Goal: Information Seeking & Learning: Find specific page/section

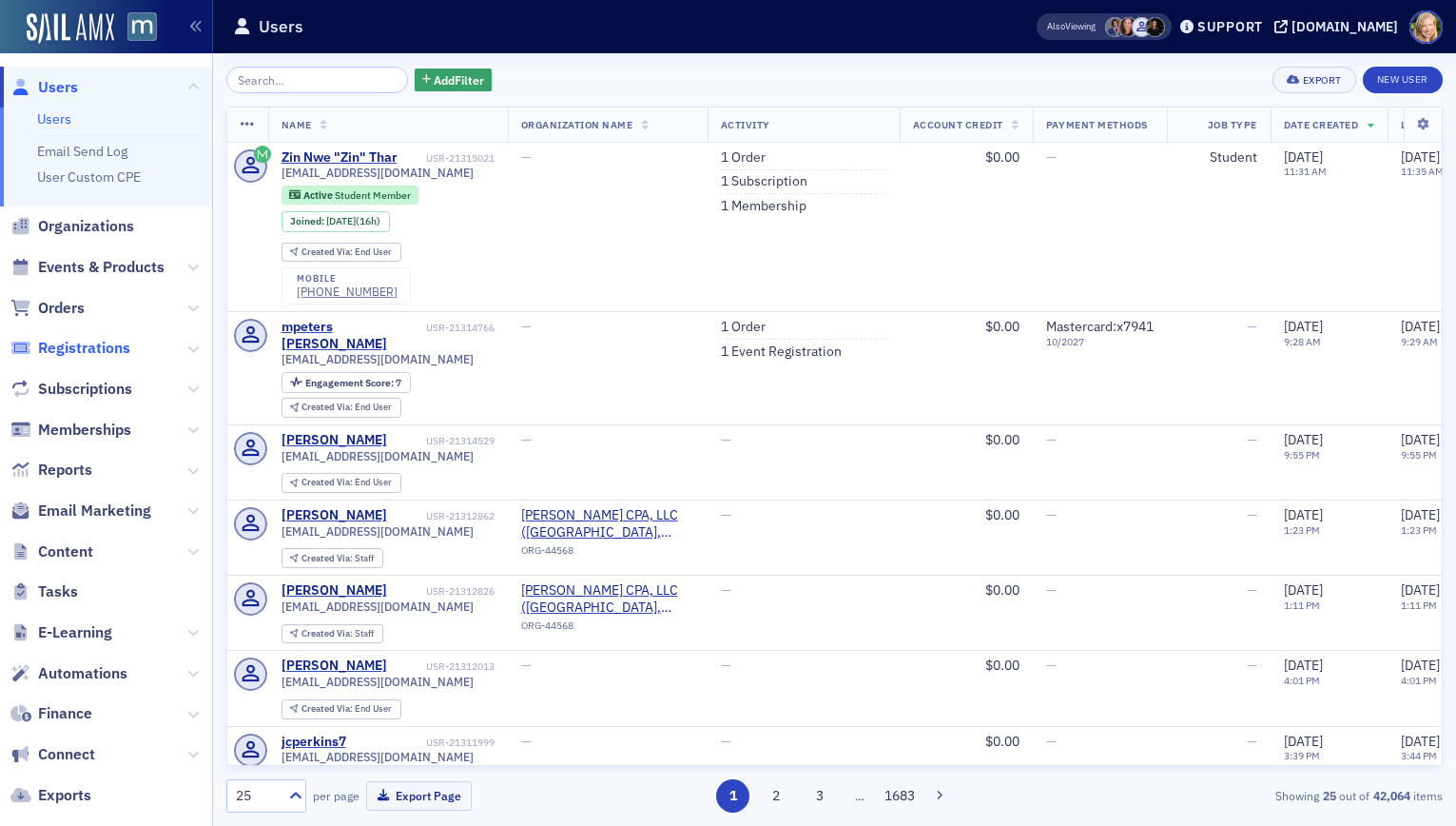
click at [87, 346] on span "Registrations" at bounding box center [84, 348] width 92 height 21
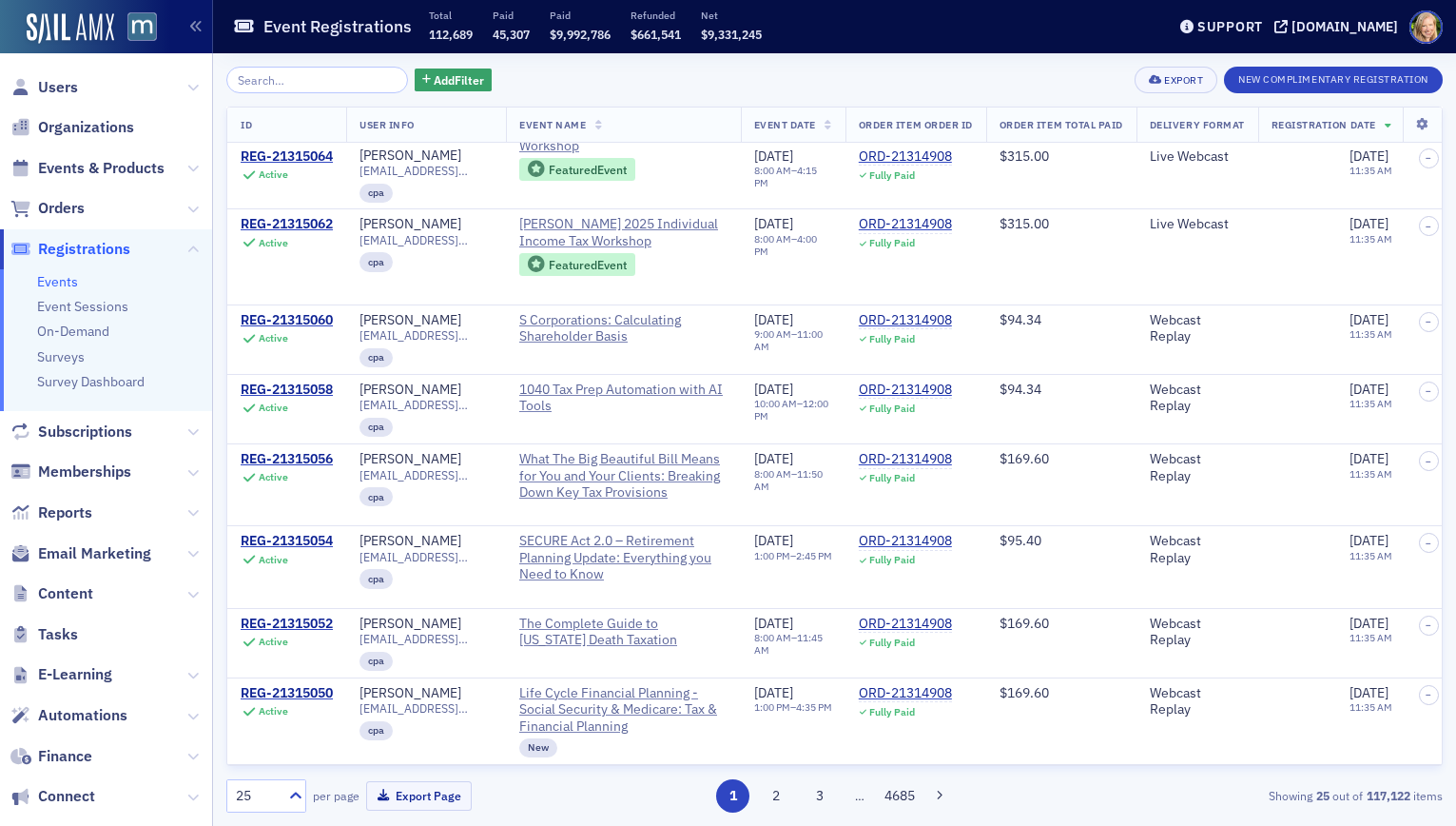
scroll to position [1596, 0]
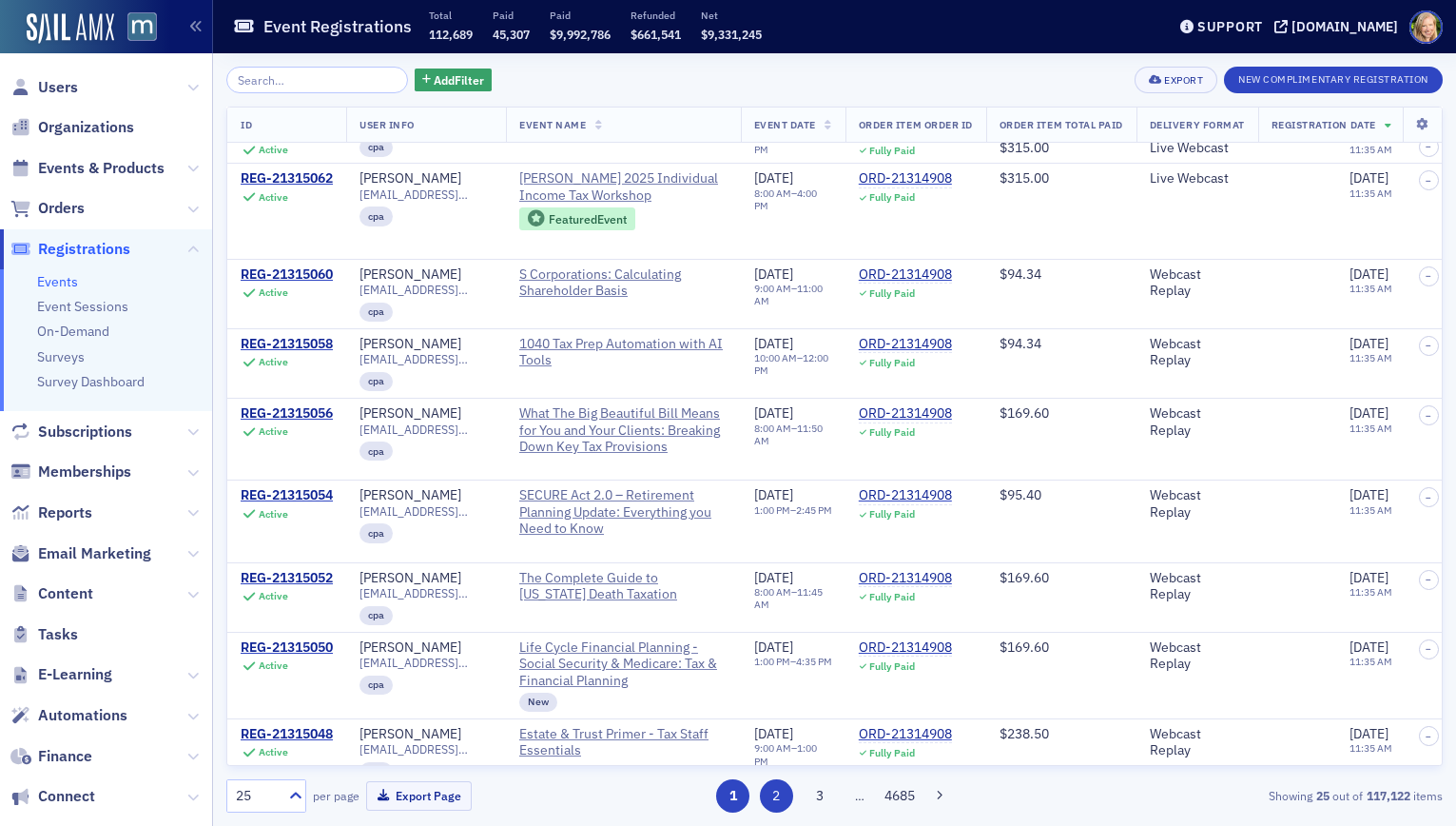
click at [781, 800] on button "2" at bounding box center [777, 796] width 33 height 33
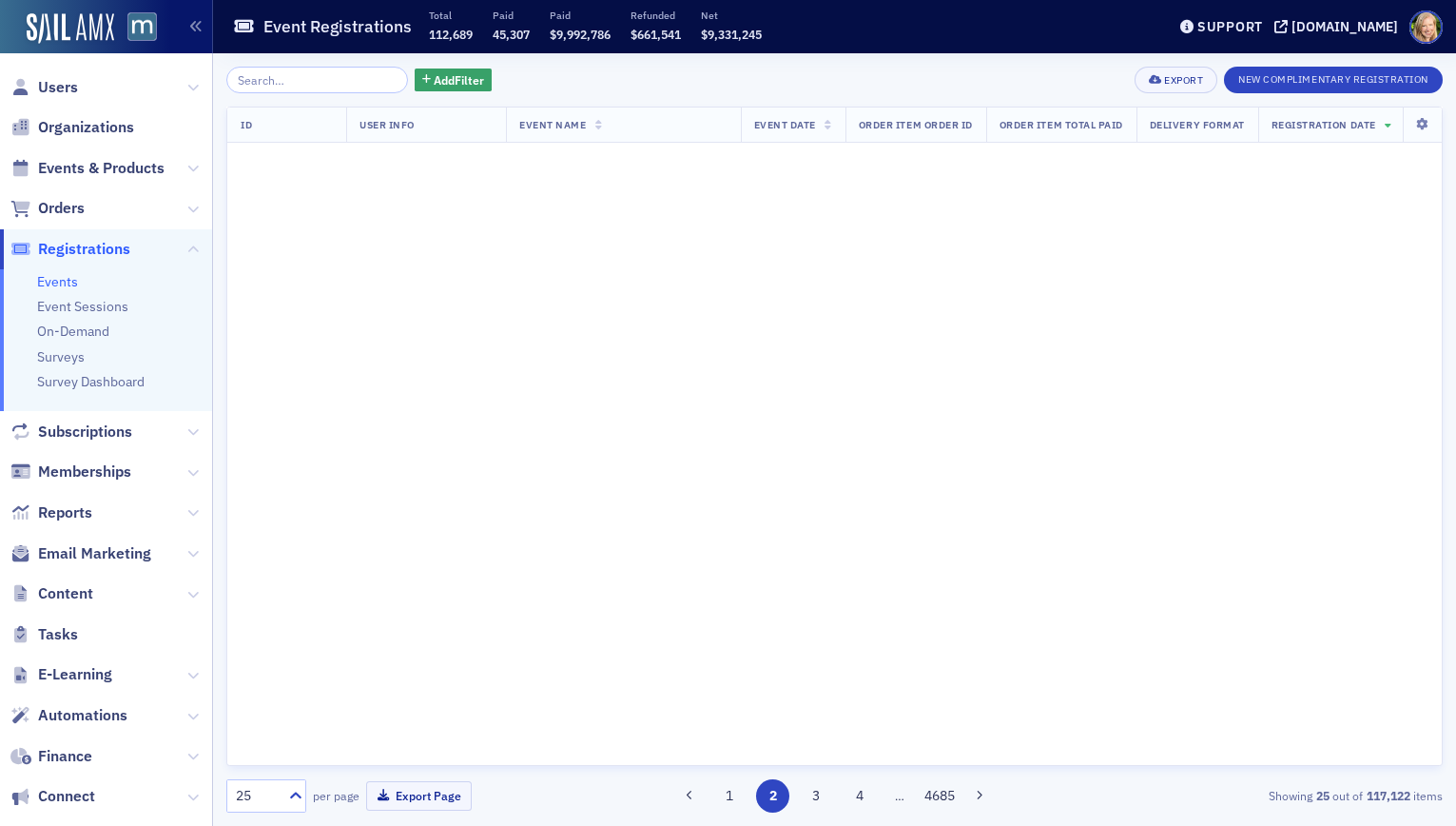
scroll to position [0, 0]
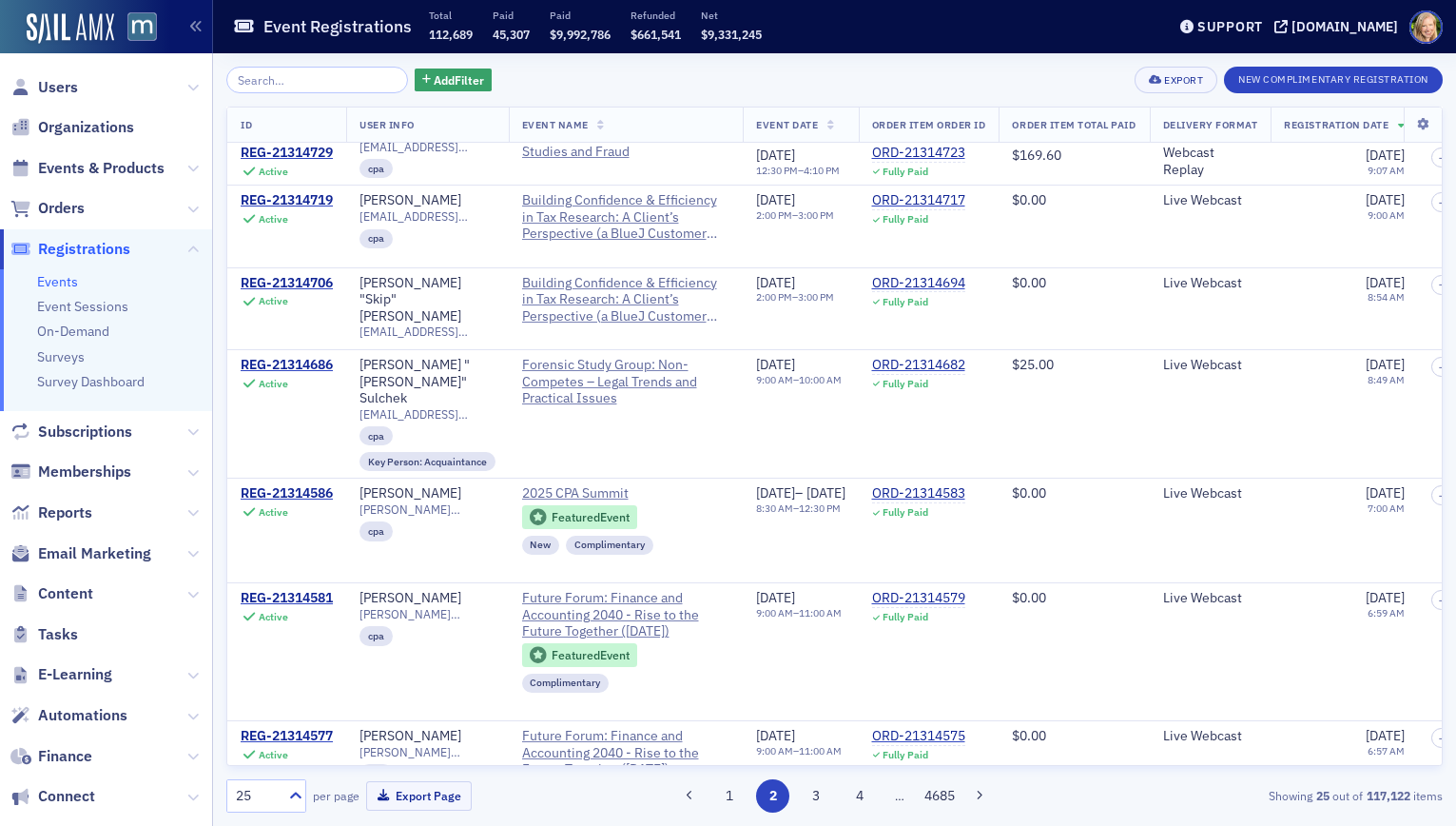
scroll to position [1628, 0]
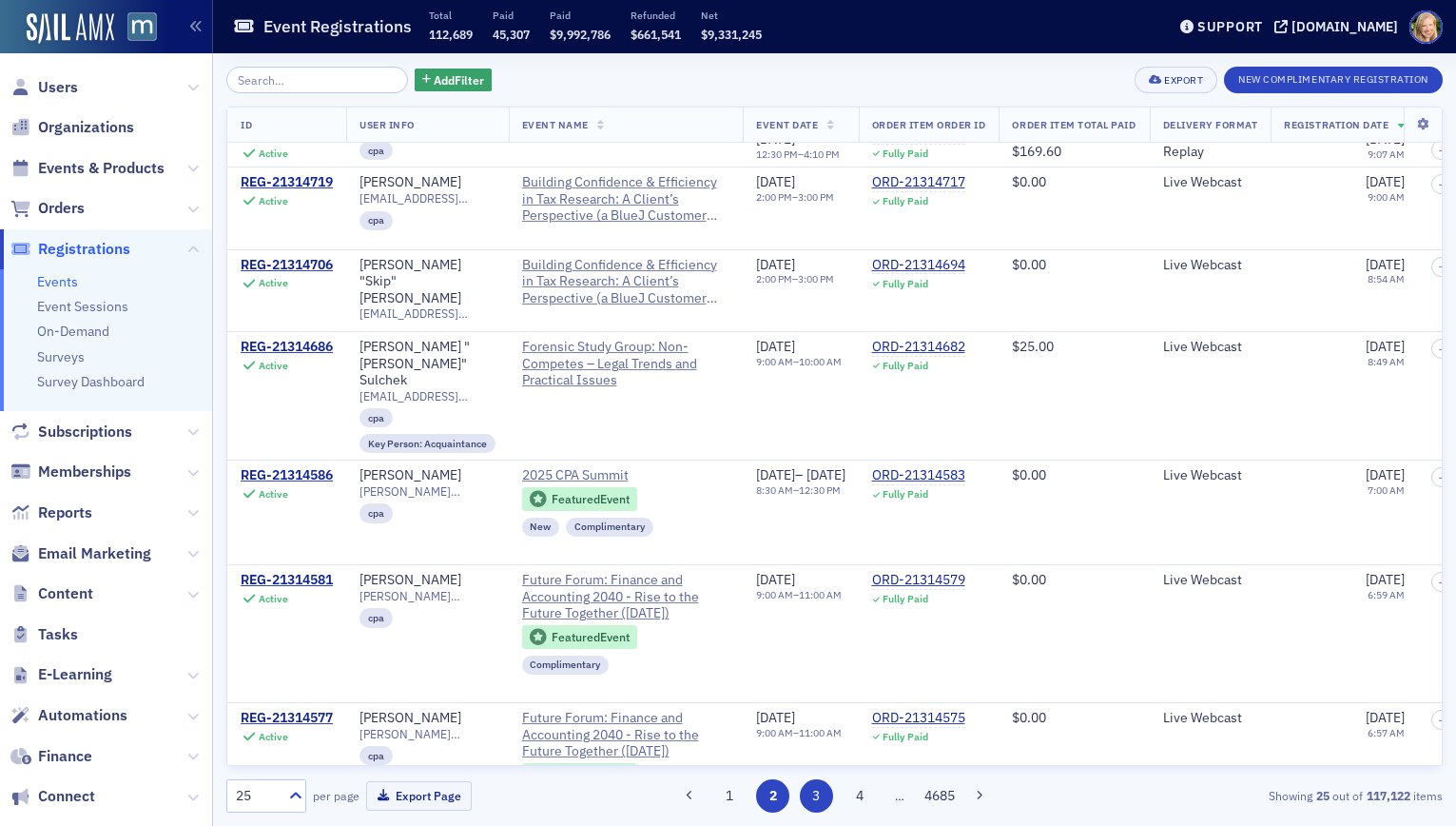
click at [811, 804] on button "3" at bounding box center [817, 796] width 33 height 33
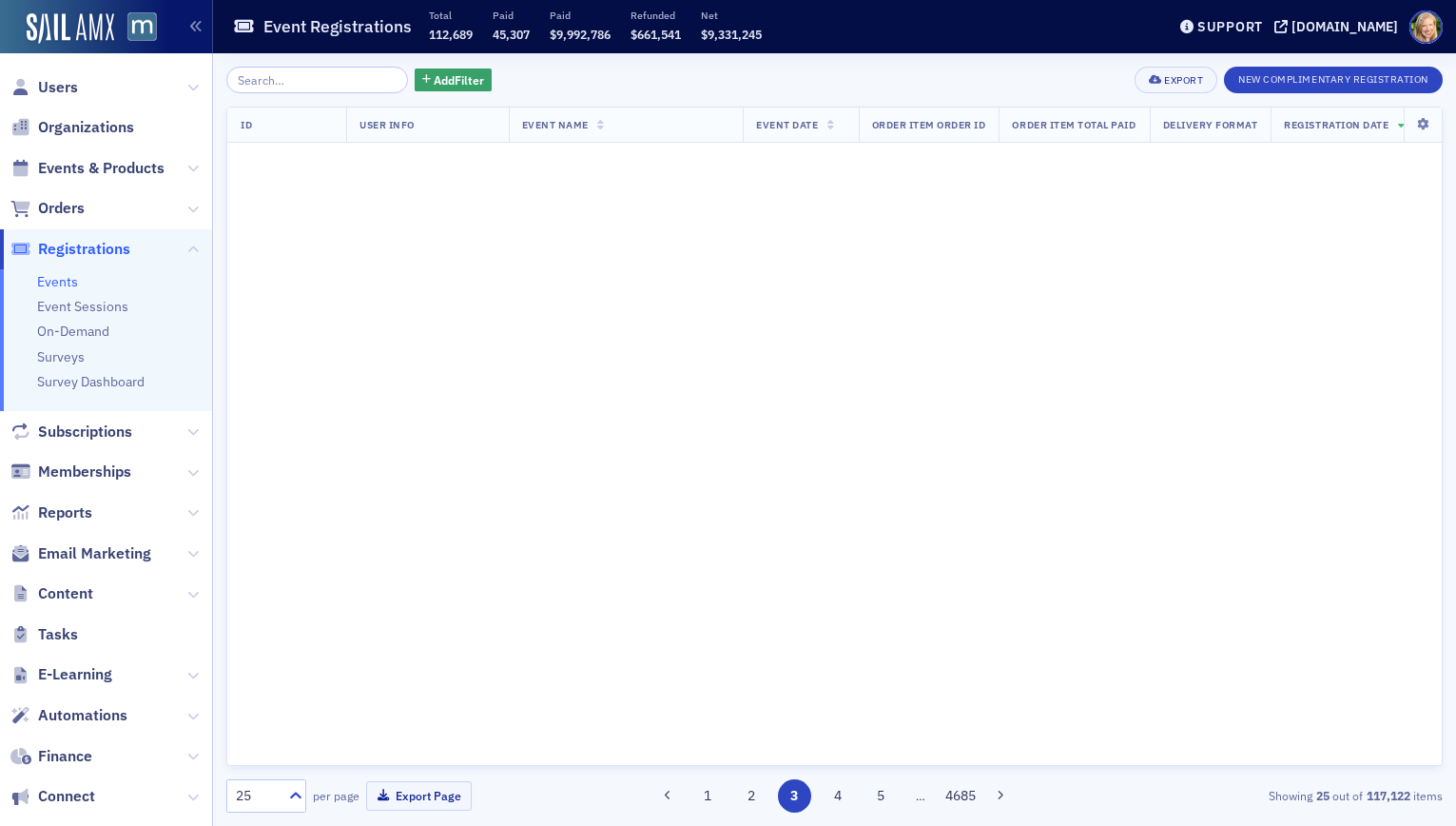
scroll to position [0, 0]
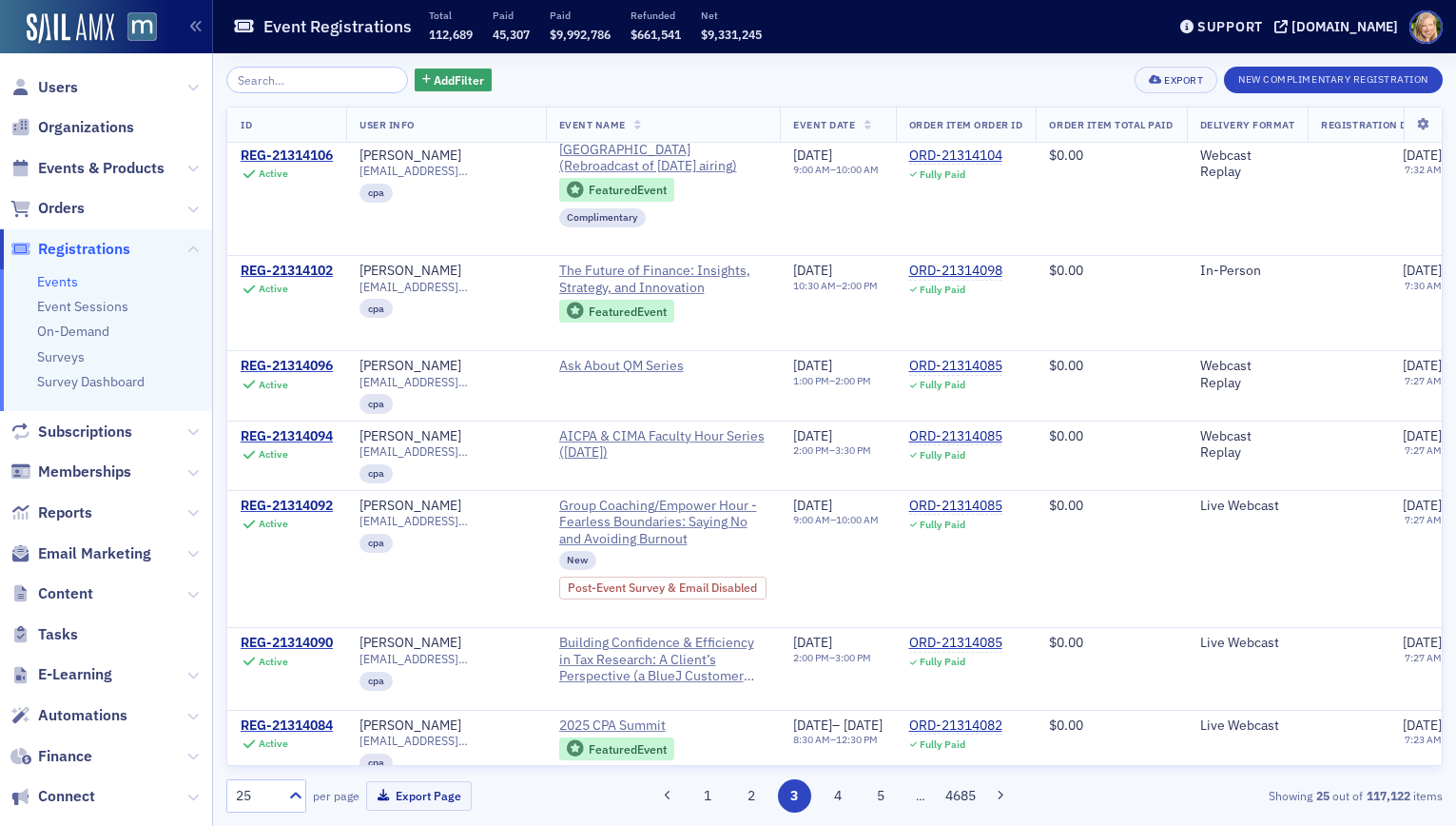
scroll to position [830, 0]
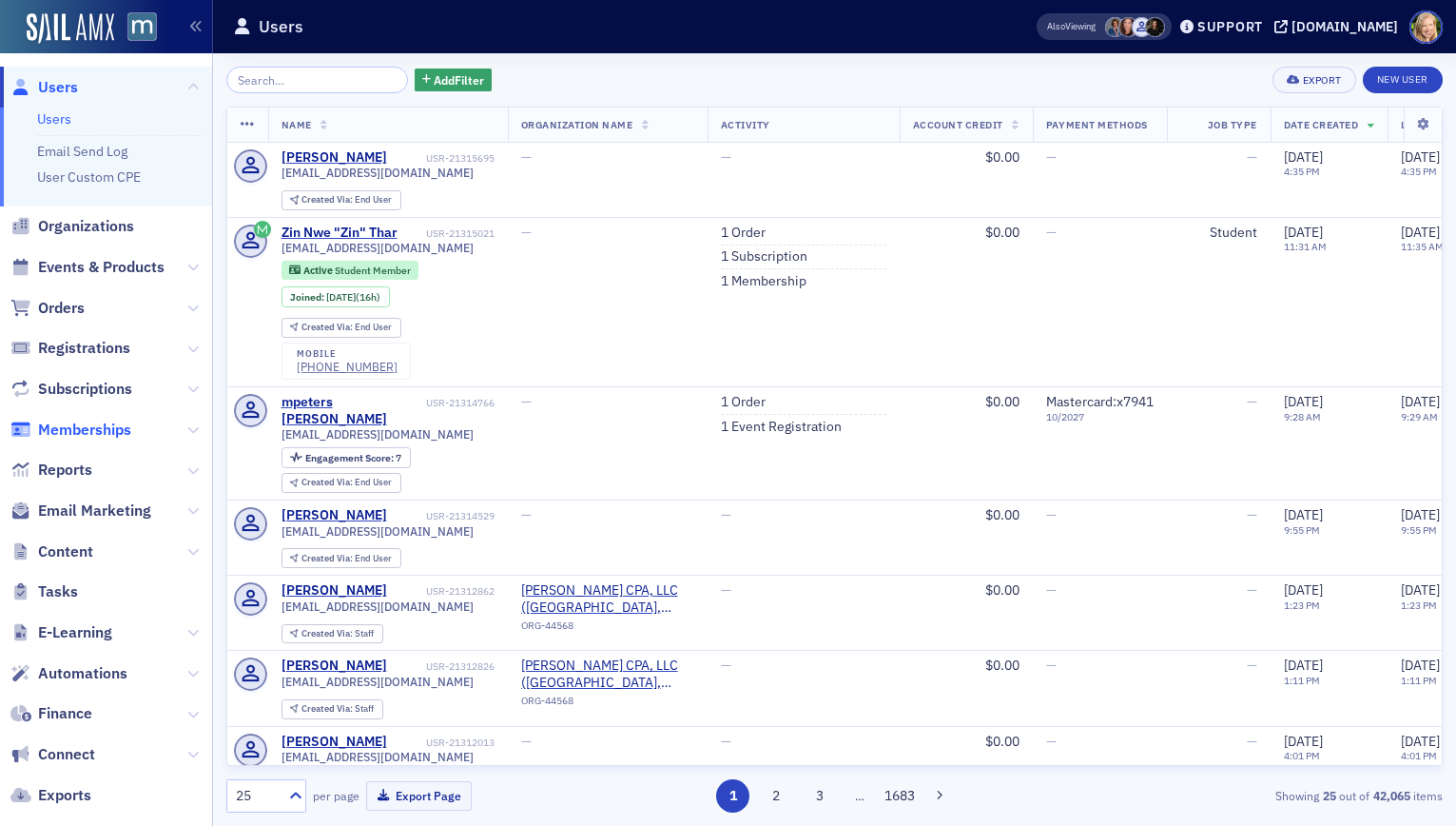
click at [73, 430] on span "Memberships" at bounding box center [84, 429] width 93 height 21
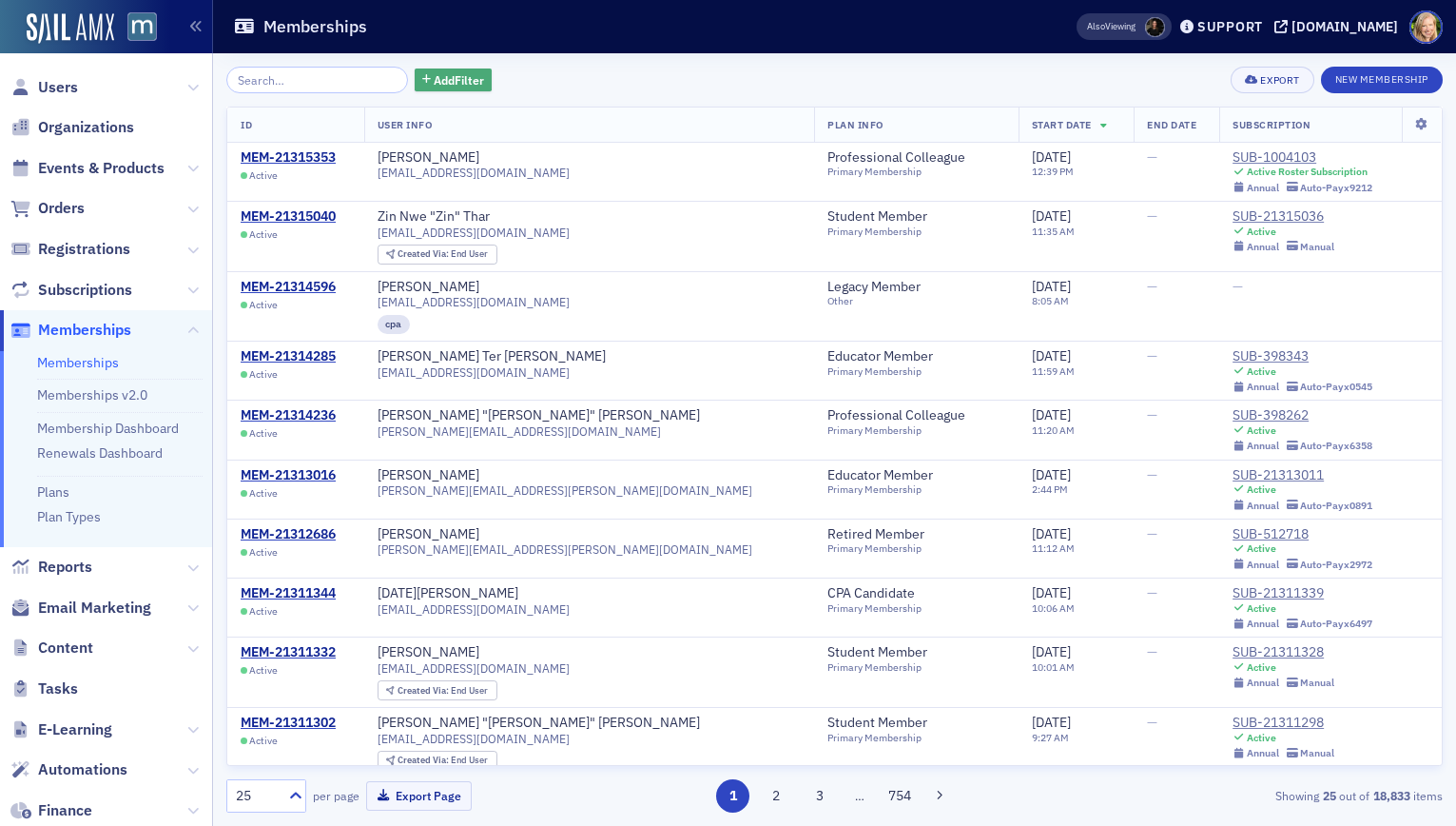
click at [434, 76] on span "Add Filter" at bounding box center [459, 80] width 51 height 18
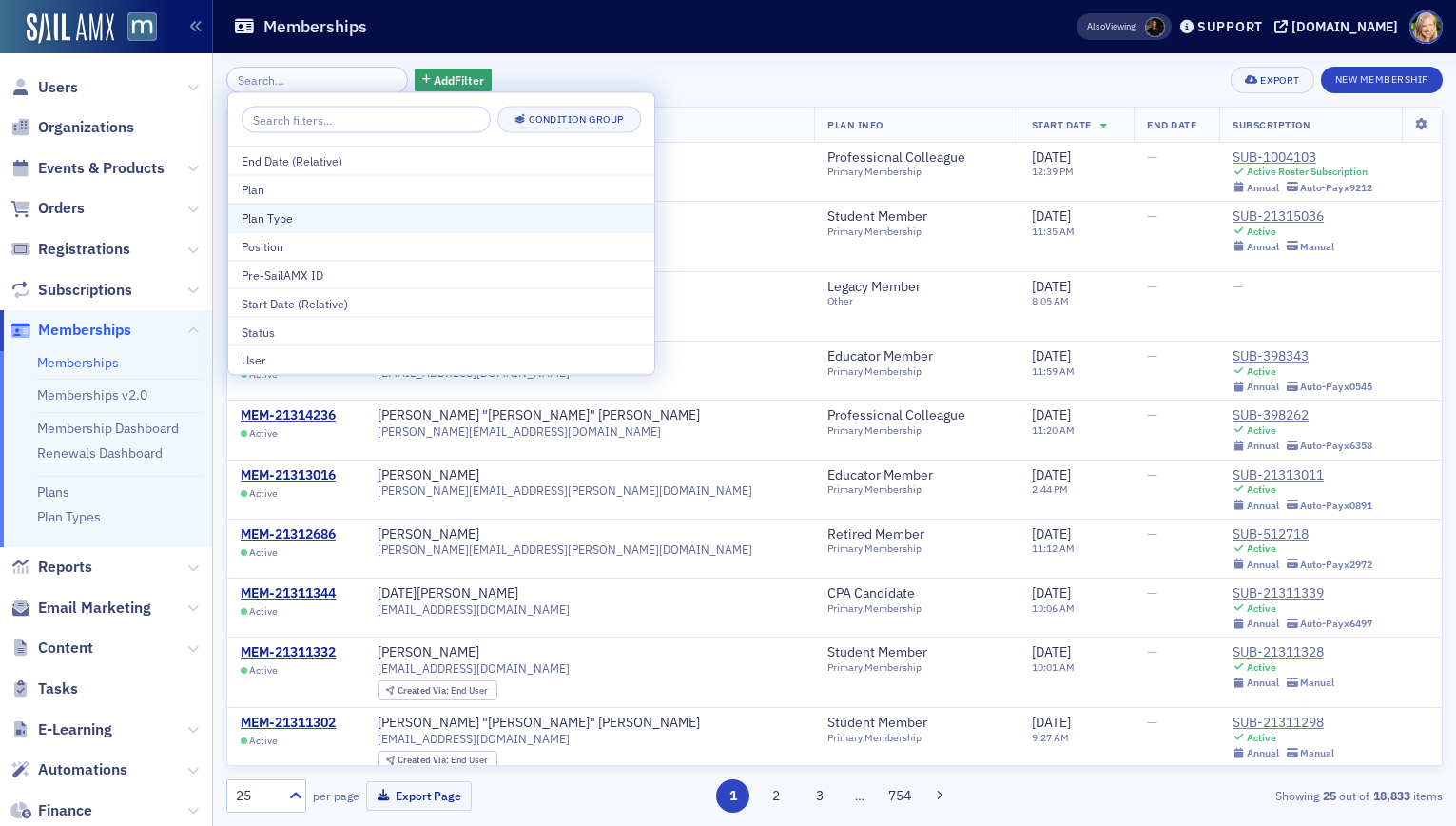
click at [381, 218] on div "Plan Type" at bounding box center [441, 218] width 400 height 18
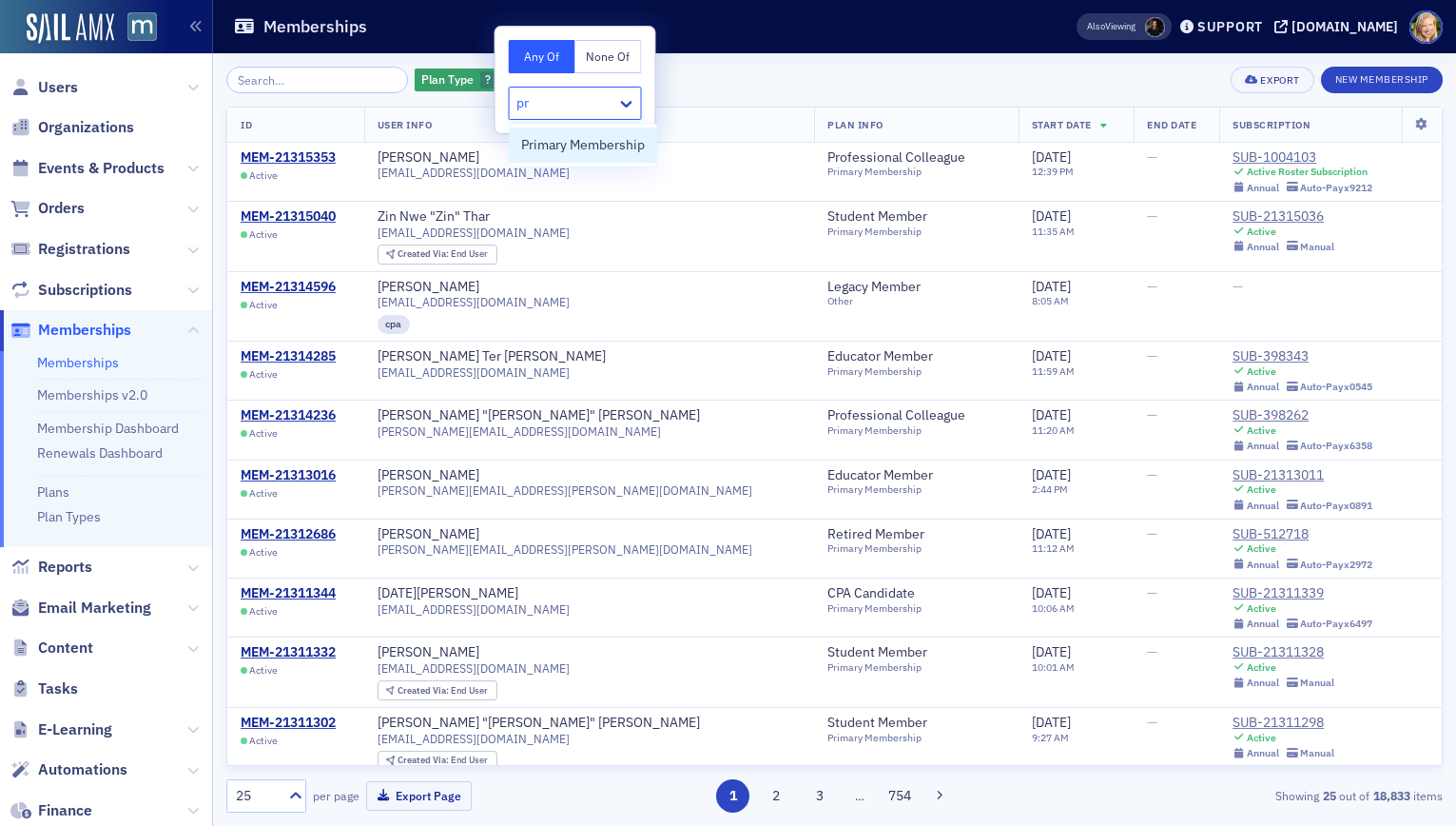
type input "p"
click at [698, 17] on div "Memberships" at bounding box center [624, 26] width 784 height 36
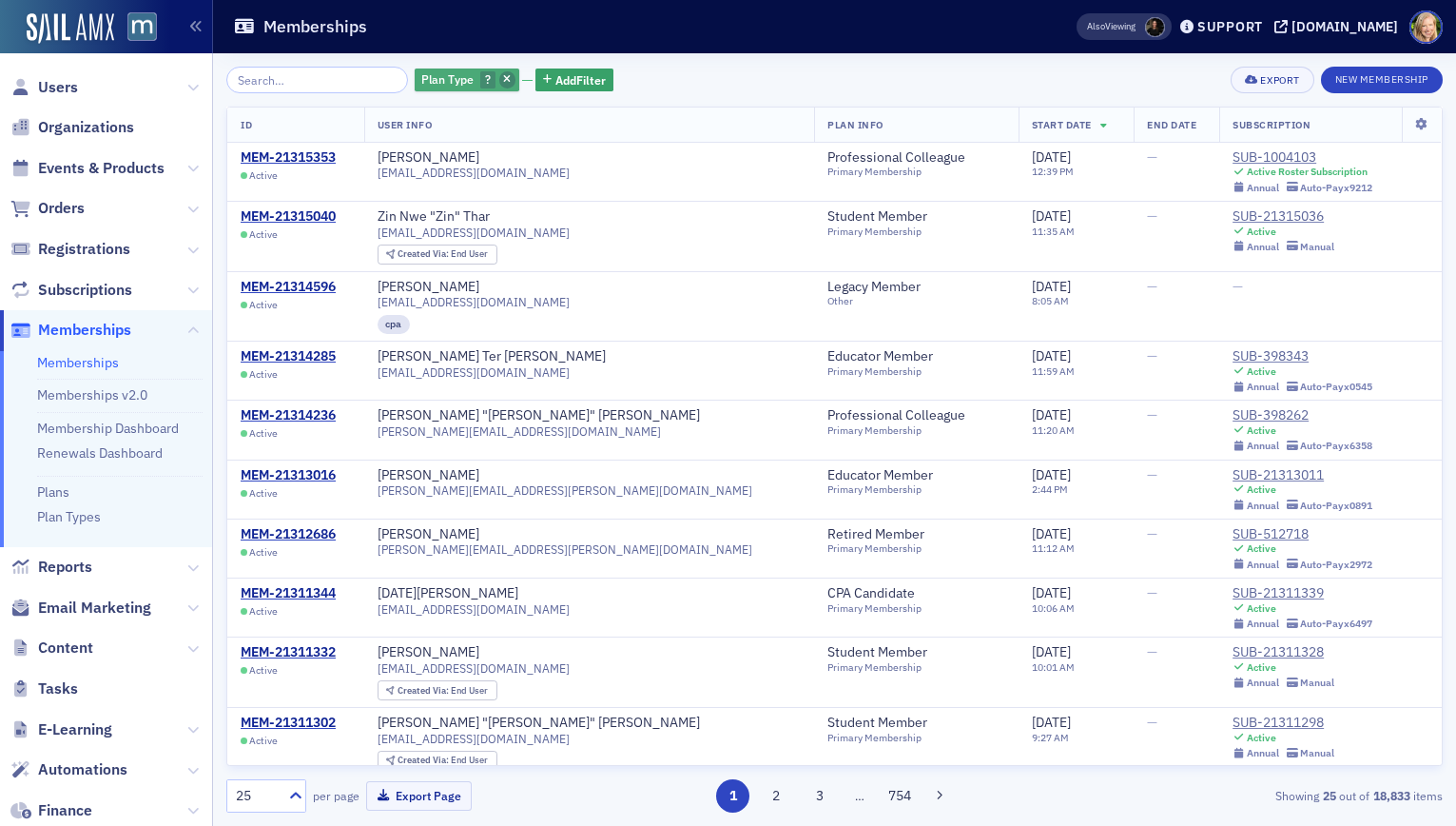
click at [503, 78] on icon "button" at bounding box center [507, 80] width 8 height 11
click at [446, 82] on span "Add Filter" at bounding box center [459, 80] width 51 height 18
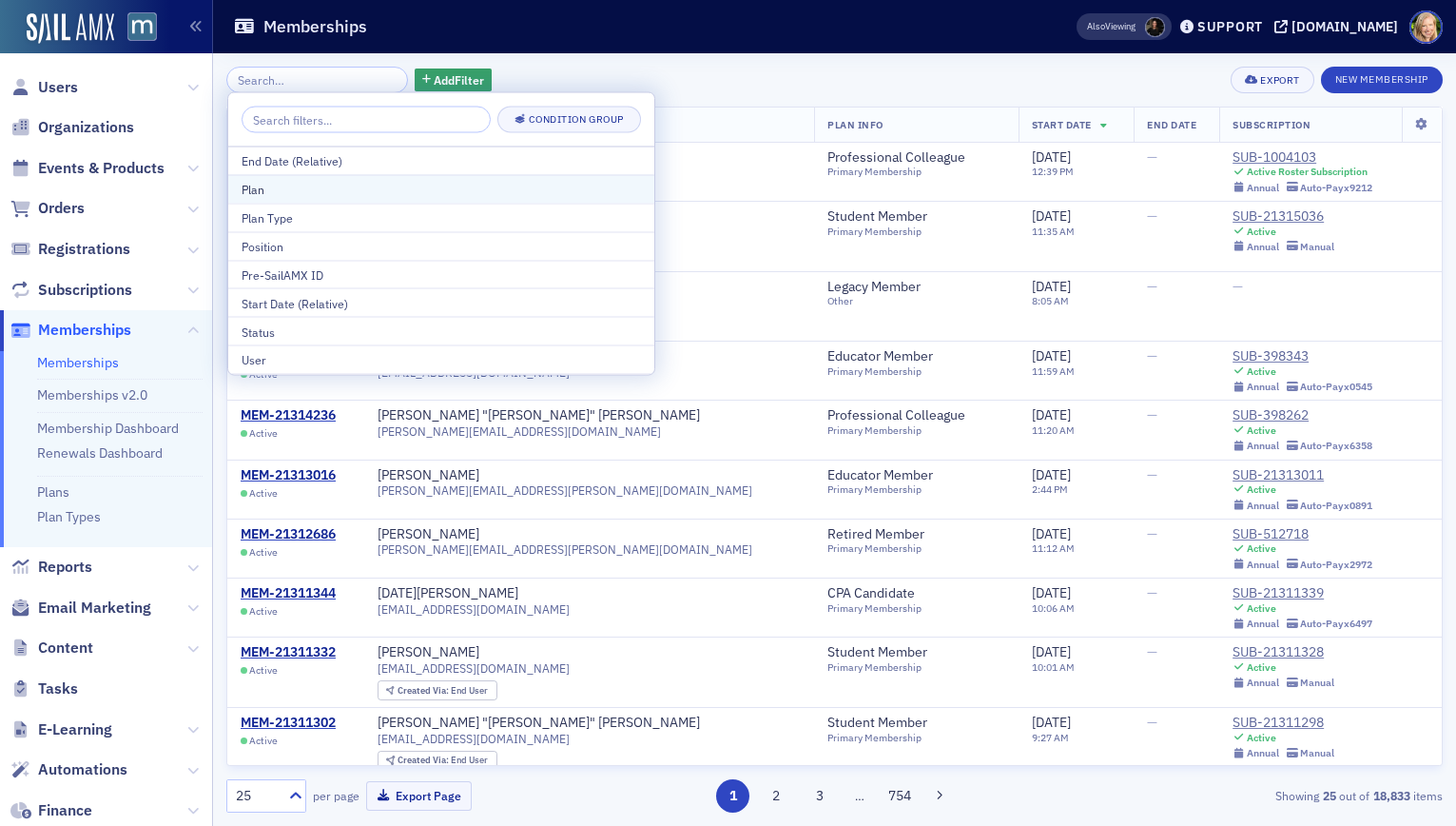
click at [396, 190] on div "Plan" at bounding box center [441, 190] width 400 height 18
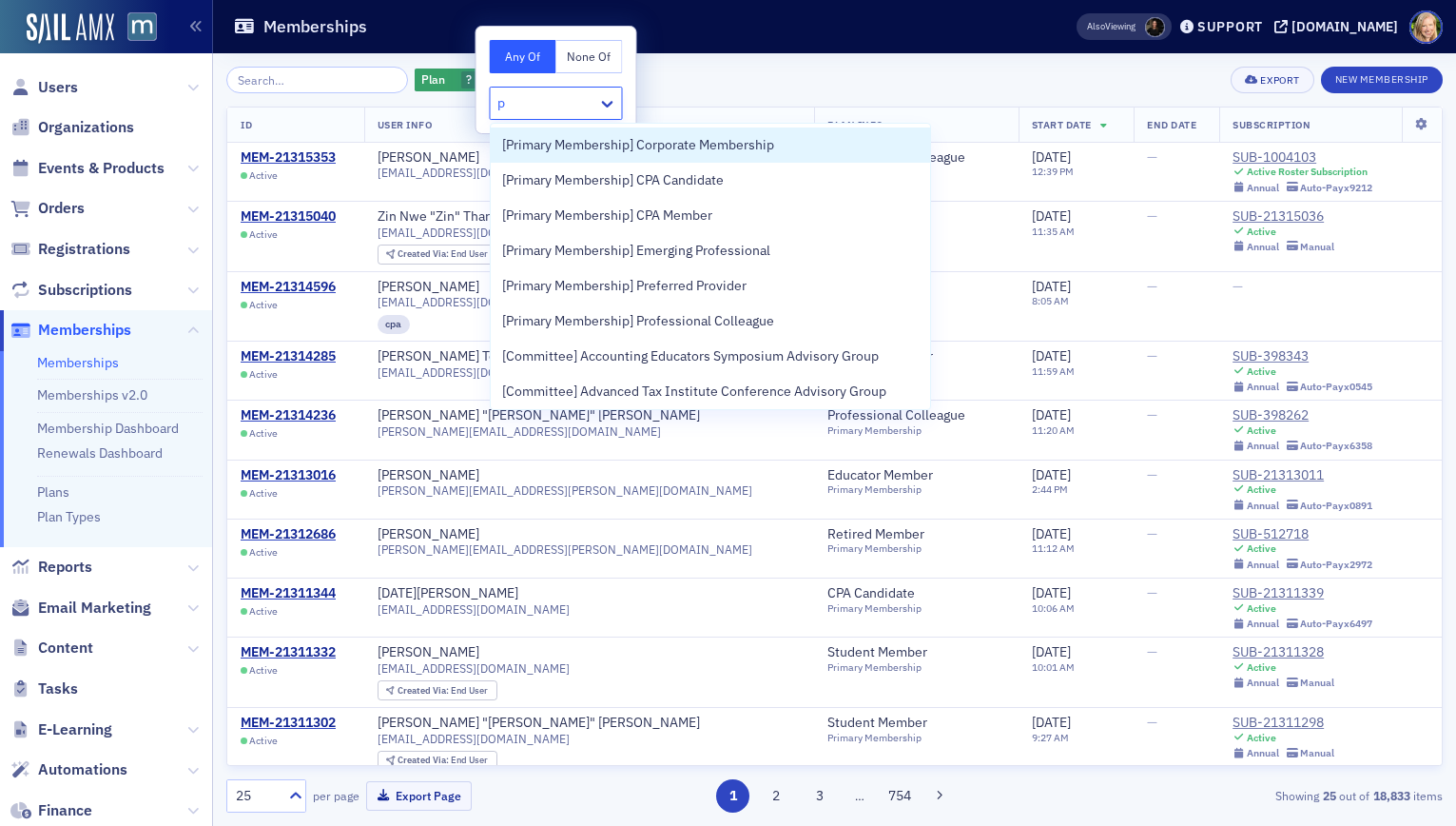
type input "pr"
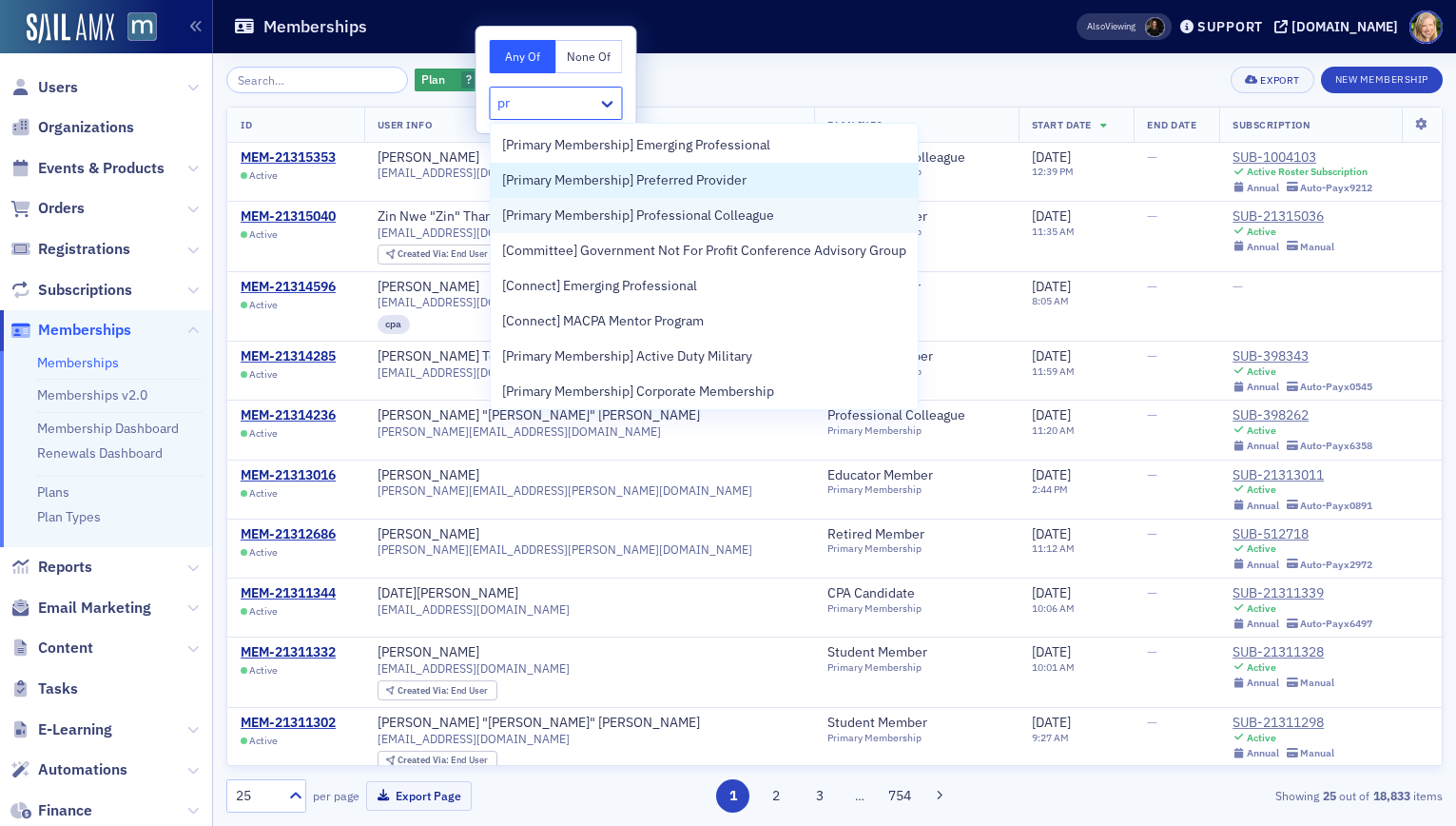
click at [647, 206] on span "[Primary Membership] Professional Colleague" at bounding box center [638, 215] width 272 height 20
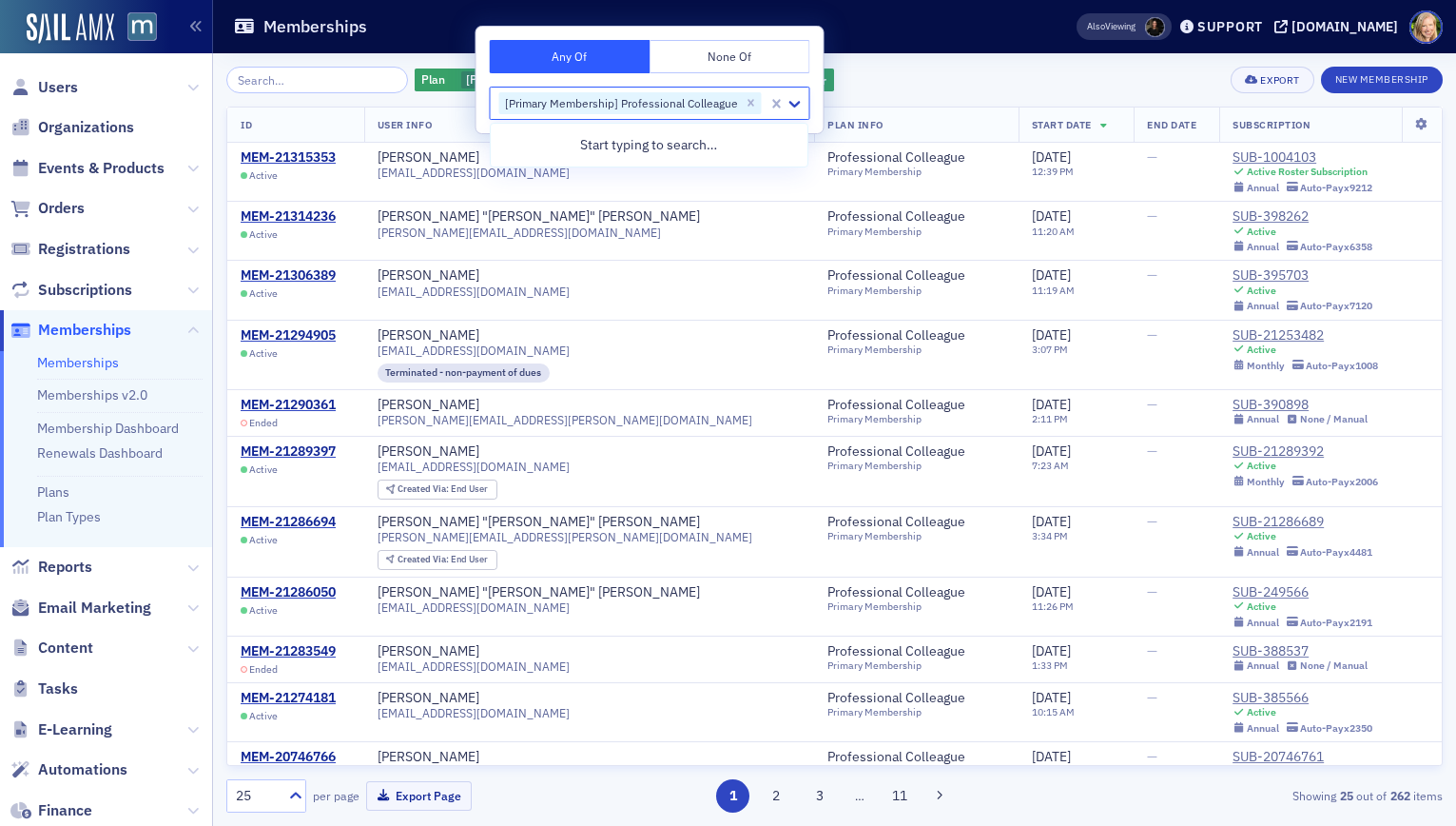
click at [892, 71] on div "Plan [Primary Membership] Professional Colleague Add Filter Export New Membersh…" at bounding box center [835, 79] width 1217 height 26
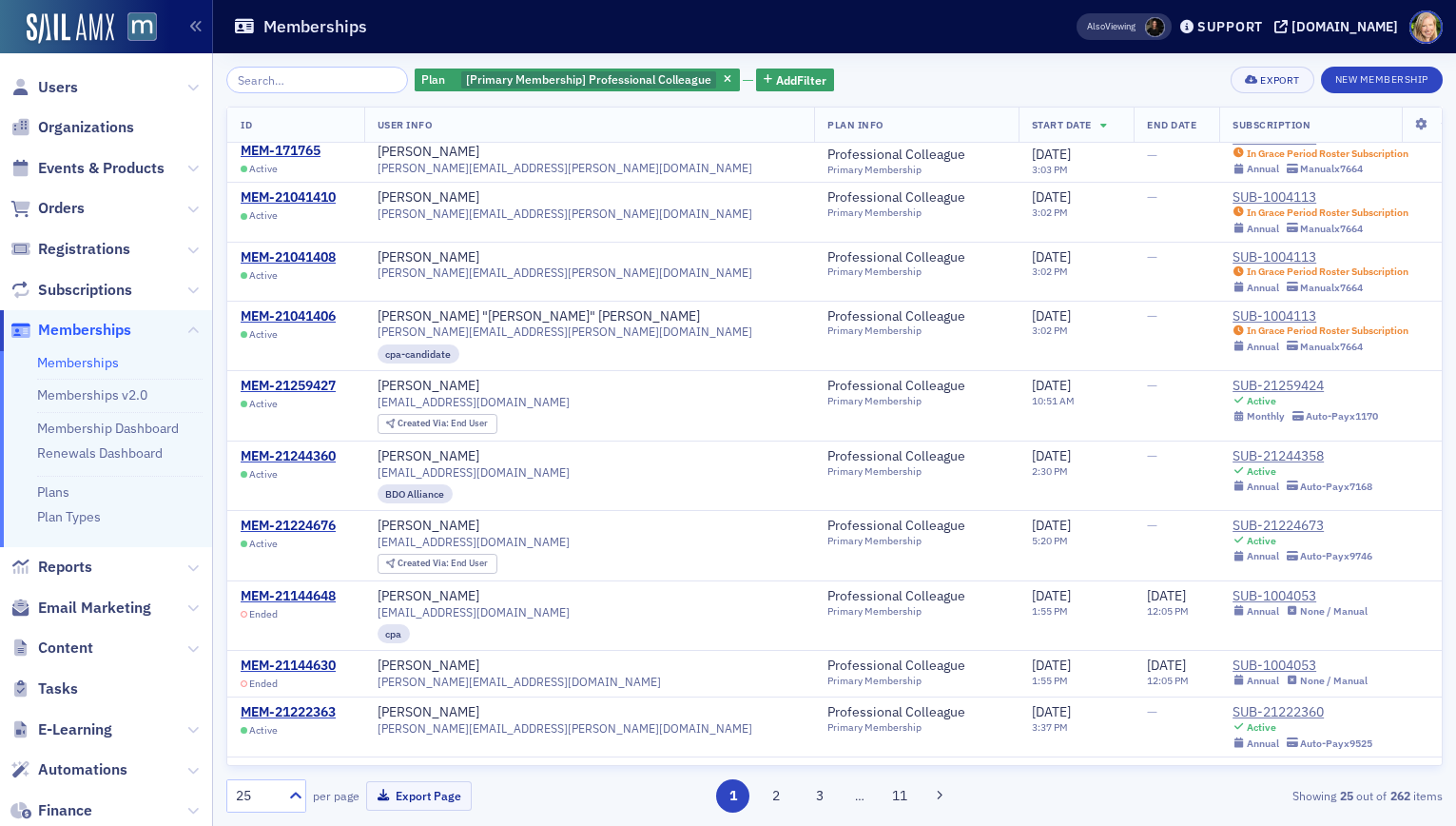
scroll to position [906, 0]
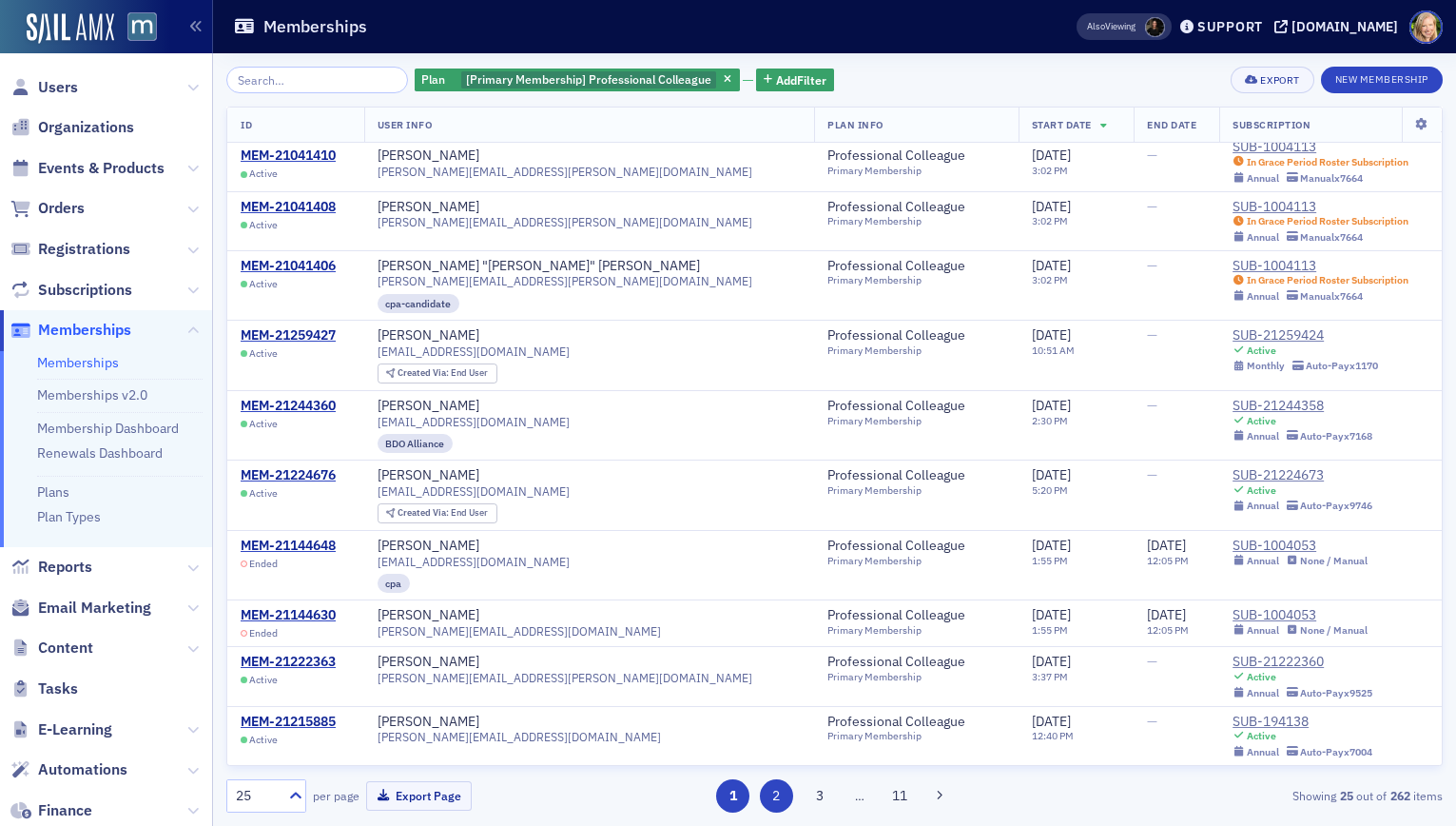
click at [777, 796] on button "2" at bounding box center [777, 796] width 33 height 33
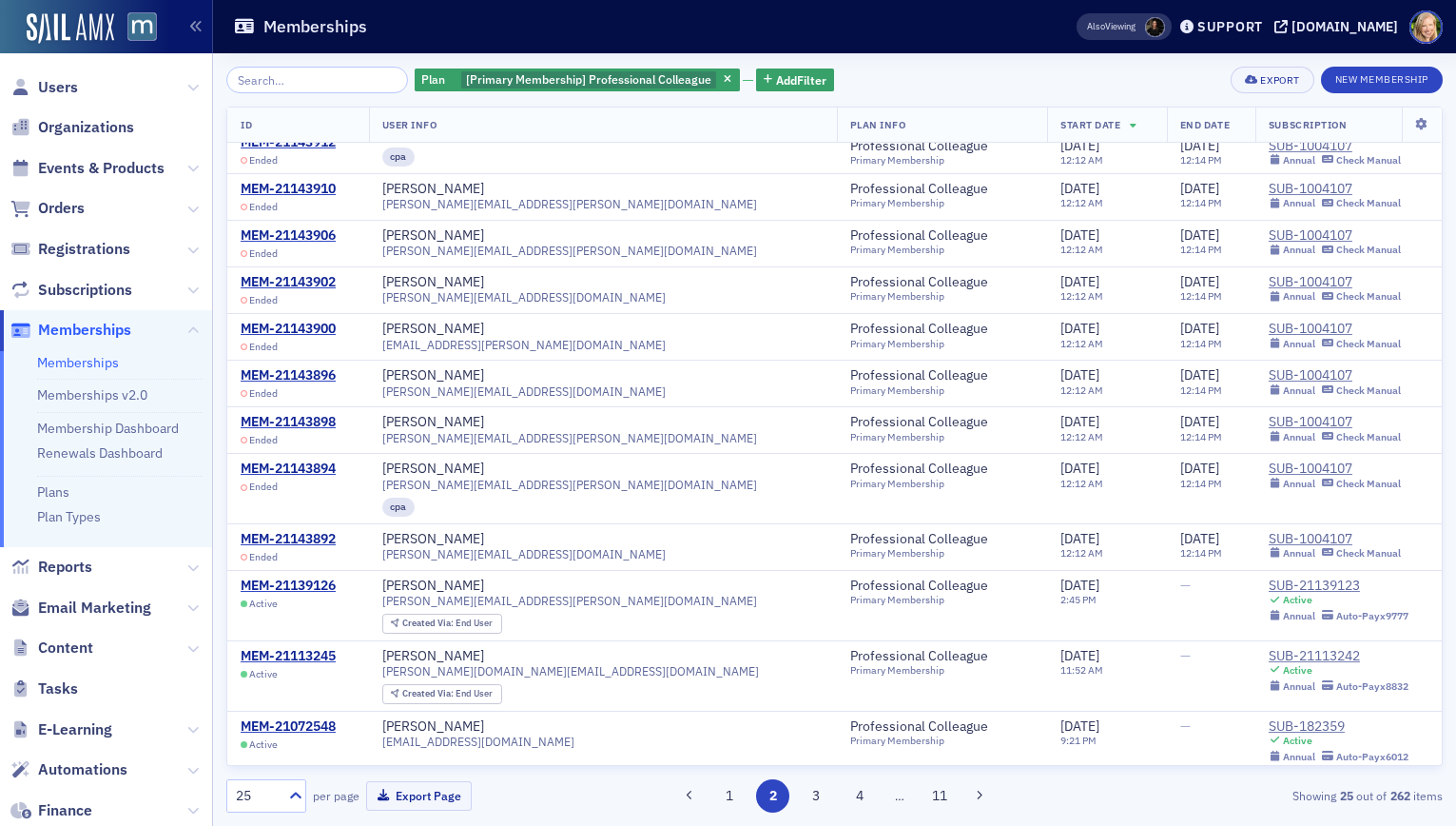
scroll to position [697, 0]
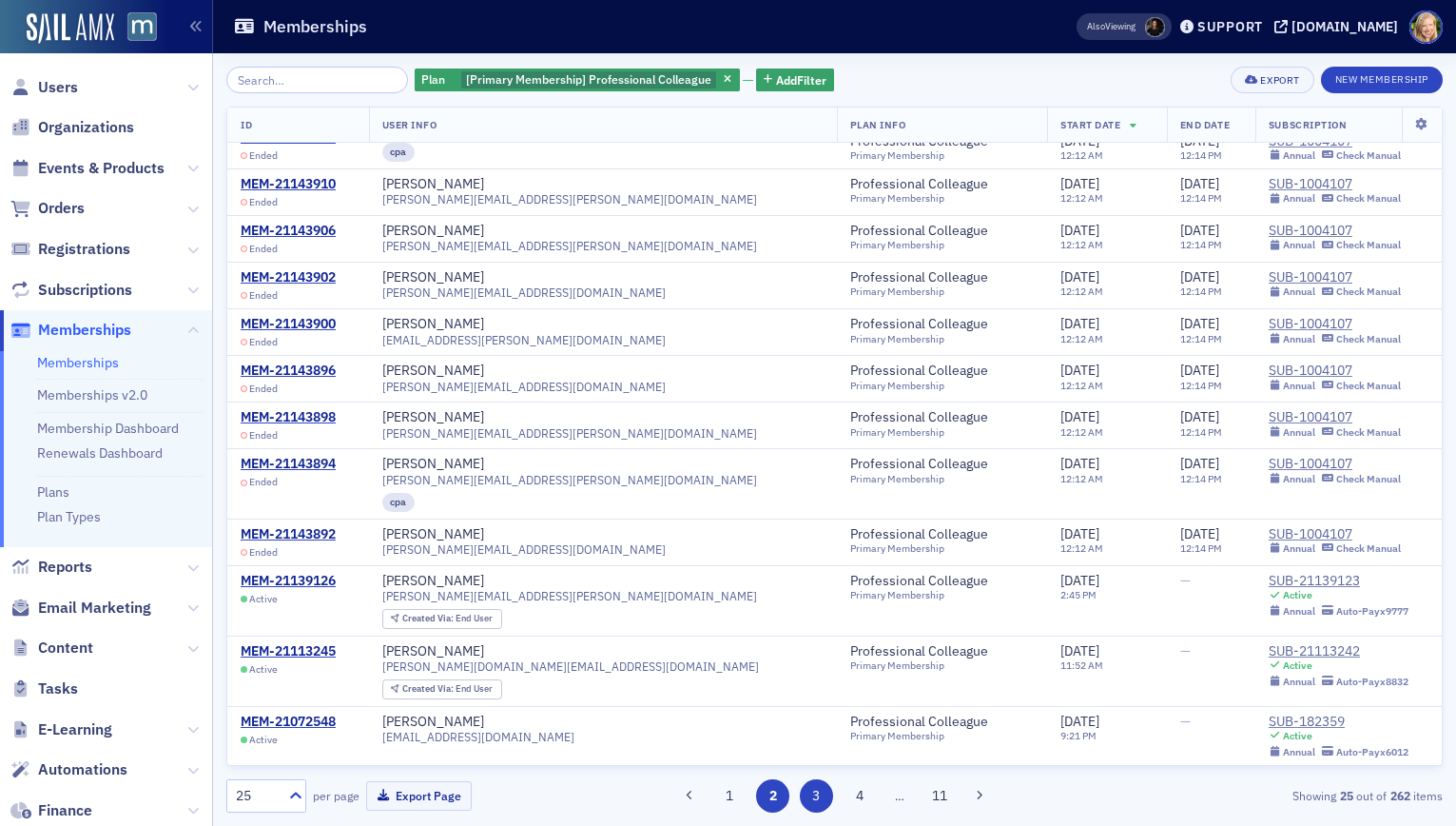
click at [818, 801] on button "3" at bounding box center [817, 796] width 33 height 33
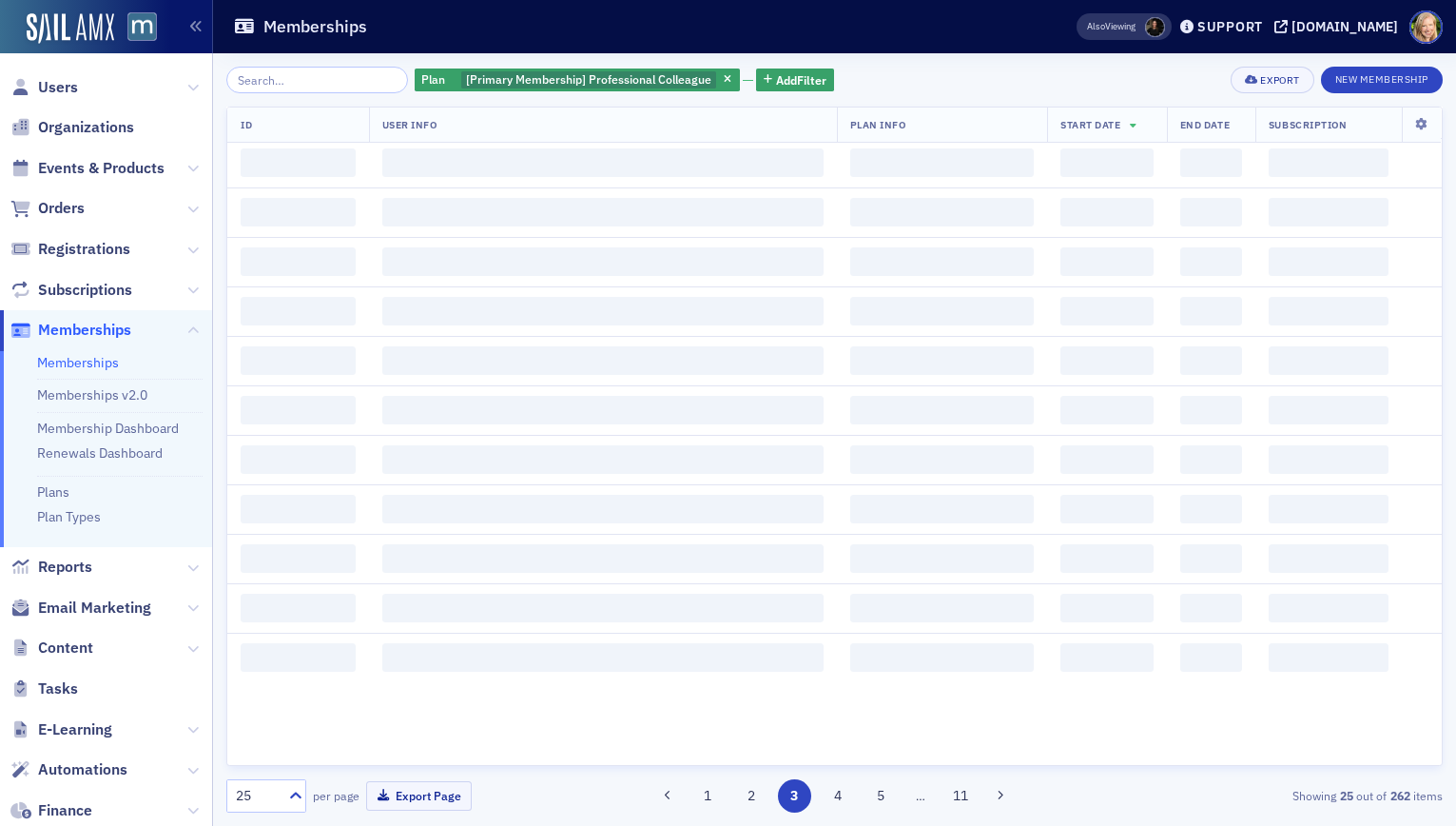
scroll to position [0, 0]
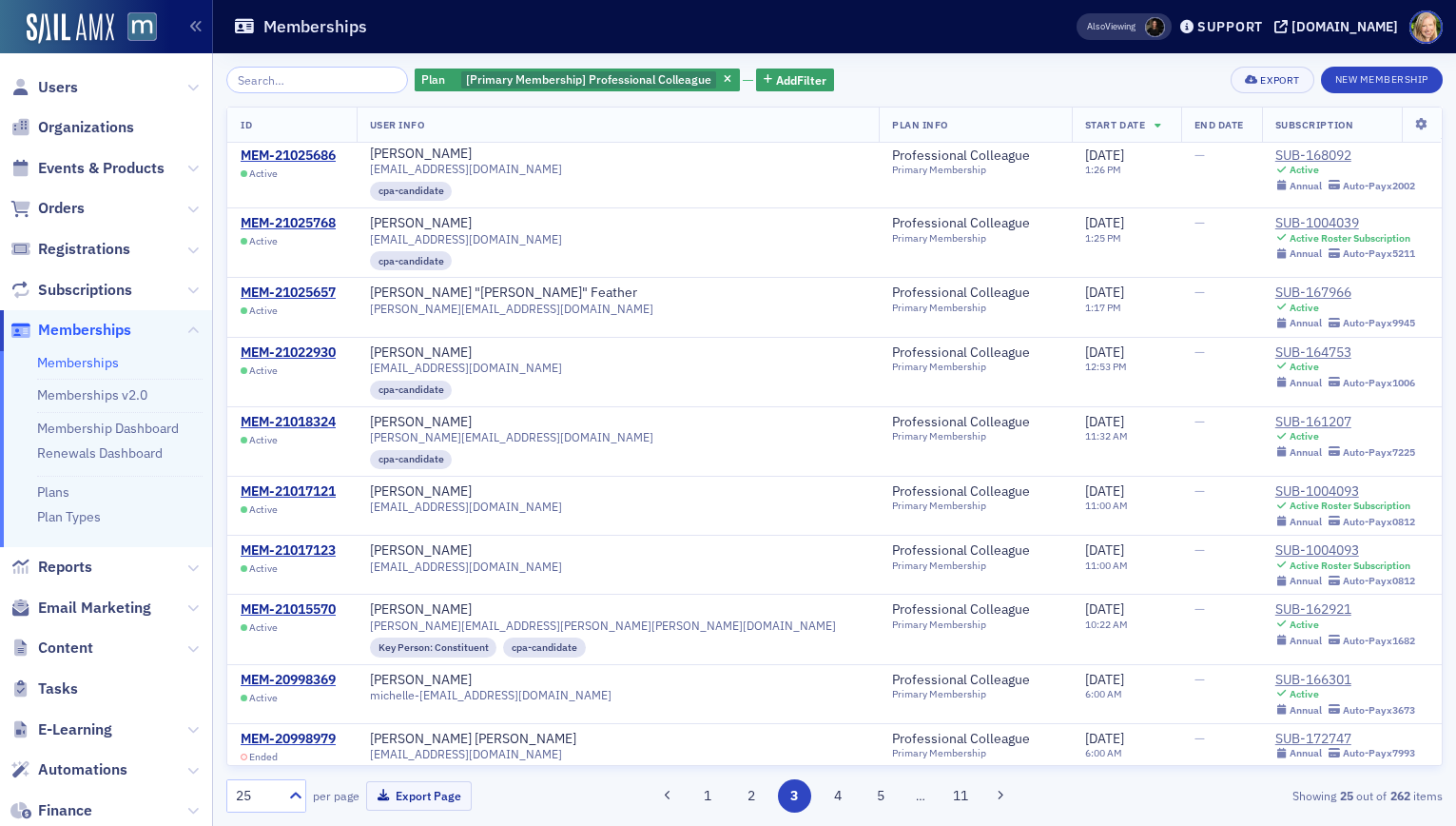
scroll to position [1023, 0]
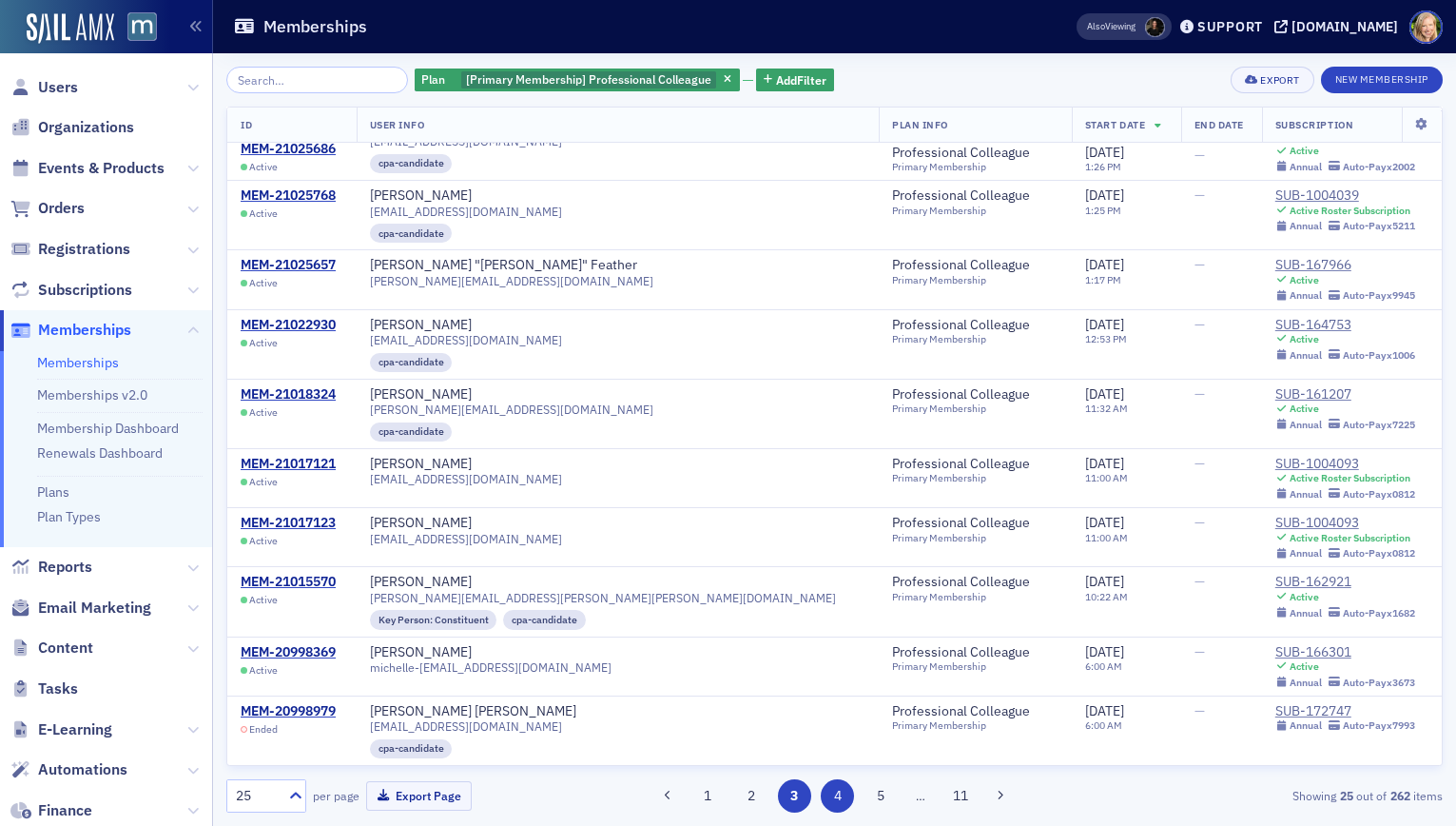
click at [835, 783] on button "4" at bounding box center [837, 796] width 33 height 33
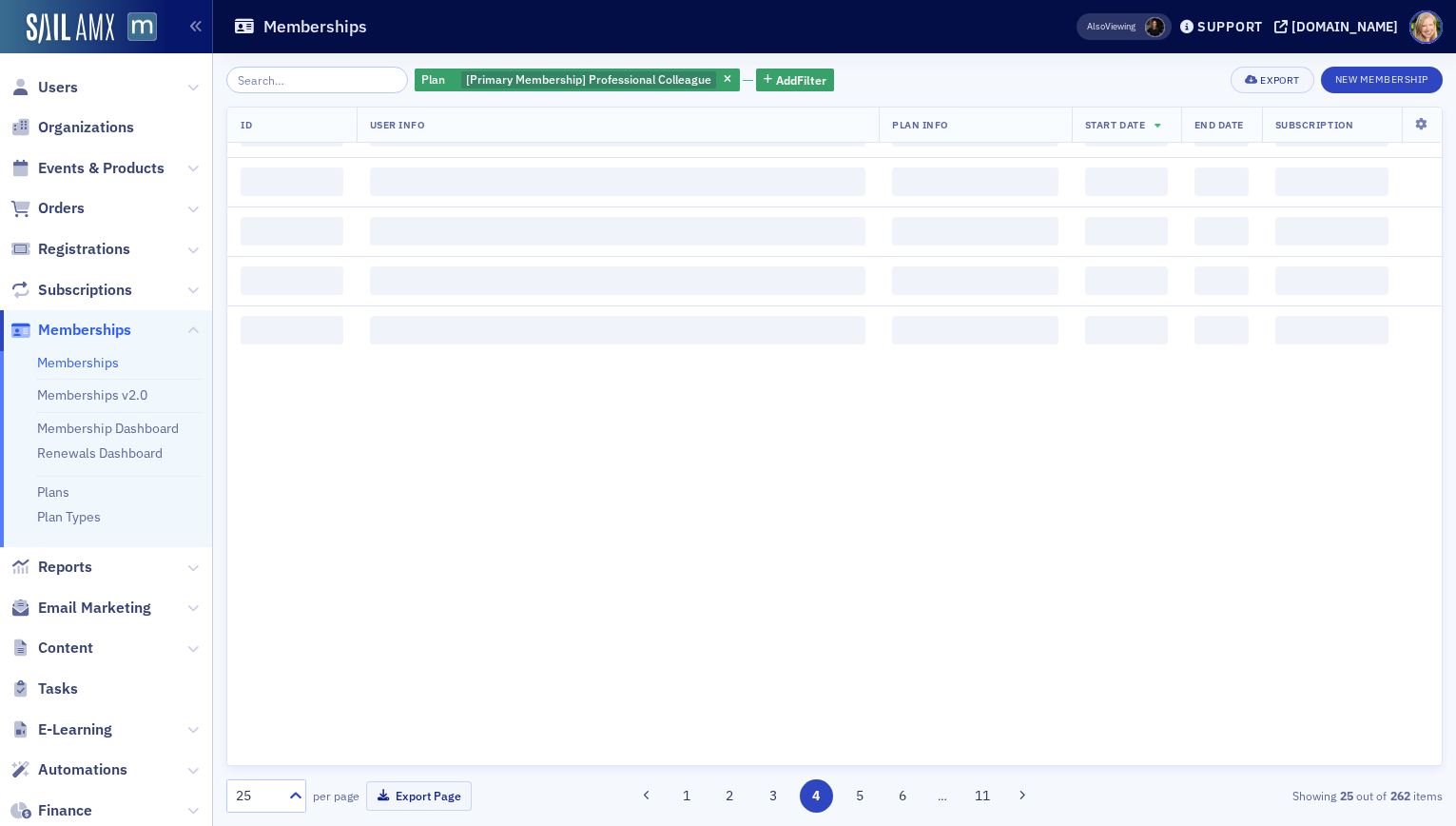
scroll to position [0, 0]
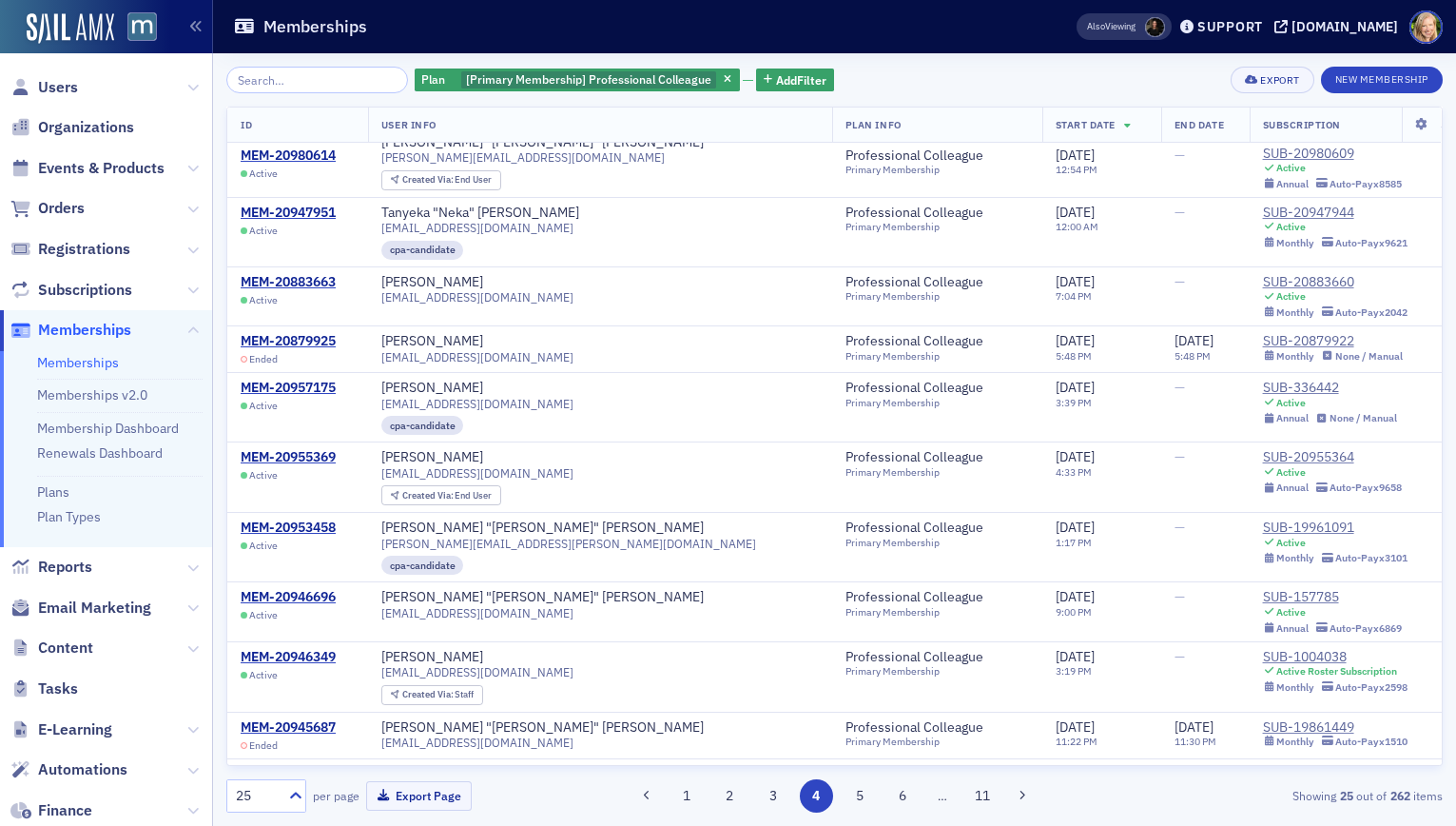
scroll to position [939, 0]
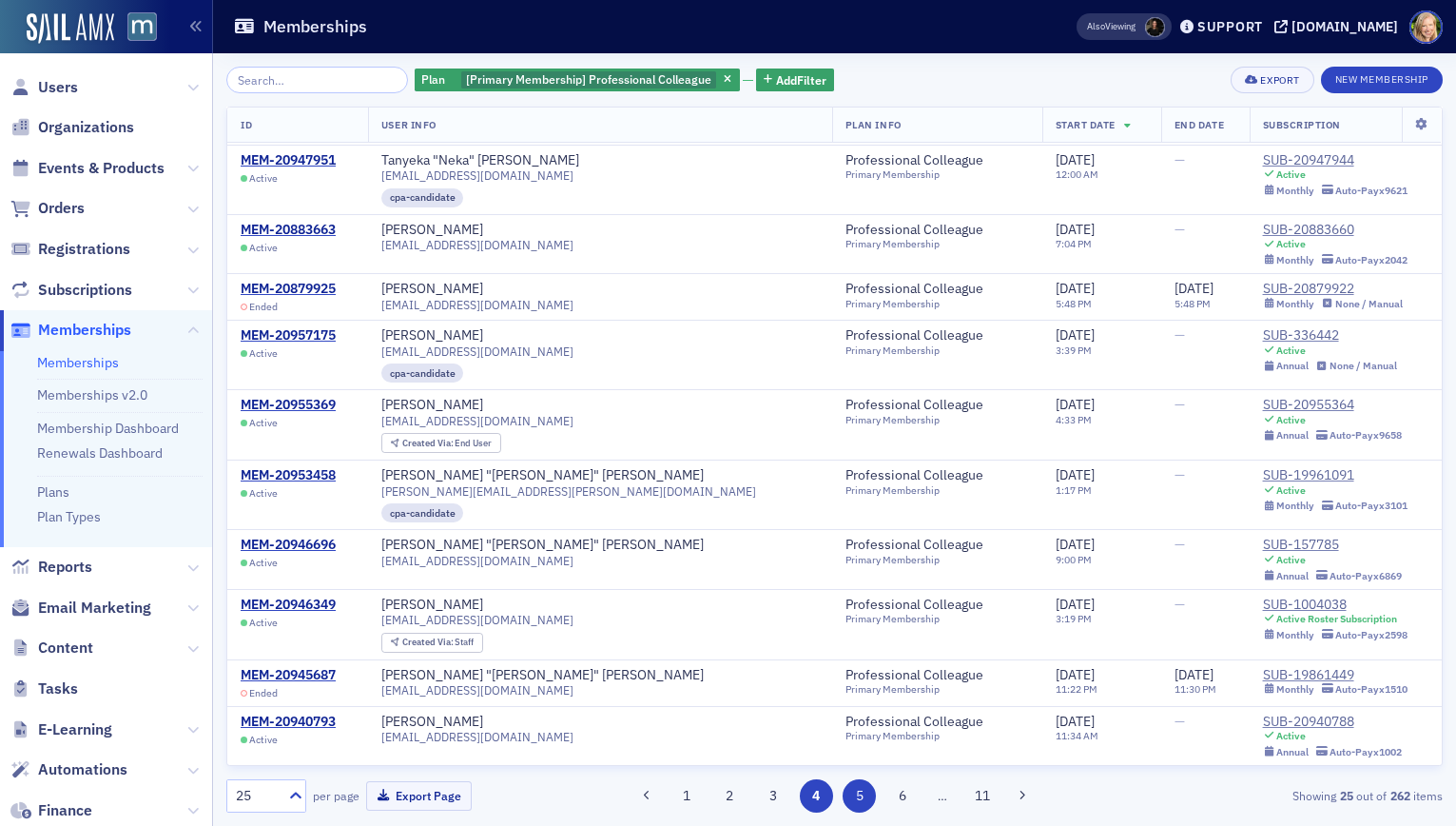
click at [854, 795] on button "5" at bounding box center [859, 796] width 33 height 33
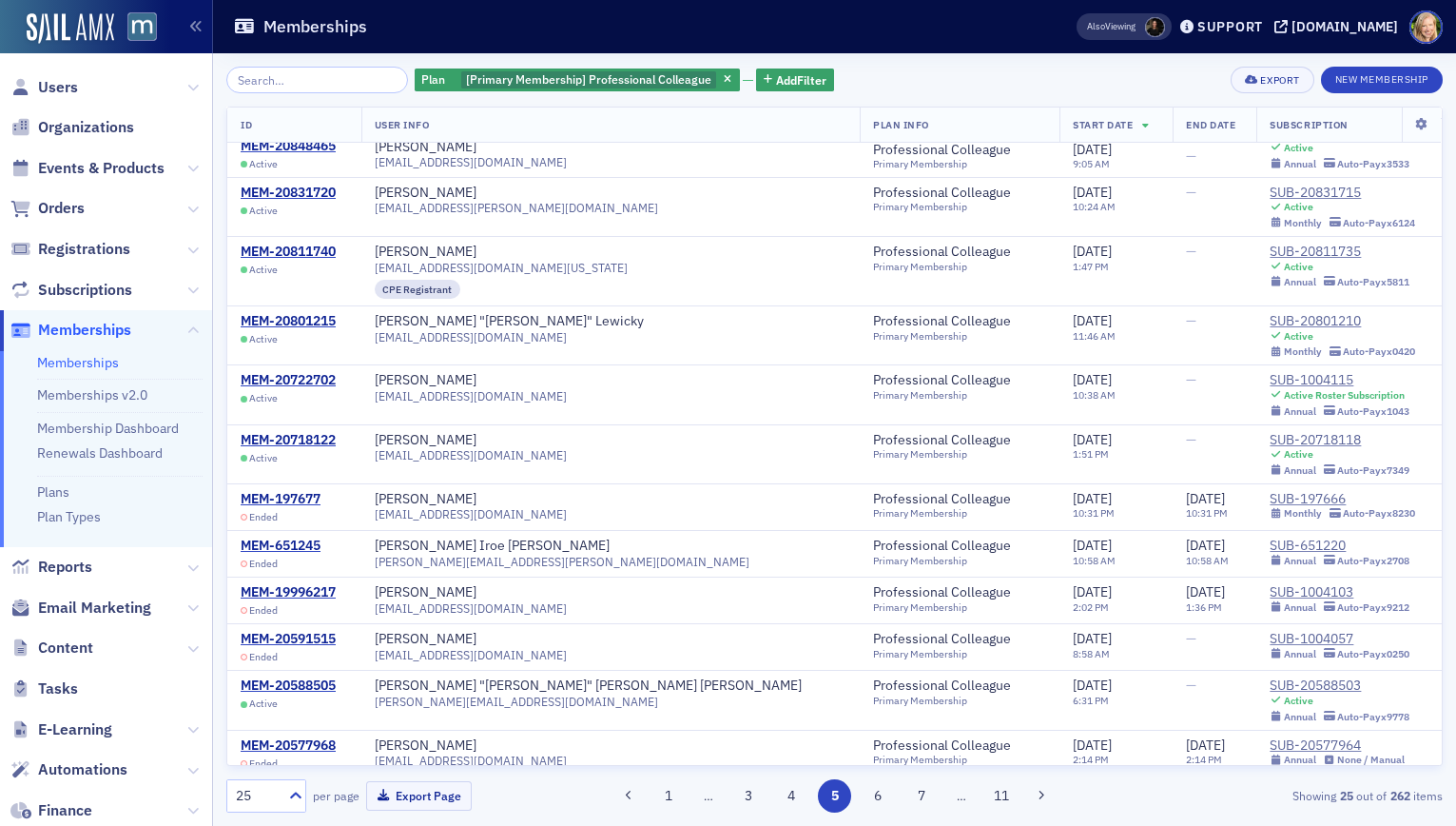
scroll to position [789, 0]
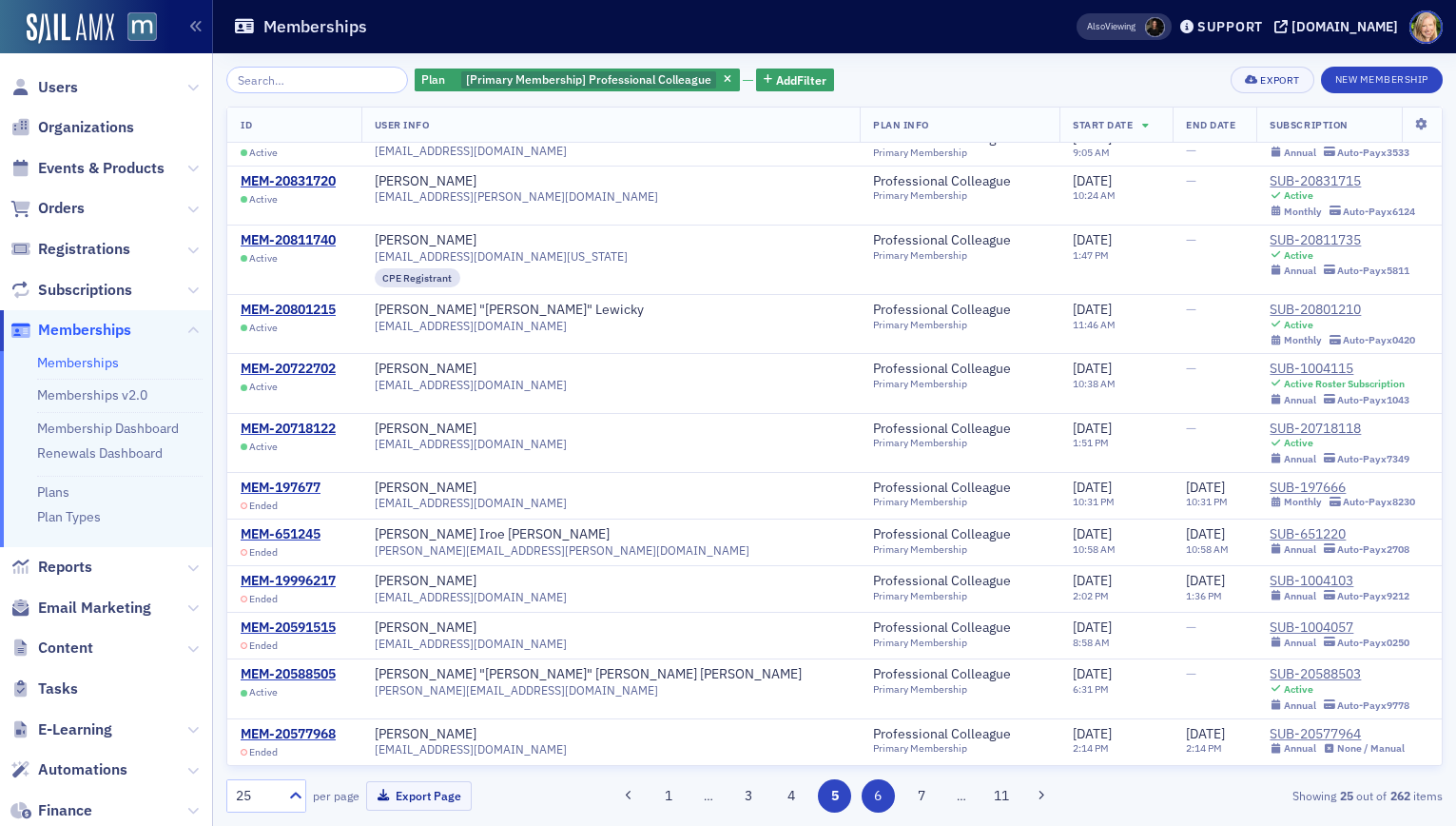
click at [878, 798] on button "6" at bounding box center [878, 796] width 33 height 33
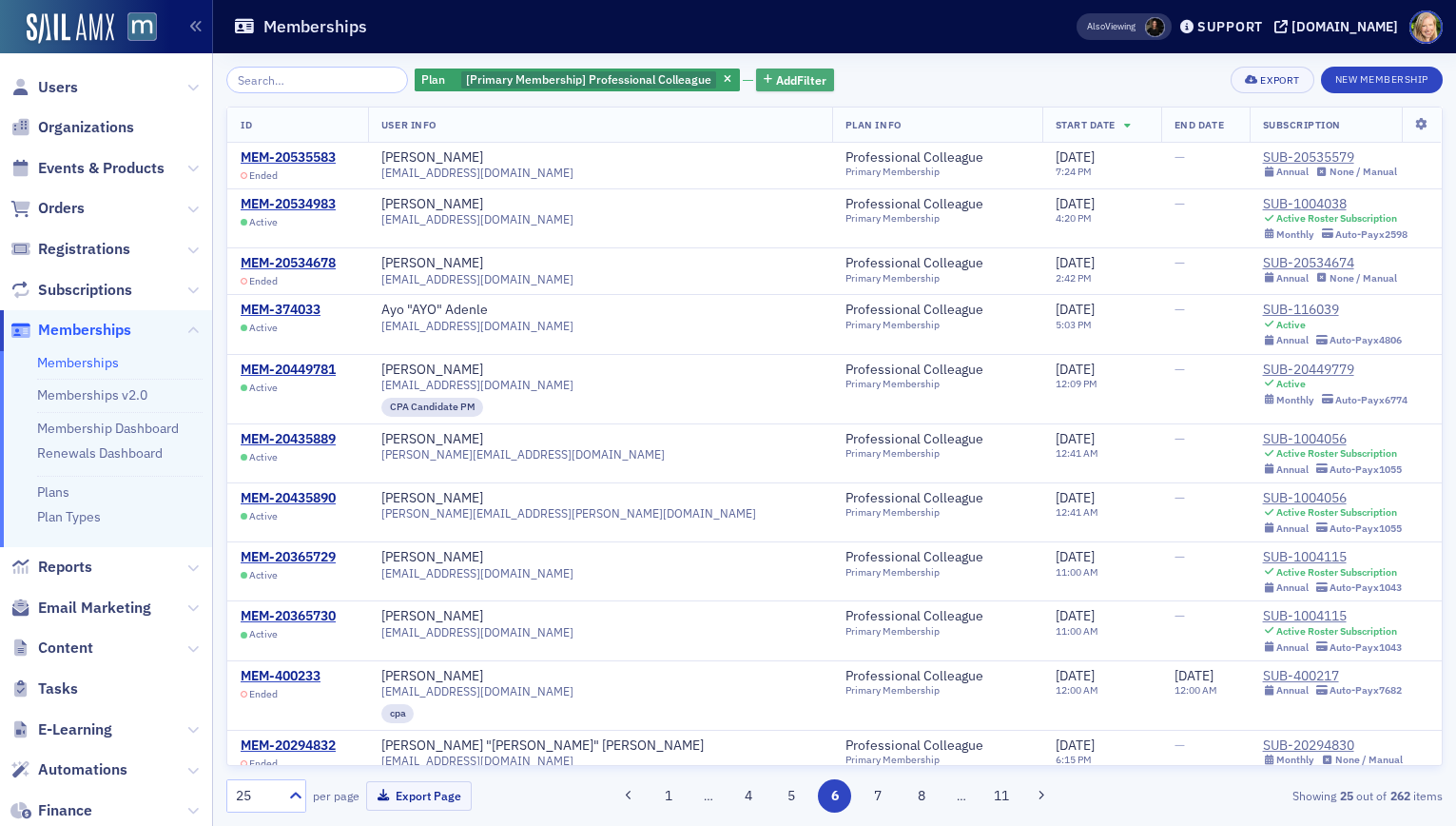
click at [764, 79] on icon "button" at bounding box center [768, 80] width 9 height 11
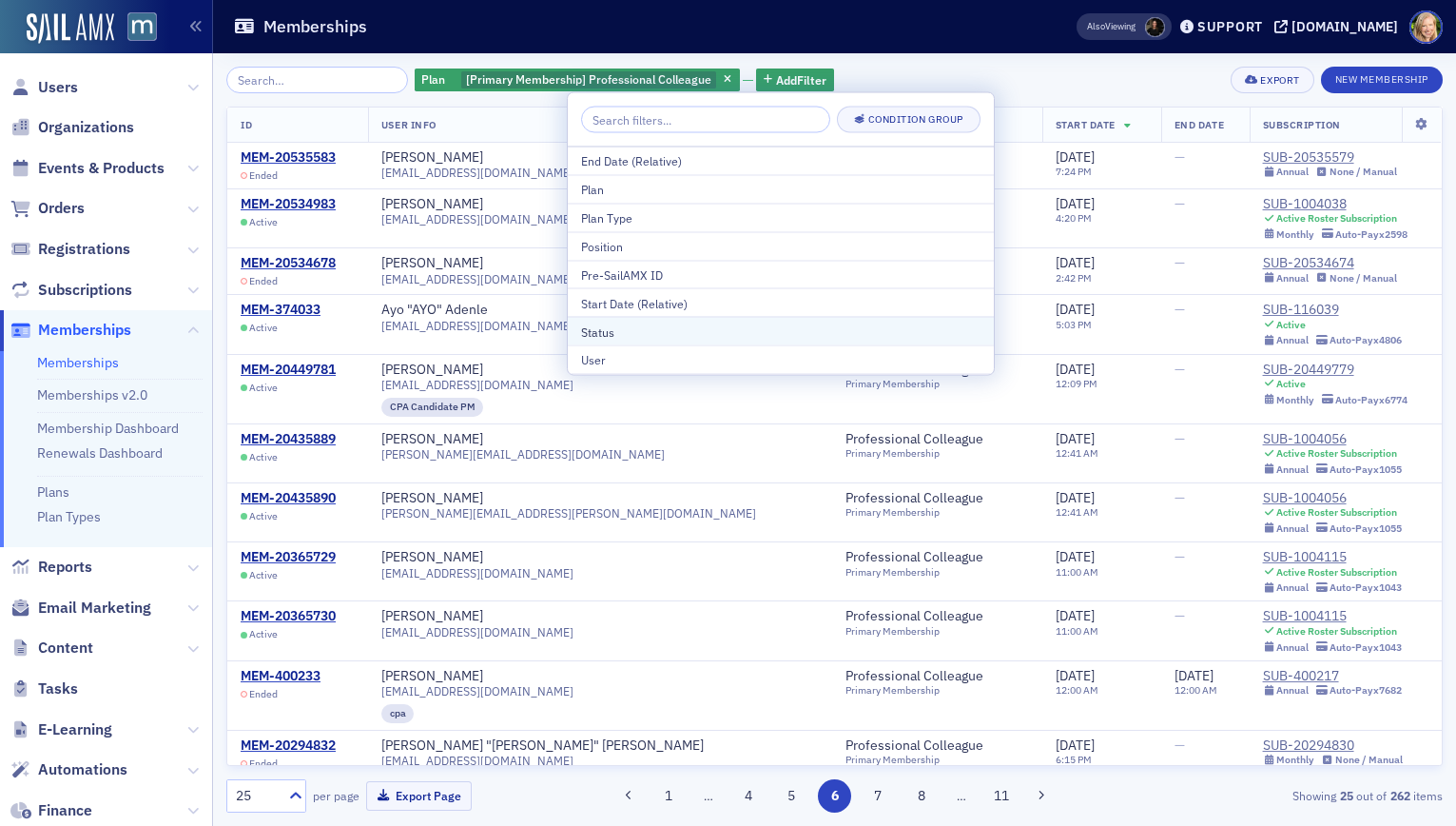
click at [679, 320] on button "Status" at bounding box center [781, 330] width 426 height 28
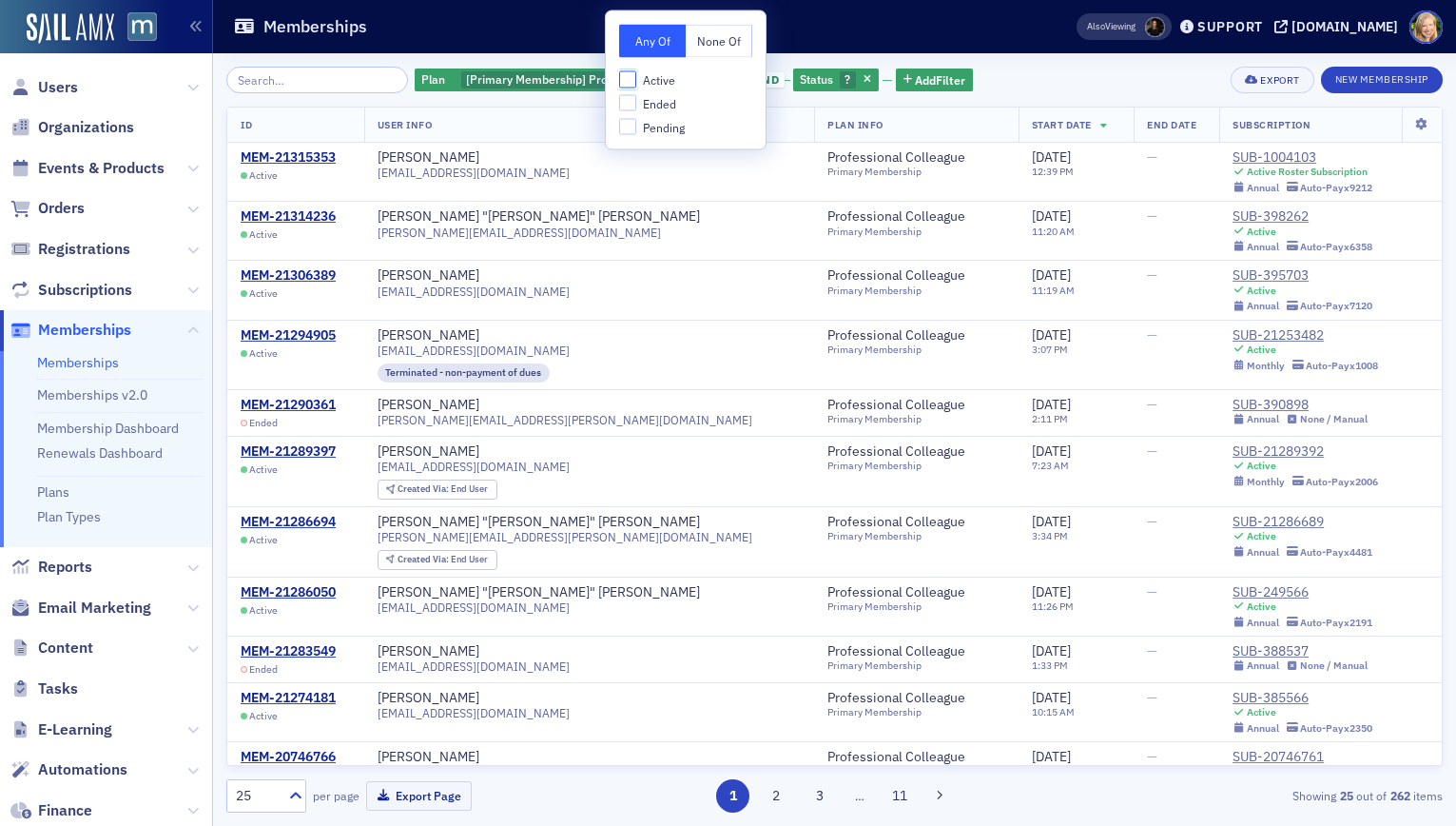
click at [630, 85] on input "Active" at bounding box center [628, 80] width 18 height 18
checkbox input "true"
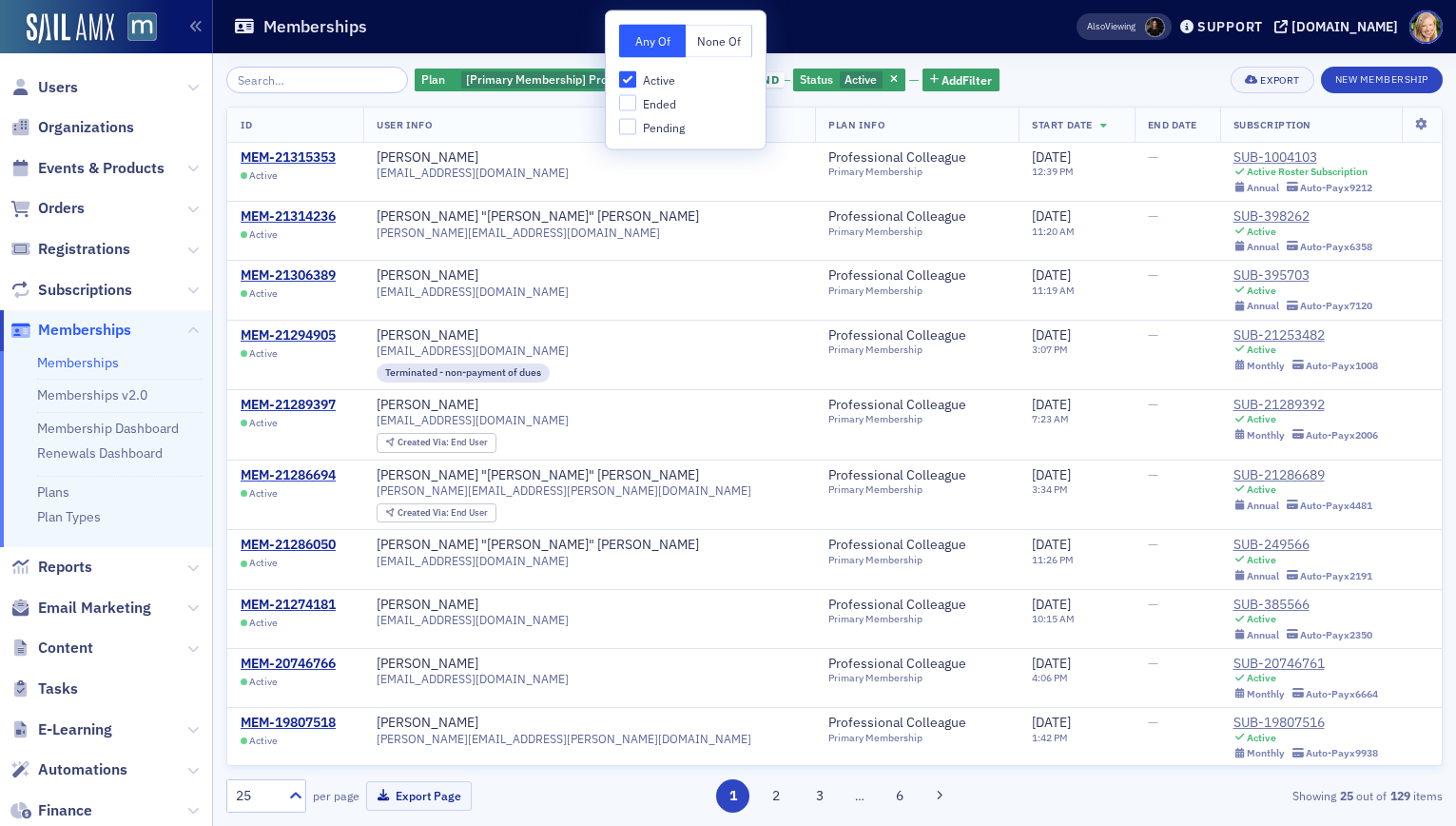
click at [1033, 70] on div "Plan [Primary Membership] Professional Colleague and Status Active Add Filter E…" at bounding box center [835, 79] width 1217 height 26
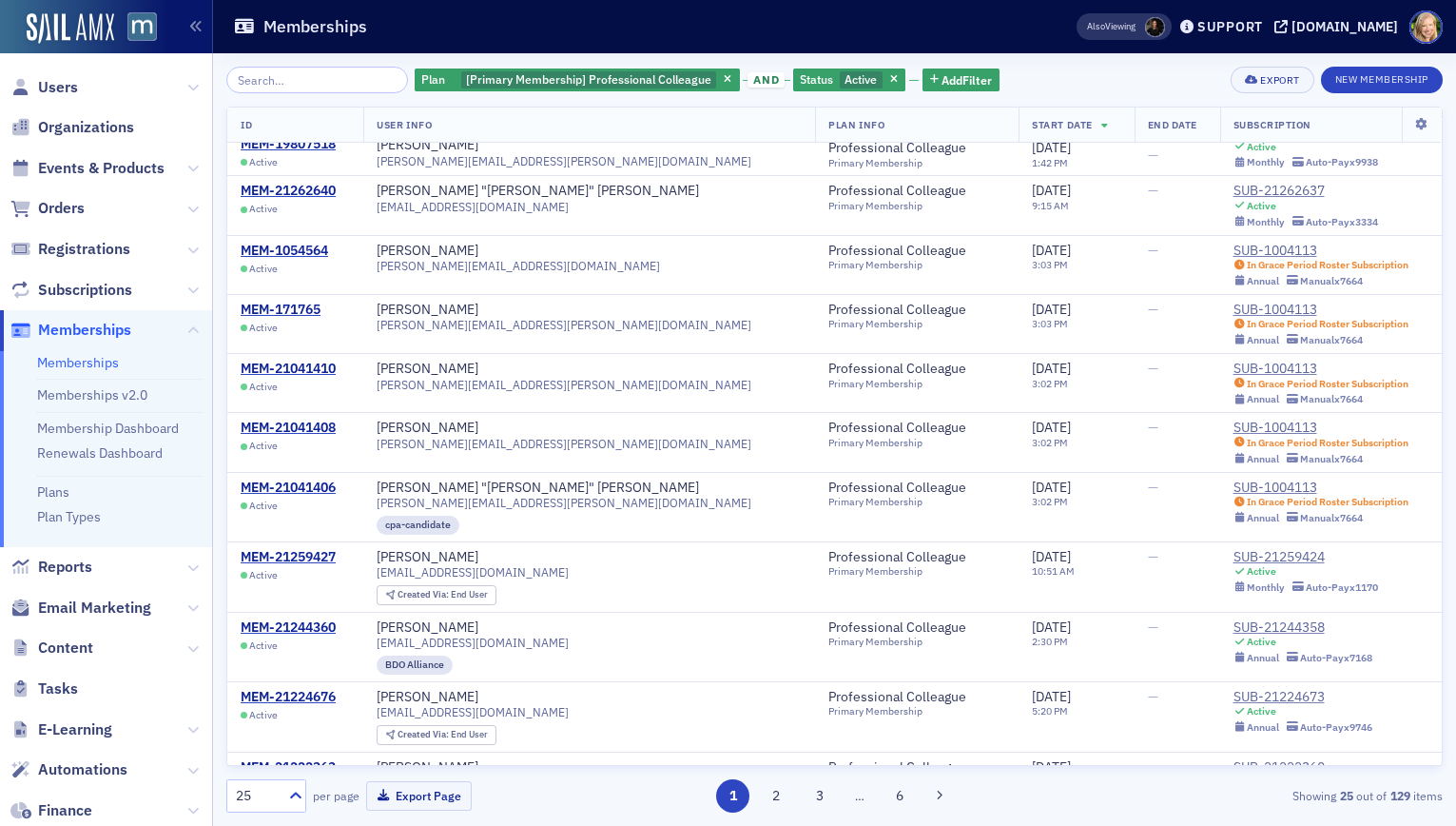
scroll to position [954, 0]
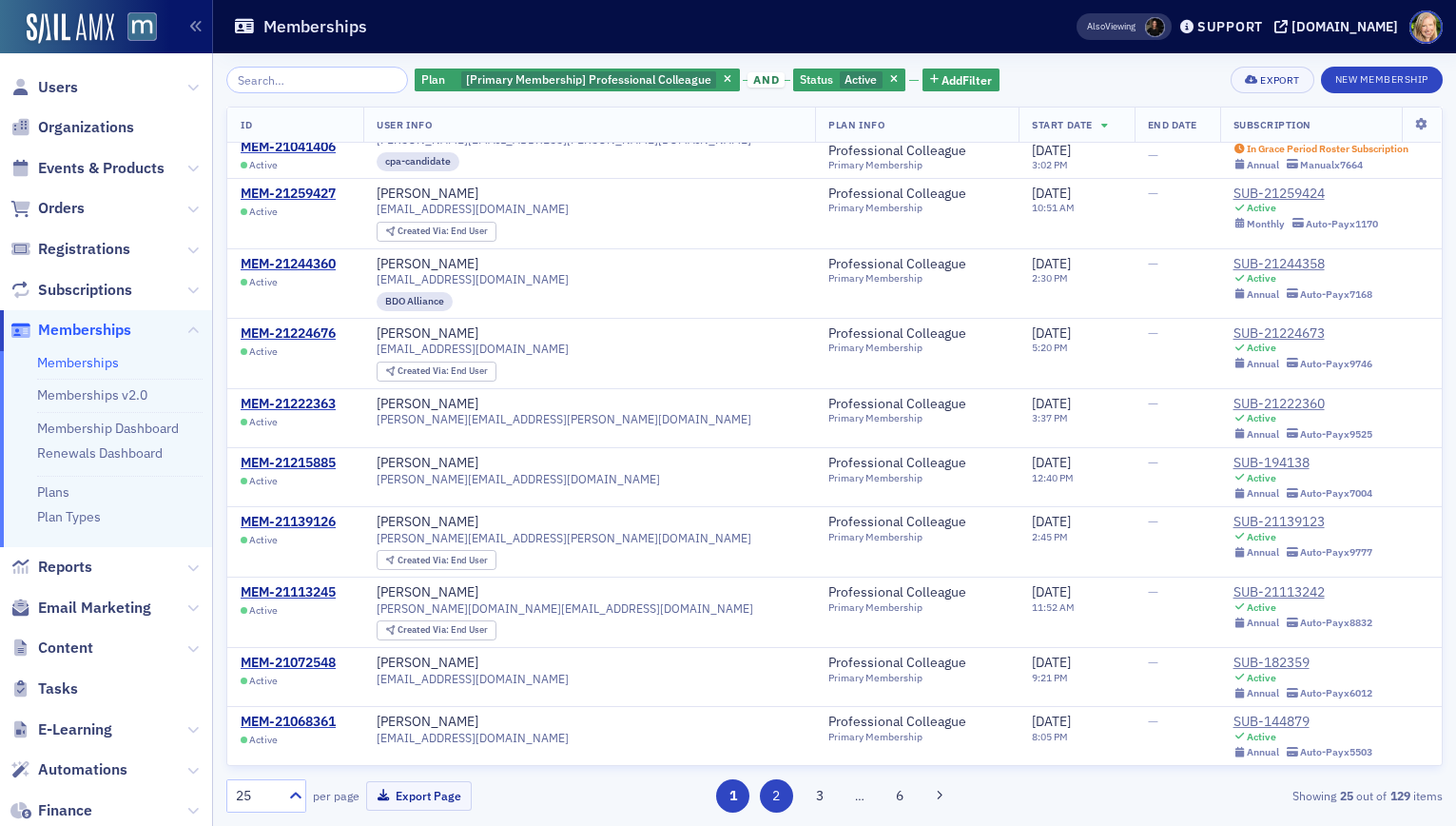
click at [769, 786] on button "2" at bounding box center [777, 796] width 33 height 33
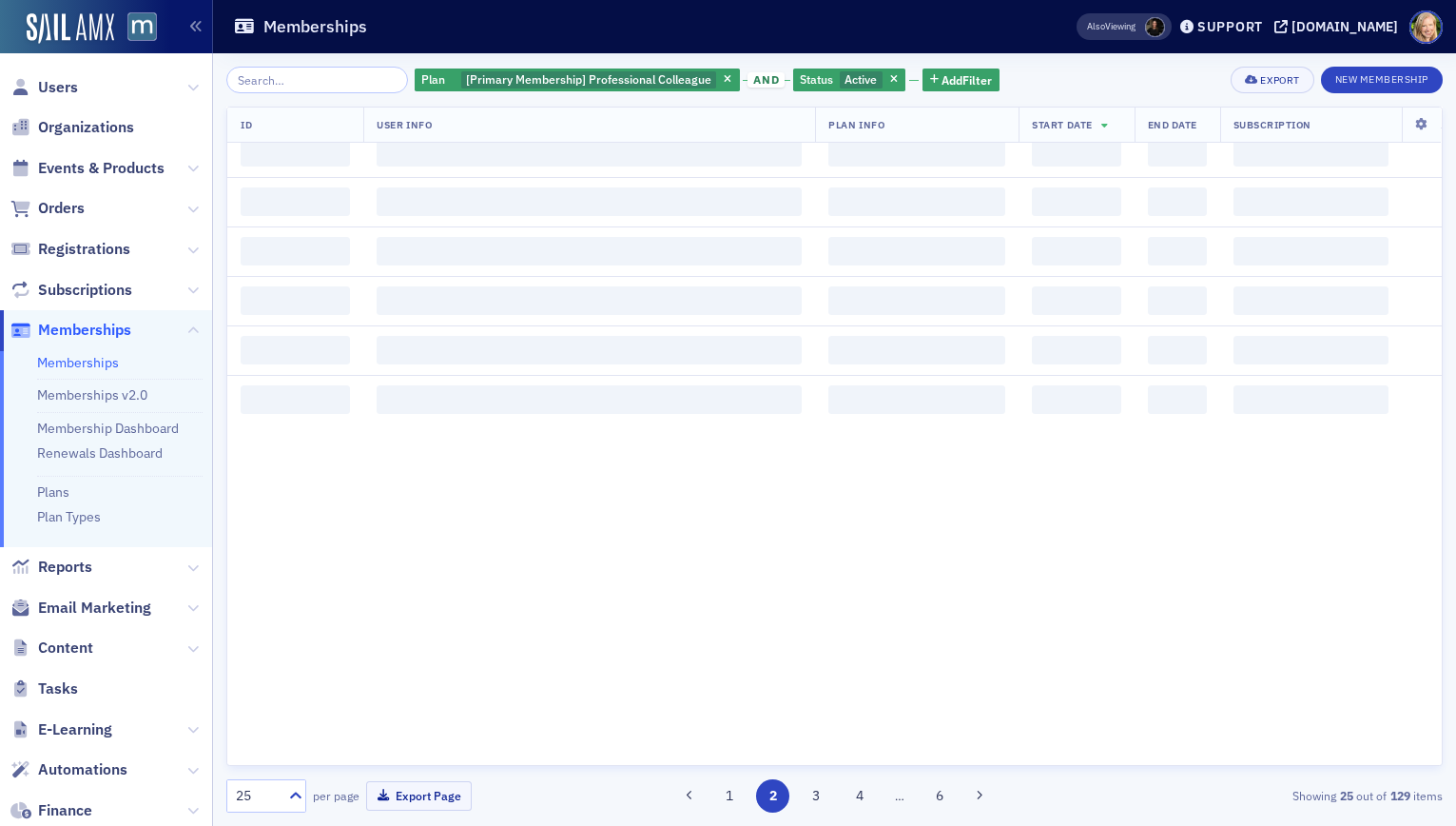
scroll to position [0, 0]
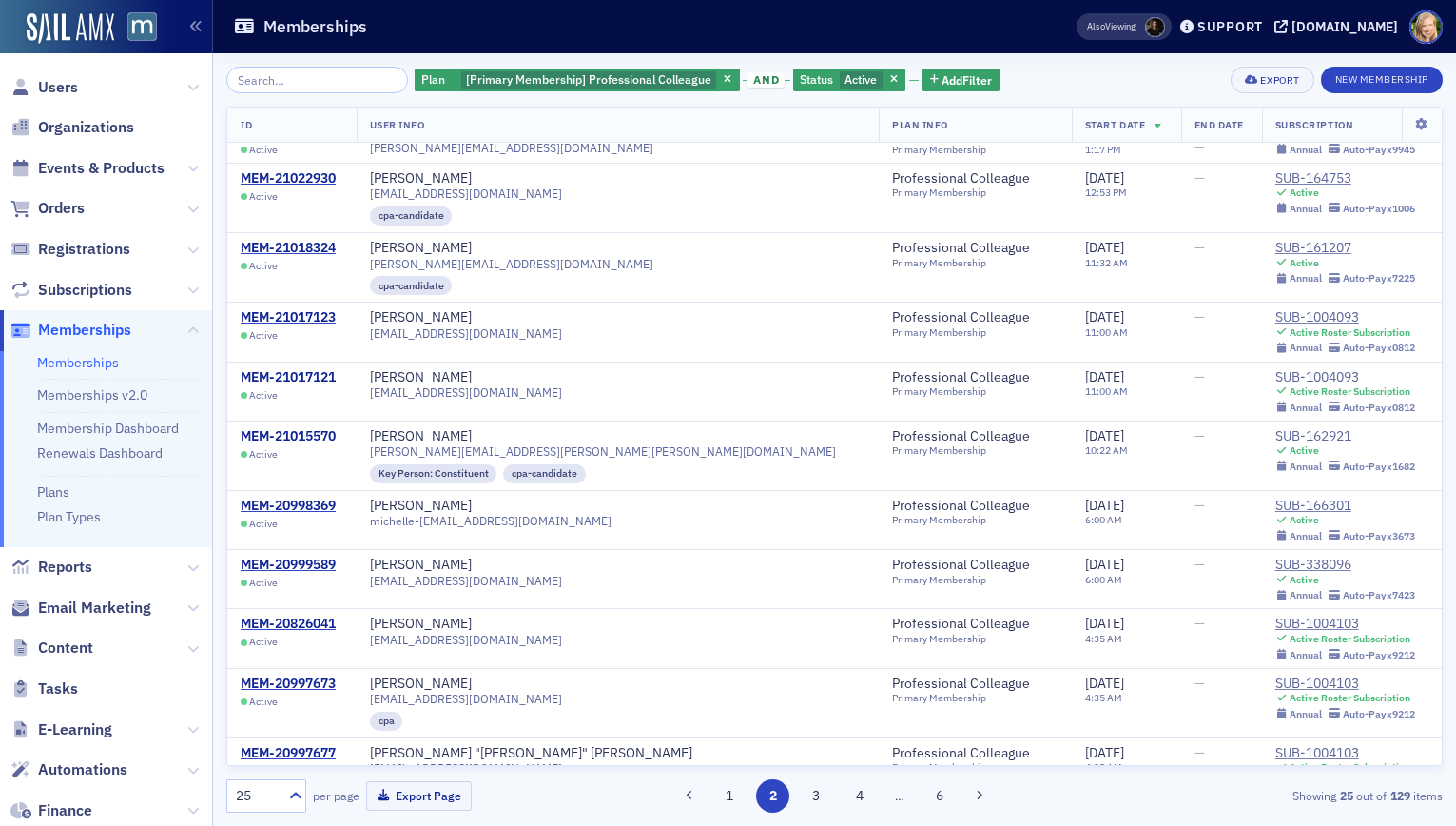
scroll to position [1003, 0]
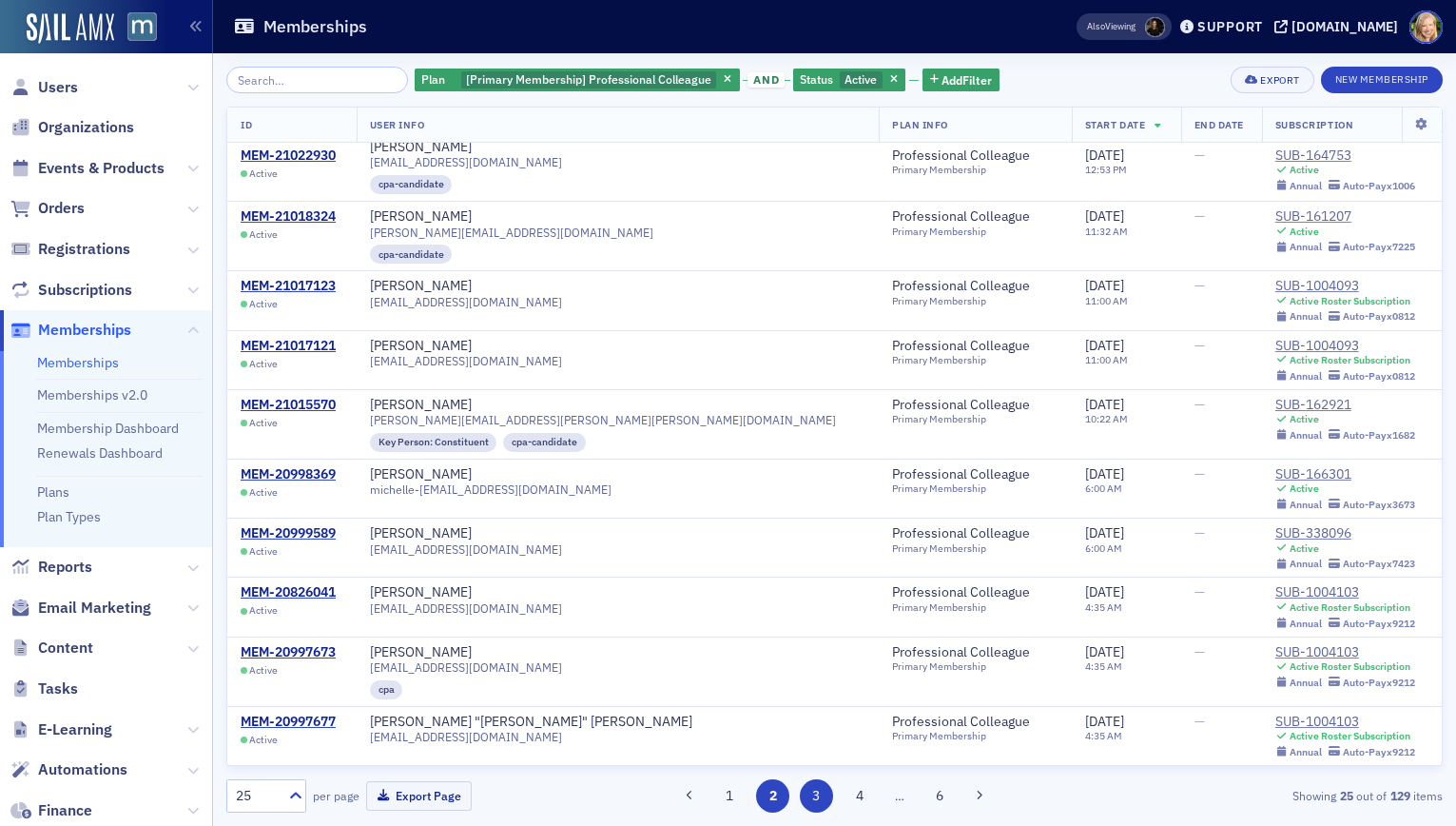
click at [816, 800] on button "3" at bounding box center [817, 796] width 33 height 33
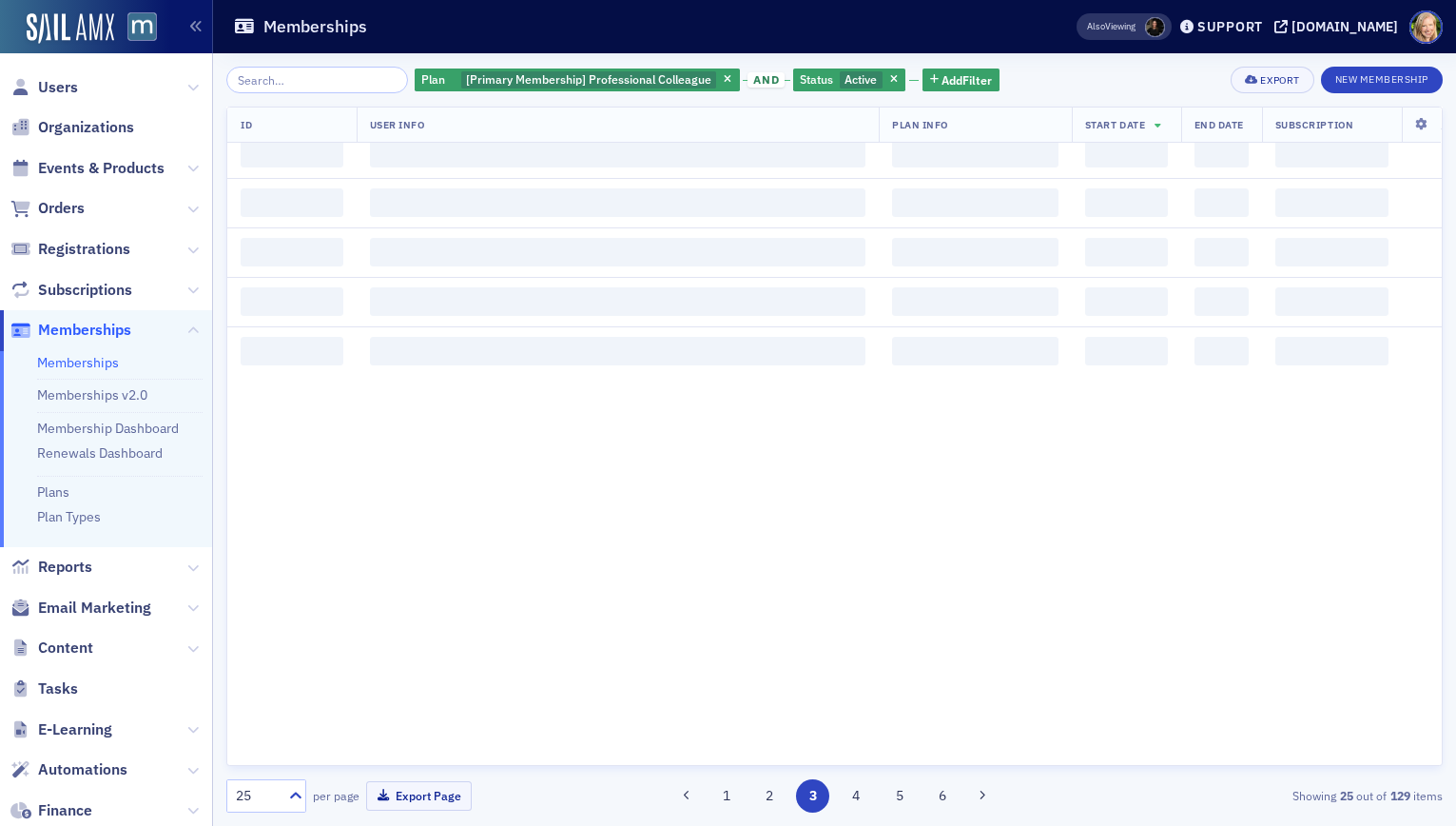
scroll to position [0, 0]
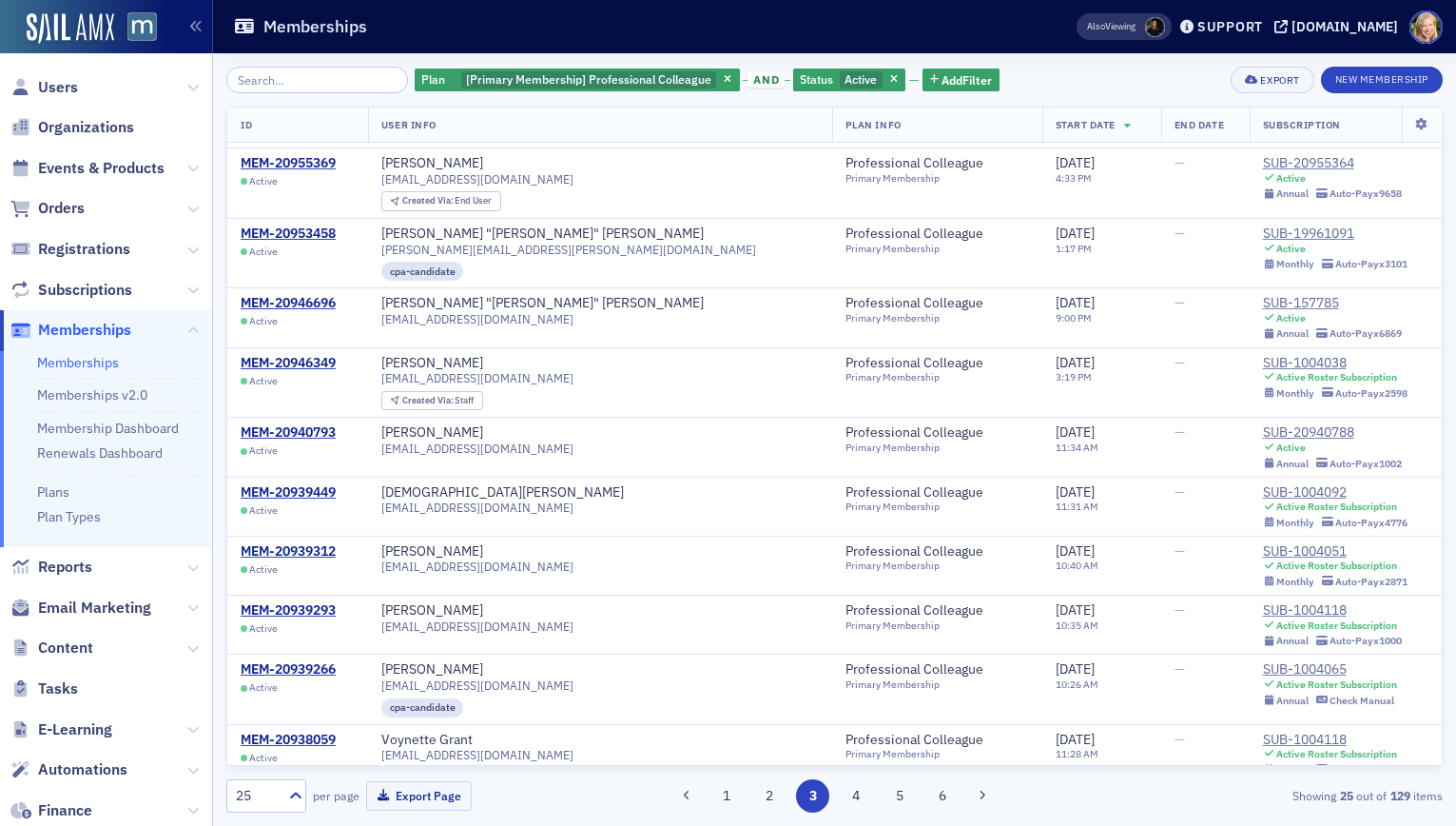
scroll to position [964, 0]
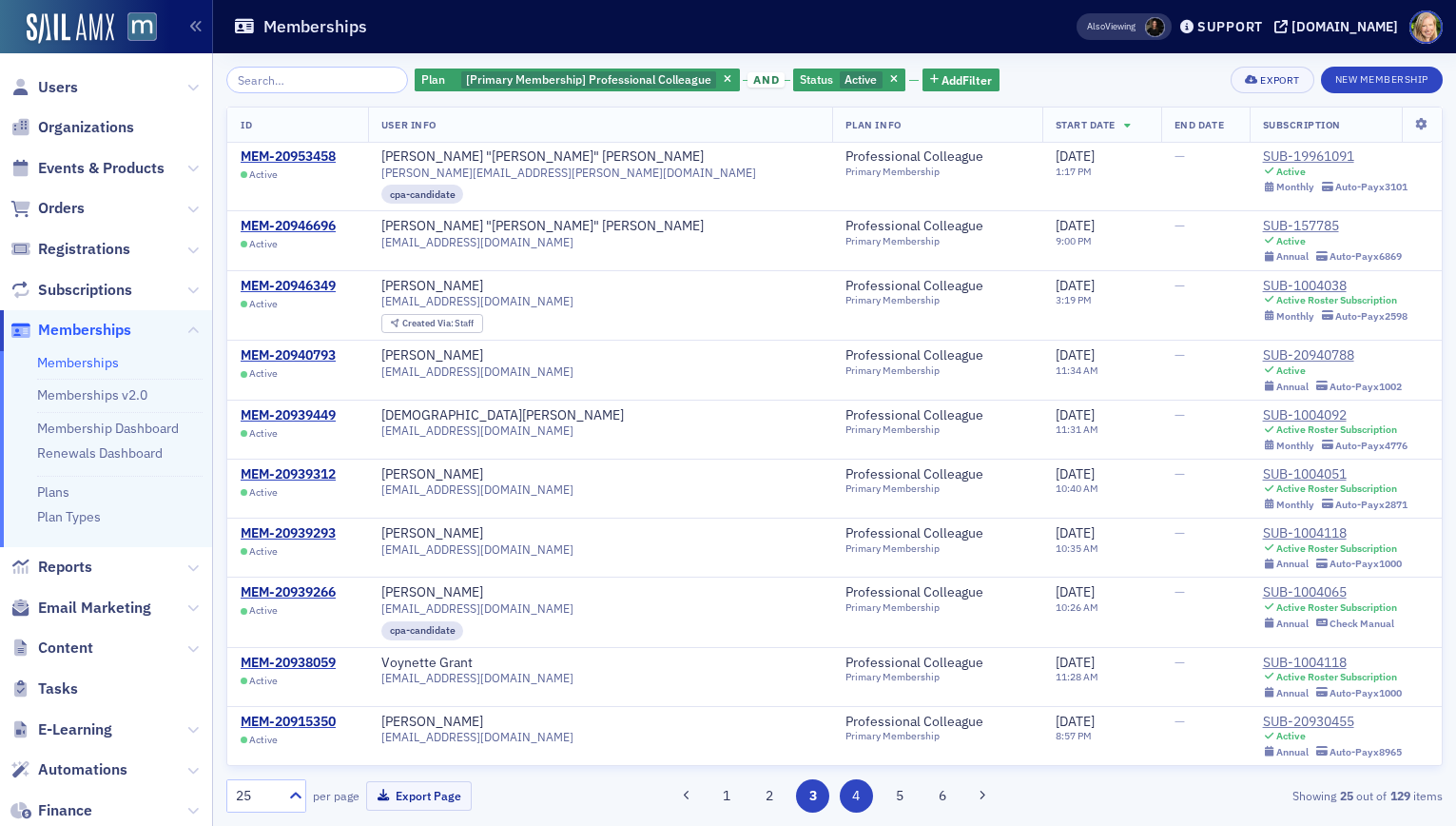
click at [848, 795] on button "4" at bounding box center [857, 796] width 33 height 33
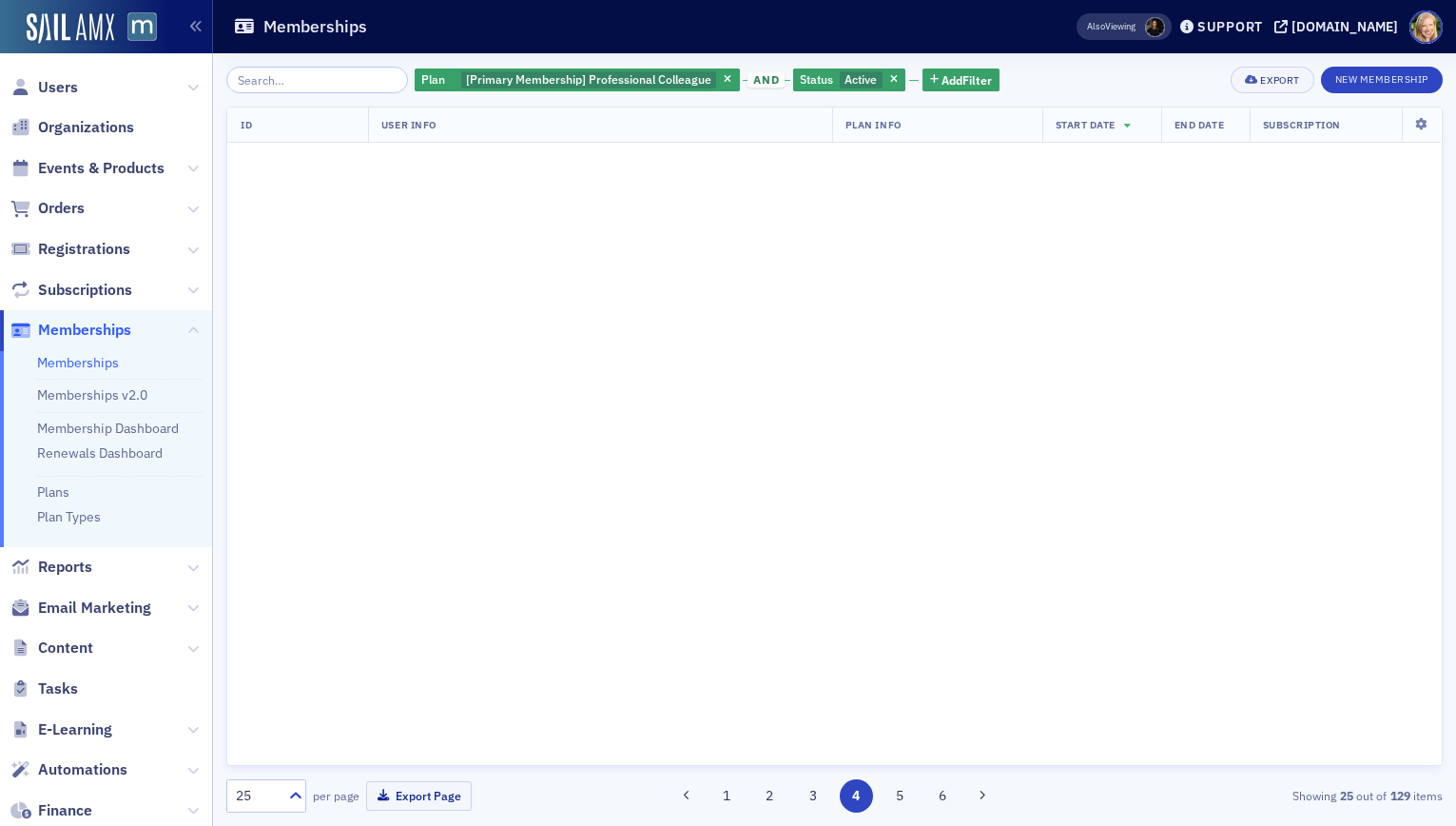
scroll to position [0, 0]
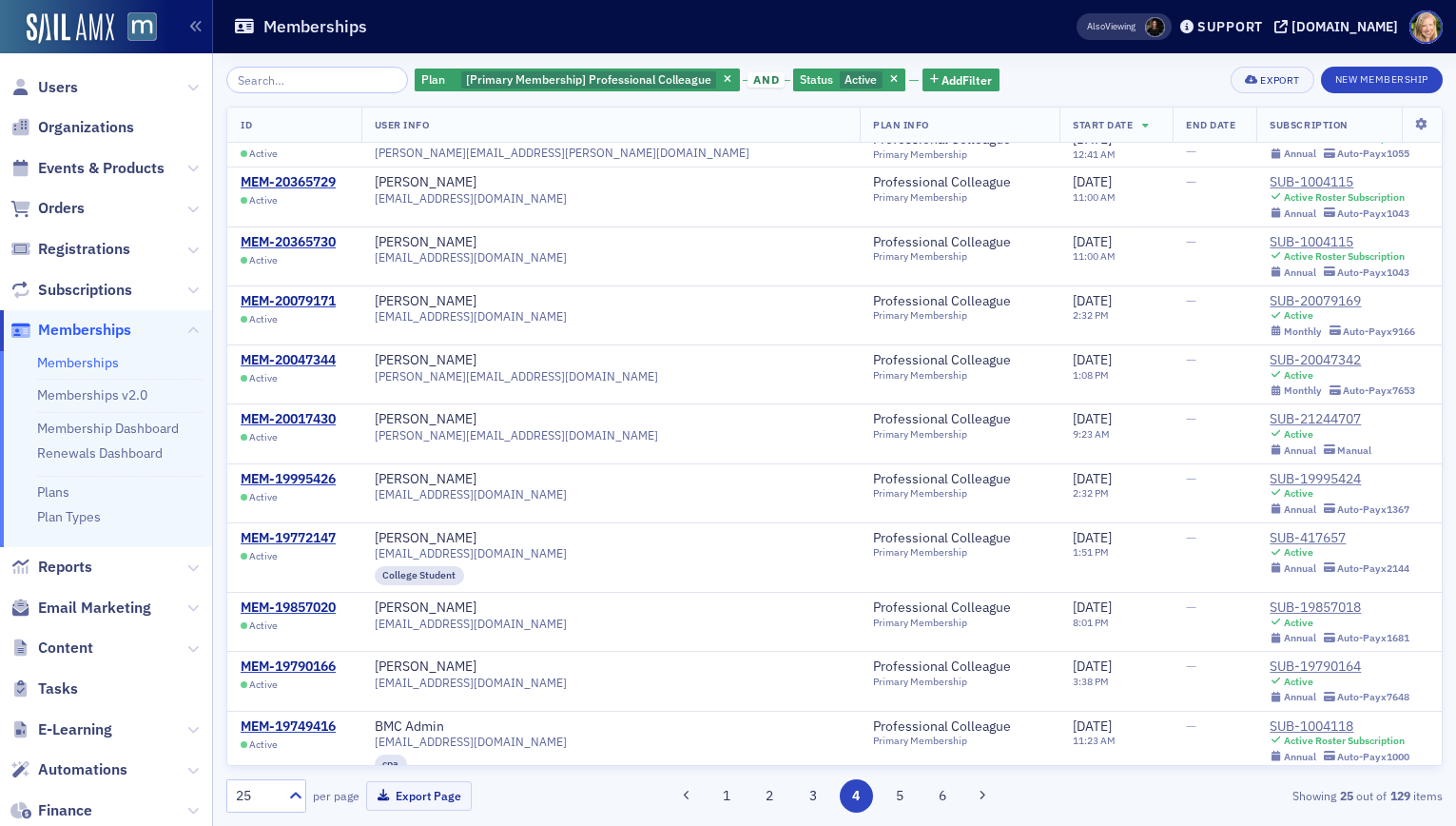
scroll to position [899, 0]
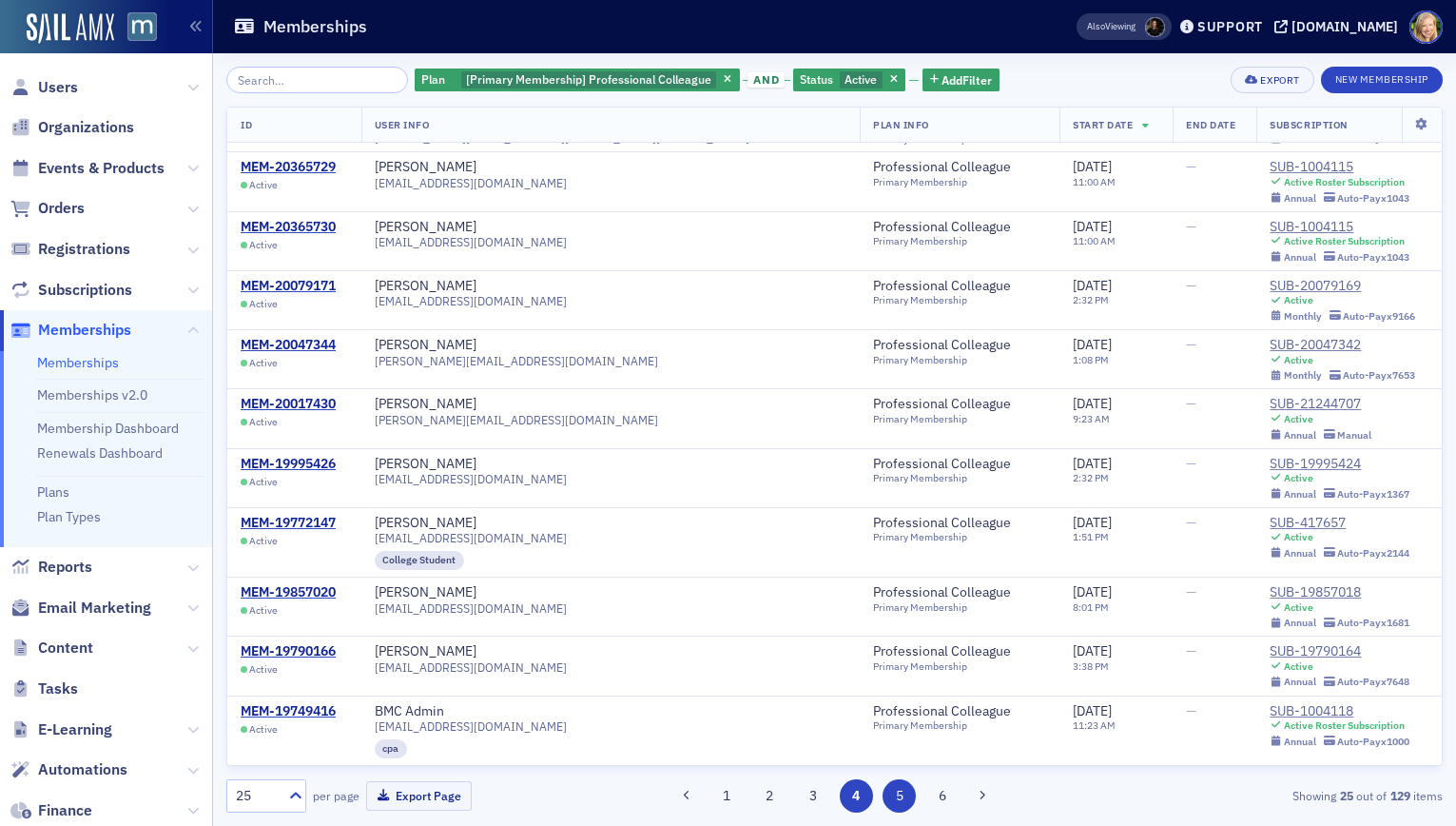
click at [898, 788] on button "5" at bounding box center [899, 796] width 33 height 33
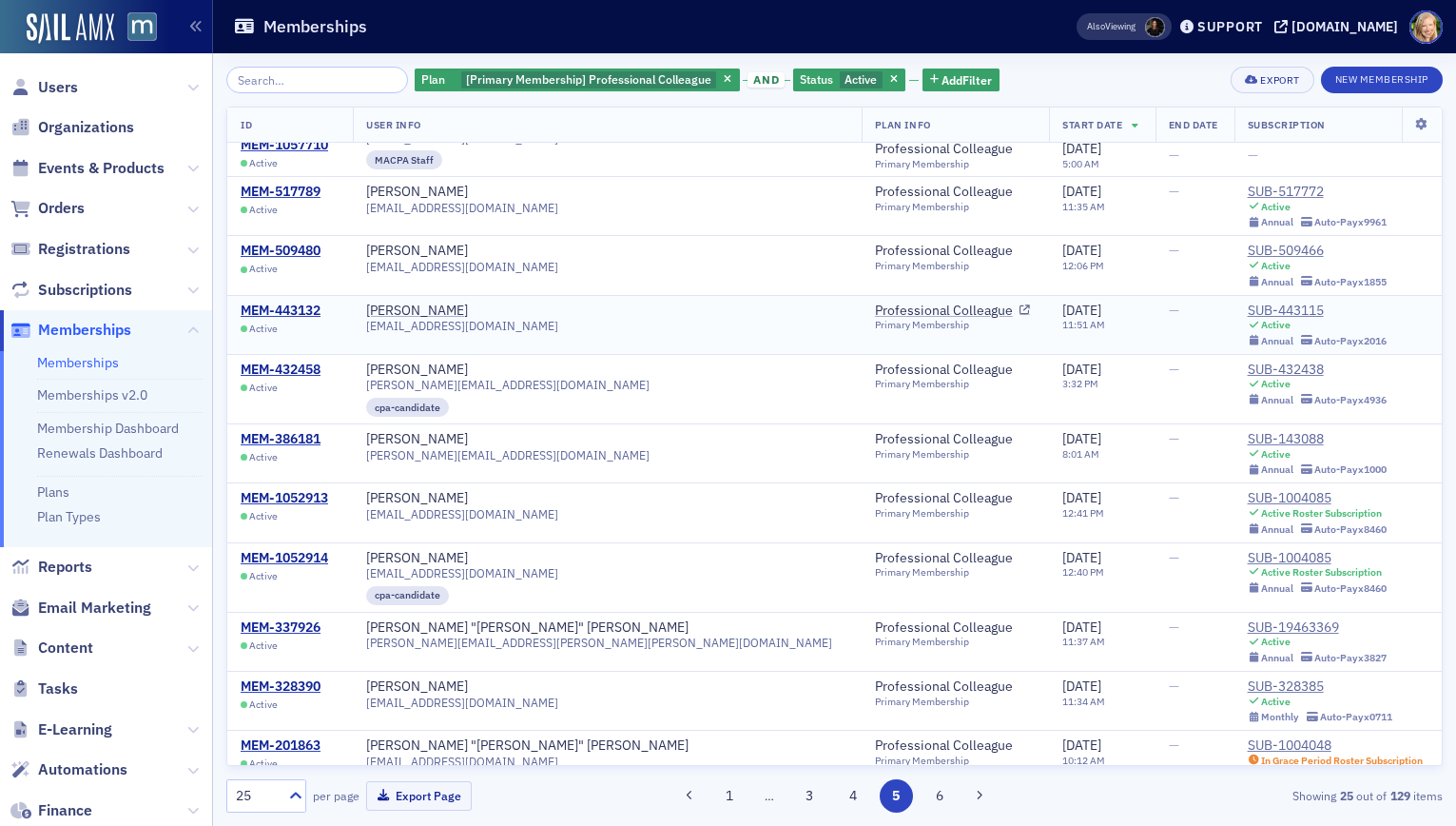
scroll to position [930, 0]
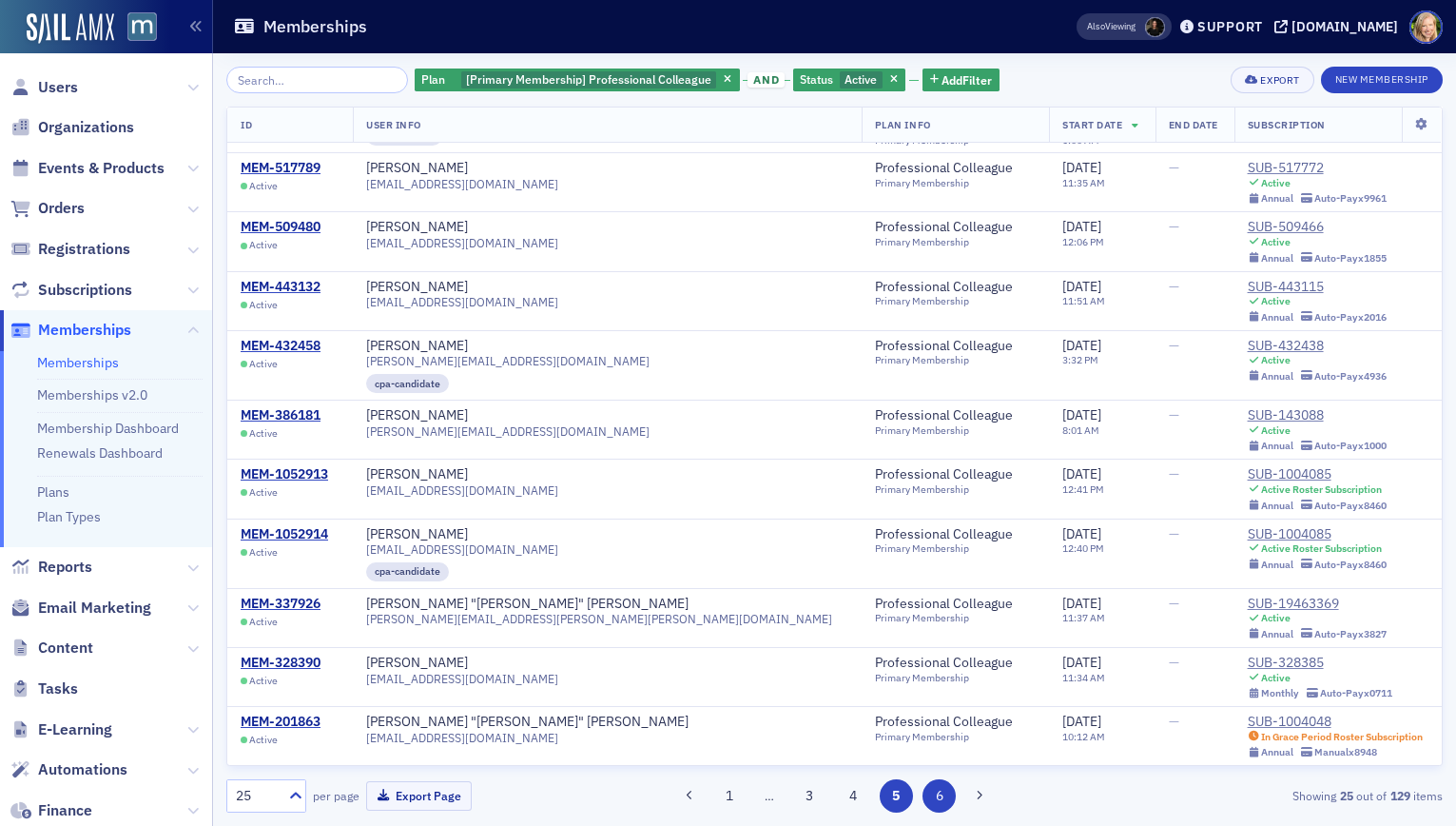
click at [930, 804] on button "6" at bounding box center [939, 796] width 33 height 33
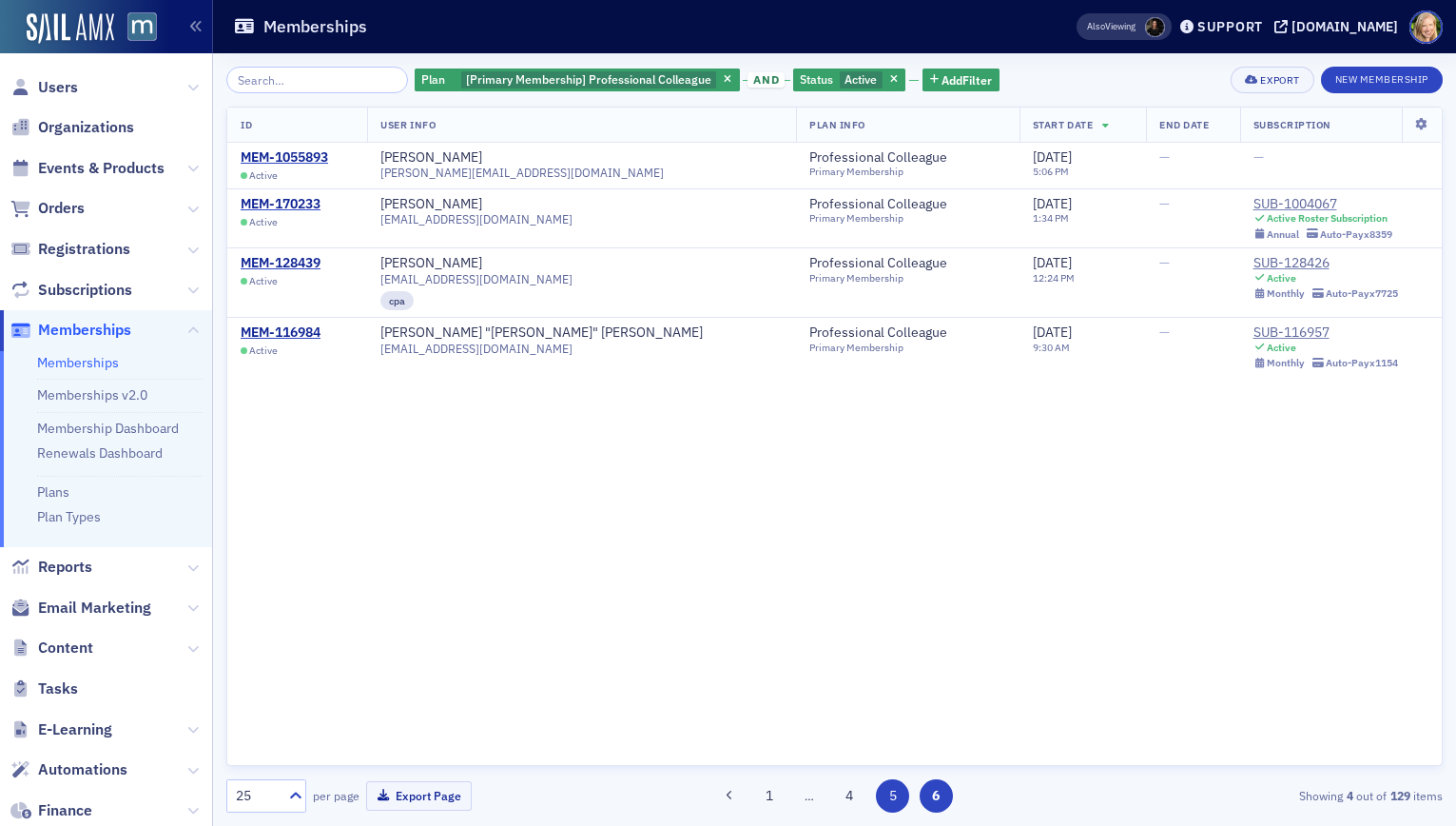
click at [894, 796] on button "5" at bounding box center [893, 796] width 33 height 33
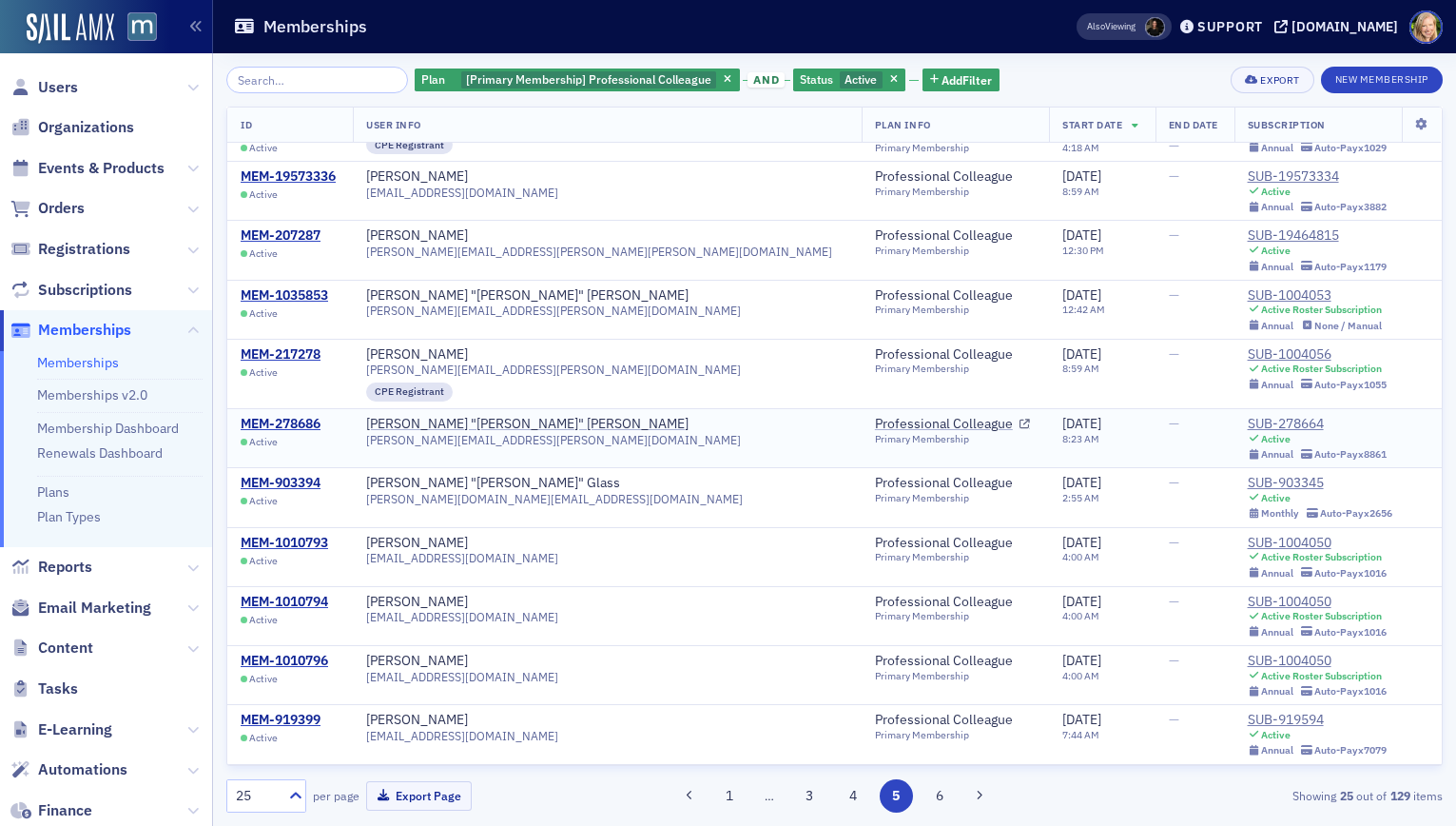
scroll to position [122, 0]
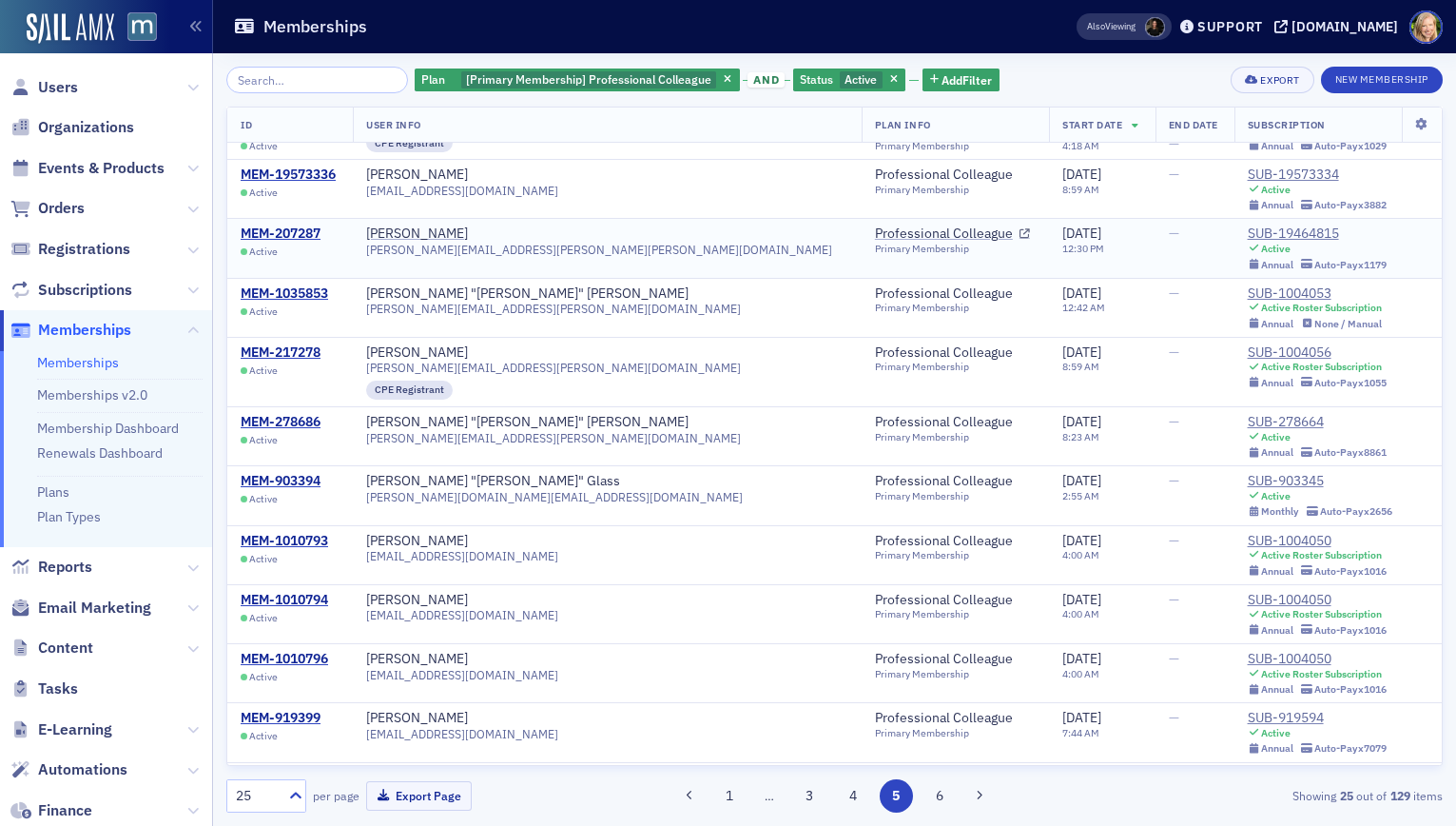
drag, startPoint x: 521, startPoint y: 233, endPoint x: 403, endPoint y: 233, distance: 118.0
click at [403, 233] on td "Patrice Goodwin patrice.goodwin@tonneson.com" at bounding box center [607, 248] width 509 height 59
copy div "Patrice Goodwin"
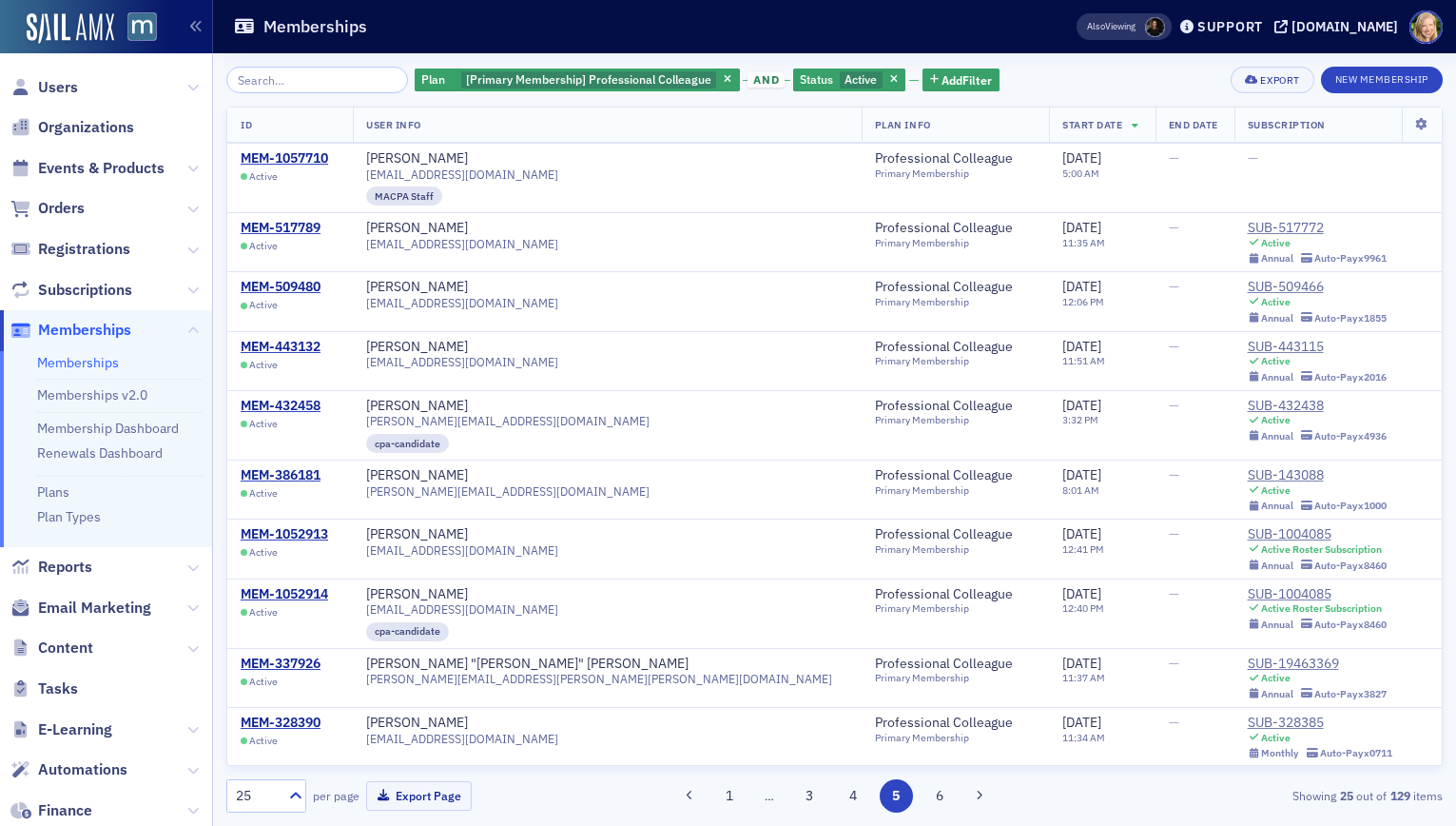
scroll to position [930, 0]
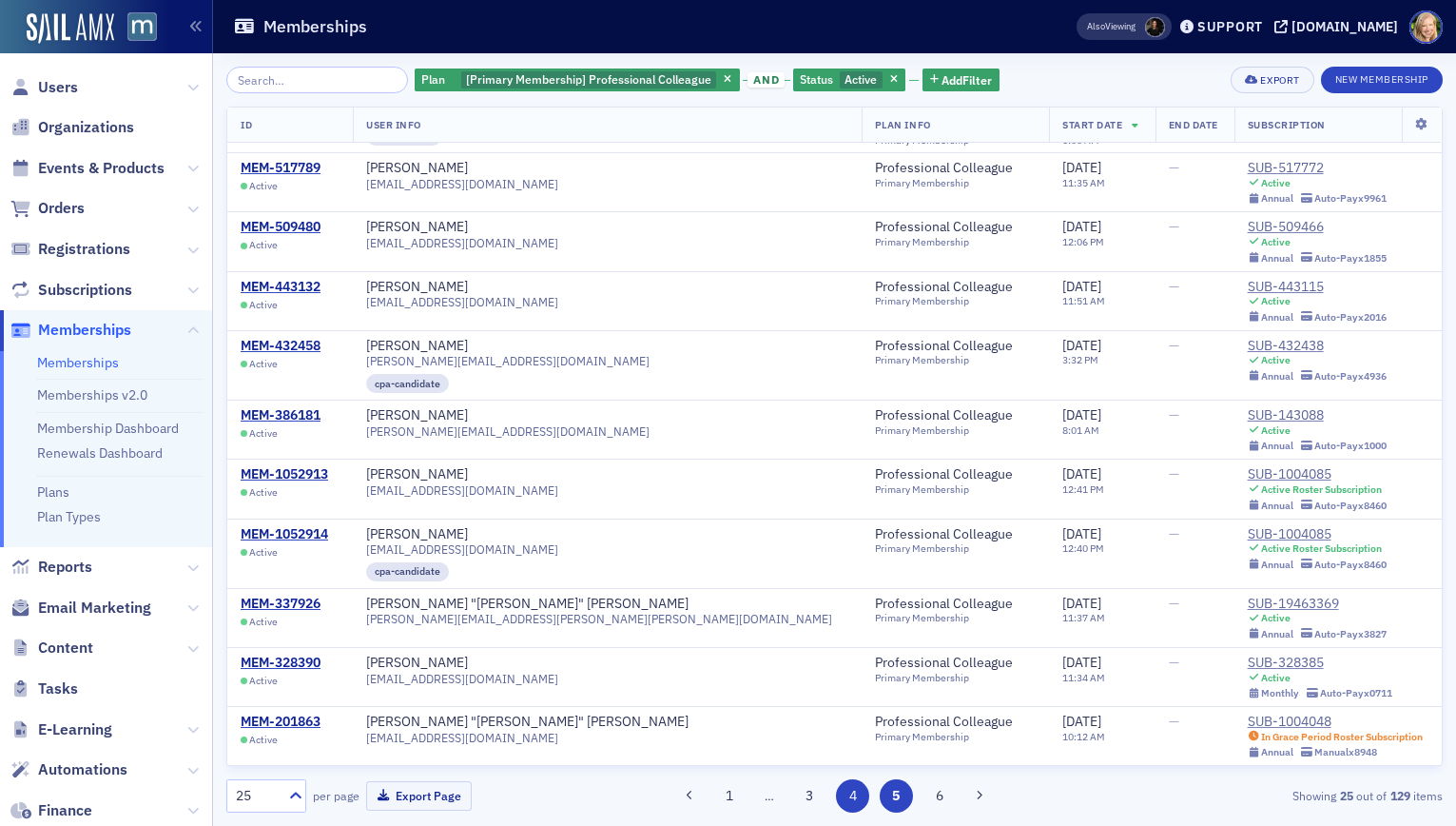
click at [848, 793] on button "4" at bounding box center [853, 796] width 33 height 33
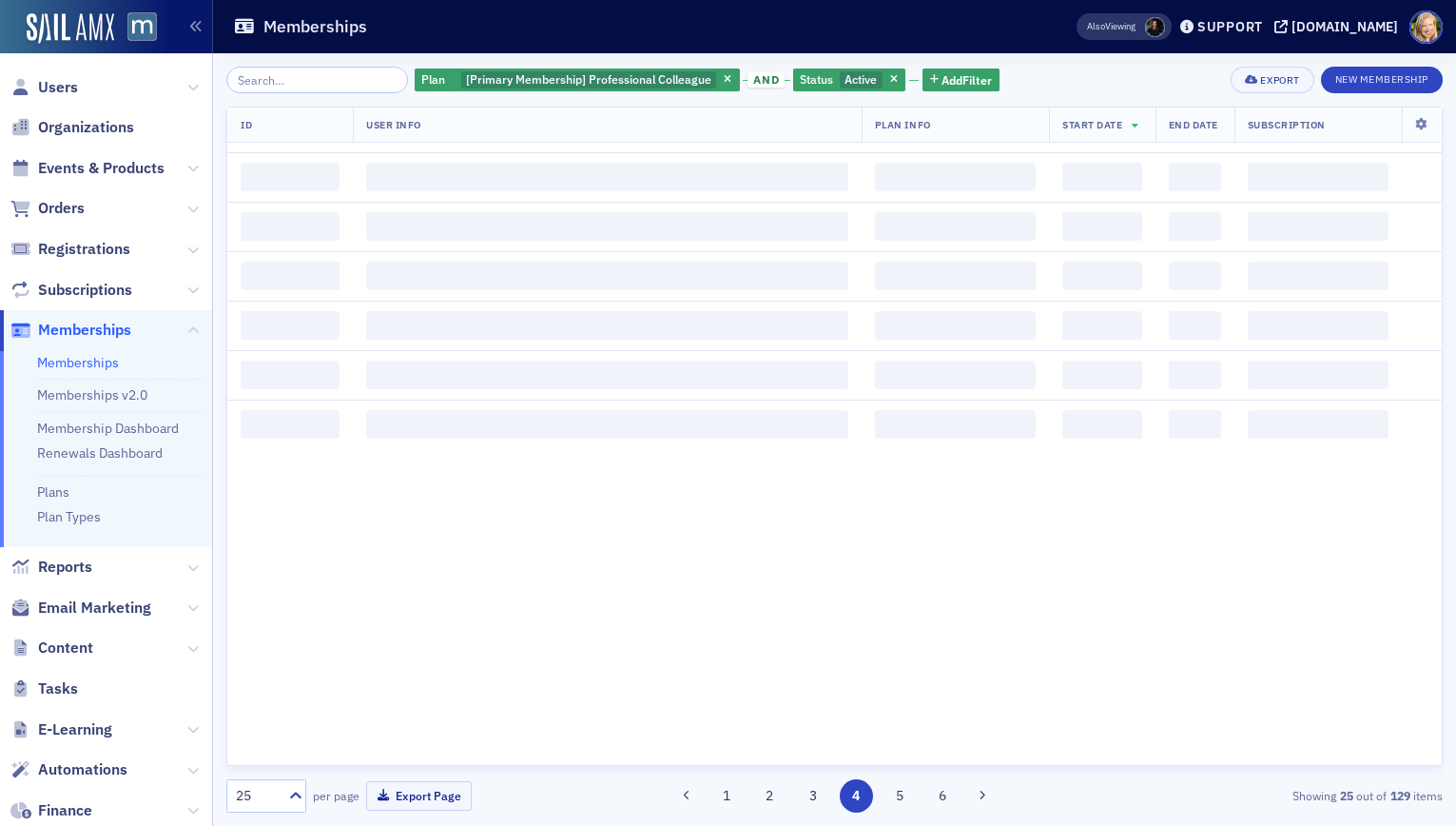
scroll to position [0, 0]
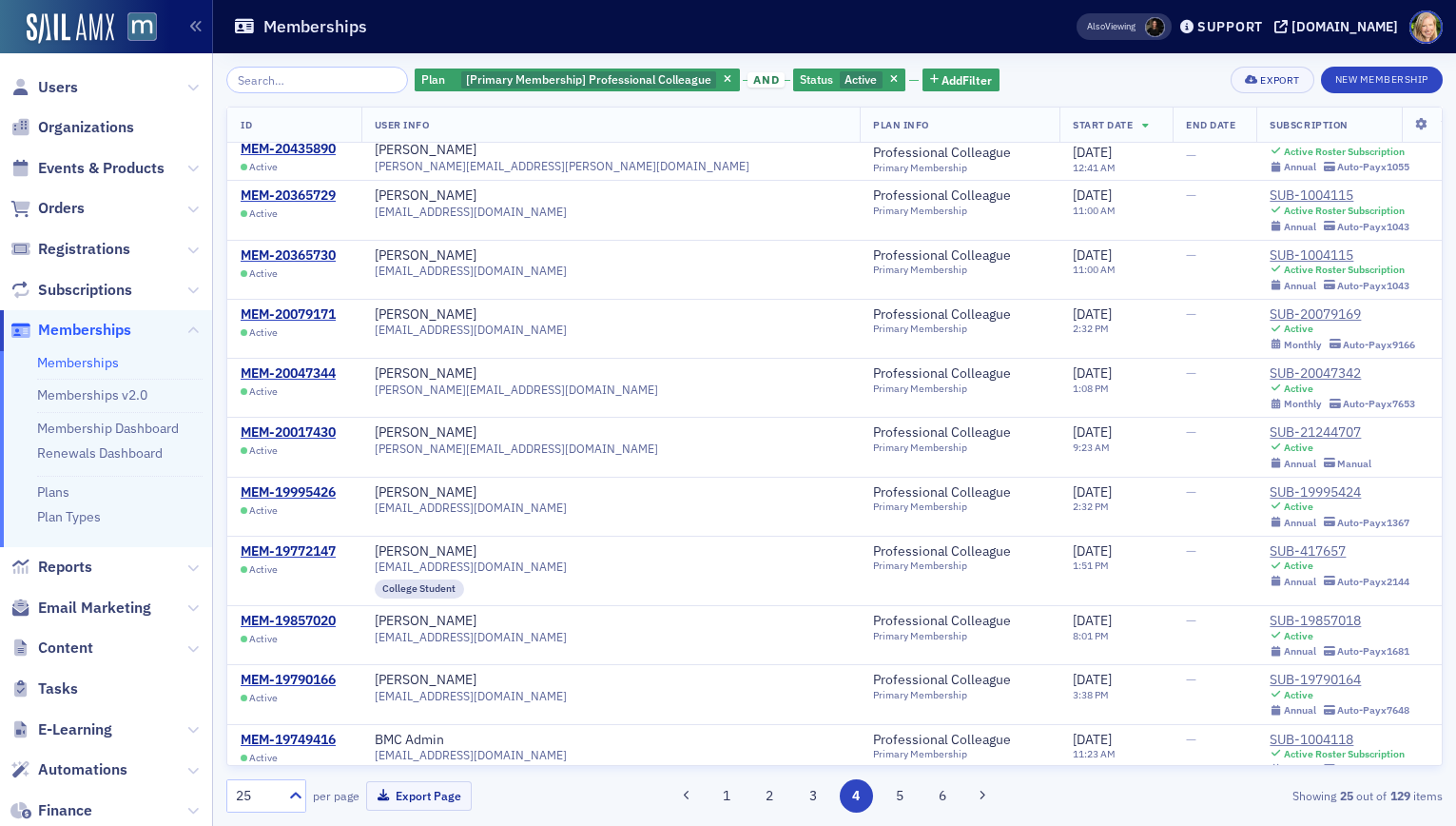
scroll to position [899, 0]
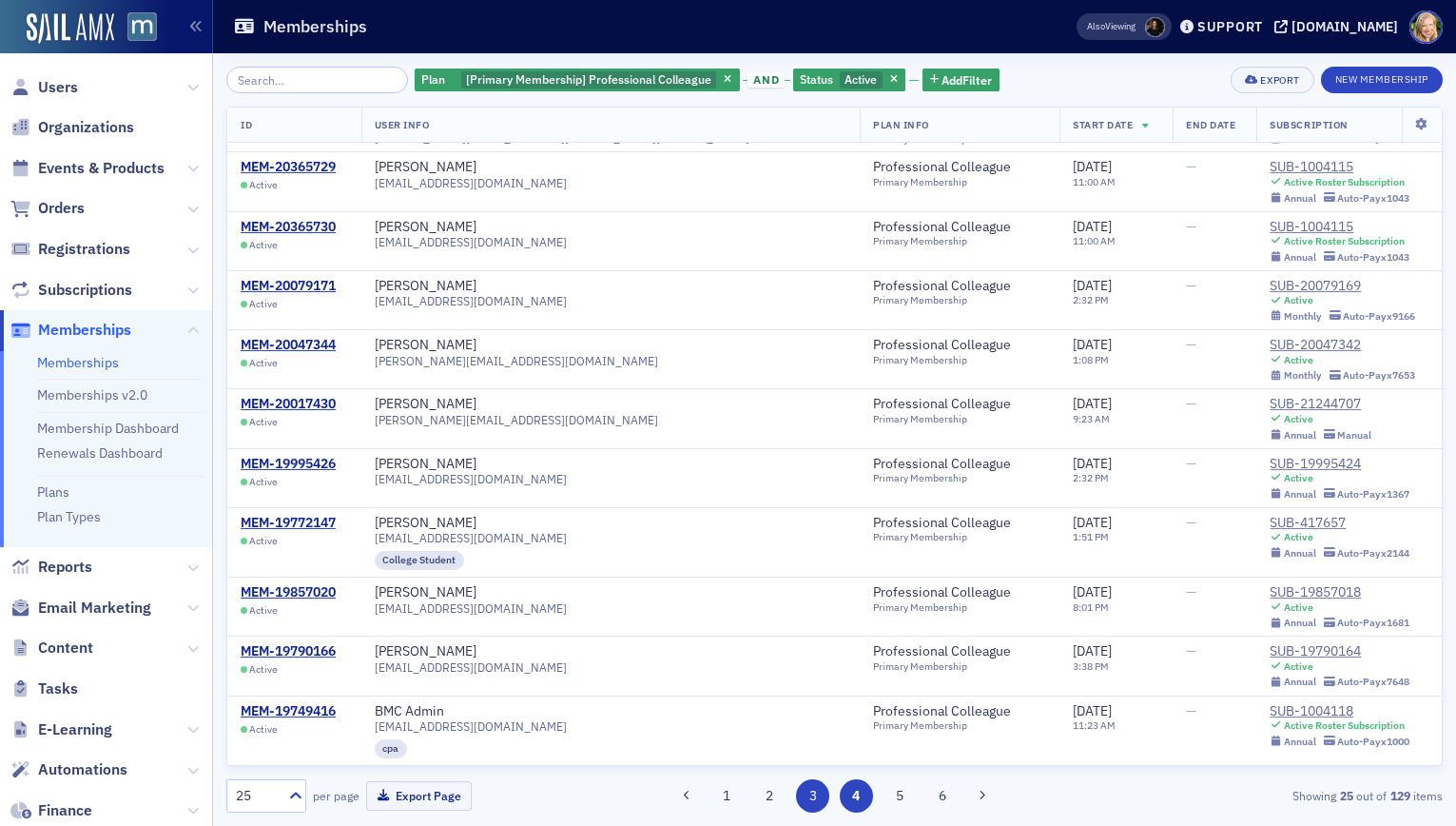
click at [814, 799] on button "3" at bounding box center [813, 796] width 33 height 33
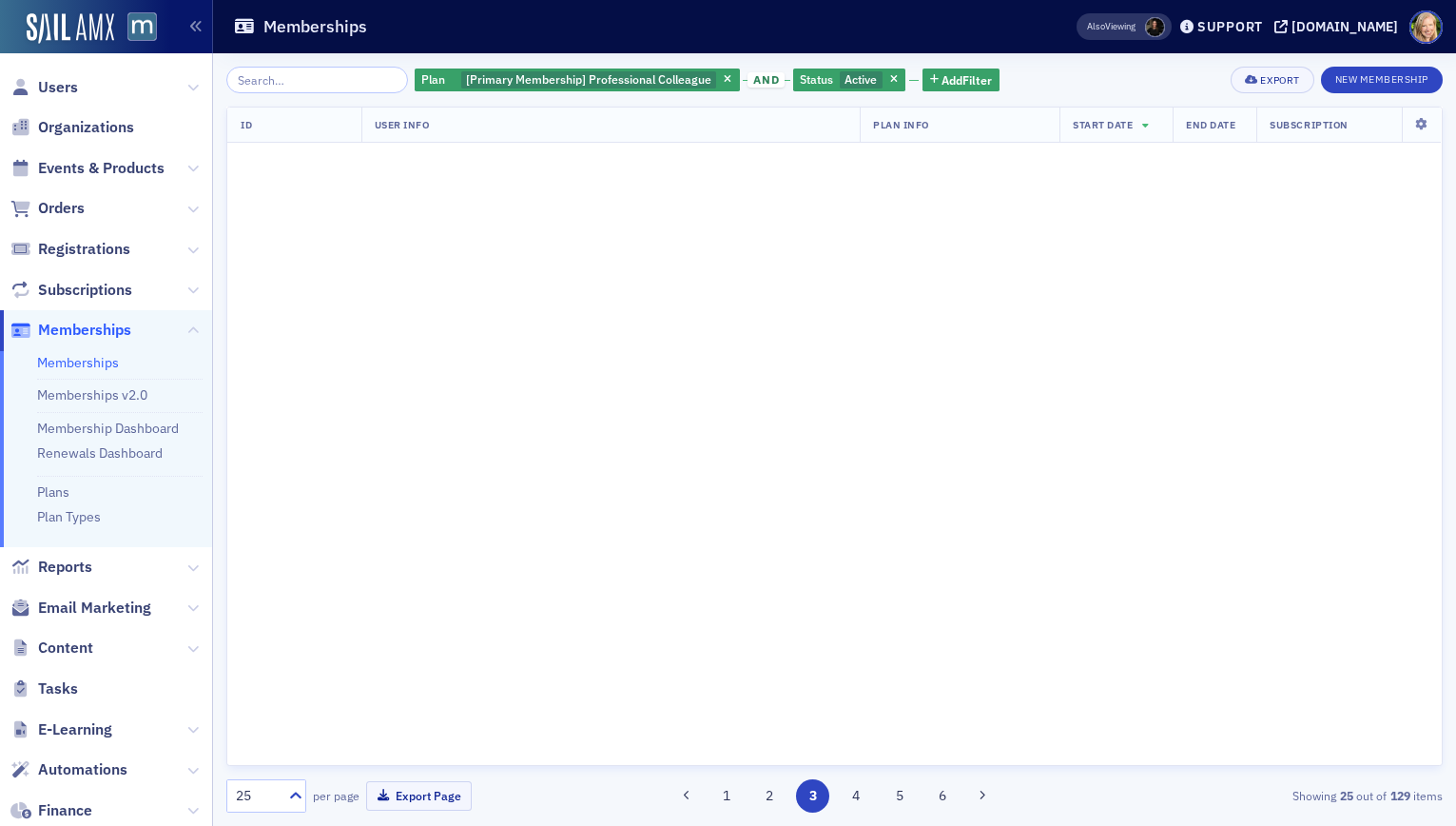
scroll to position [0, 0]
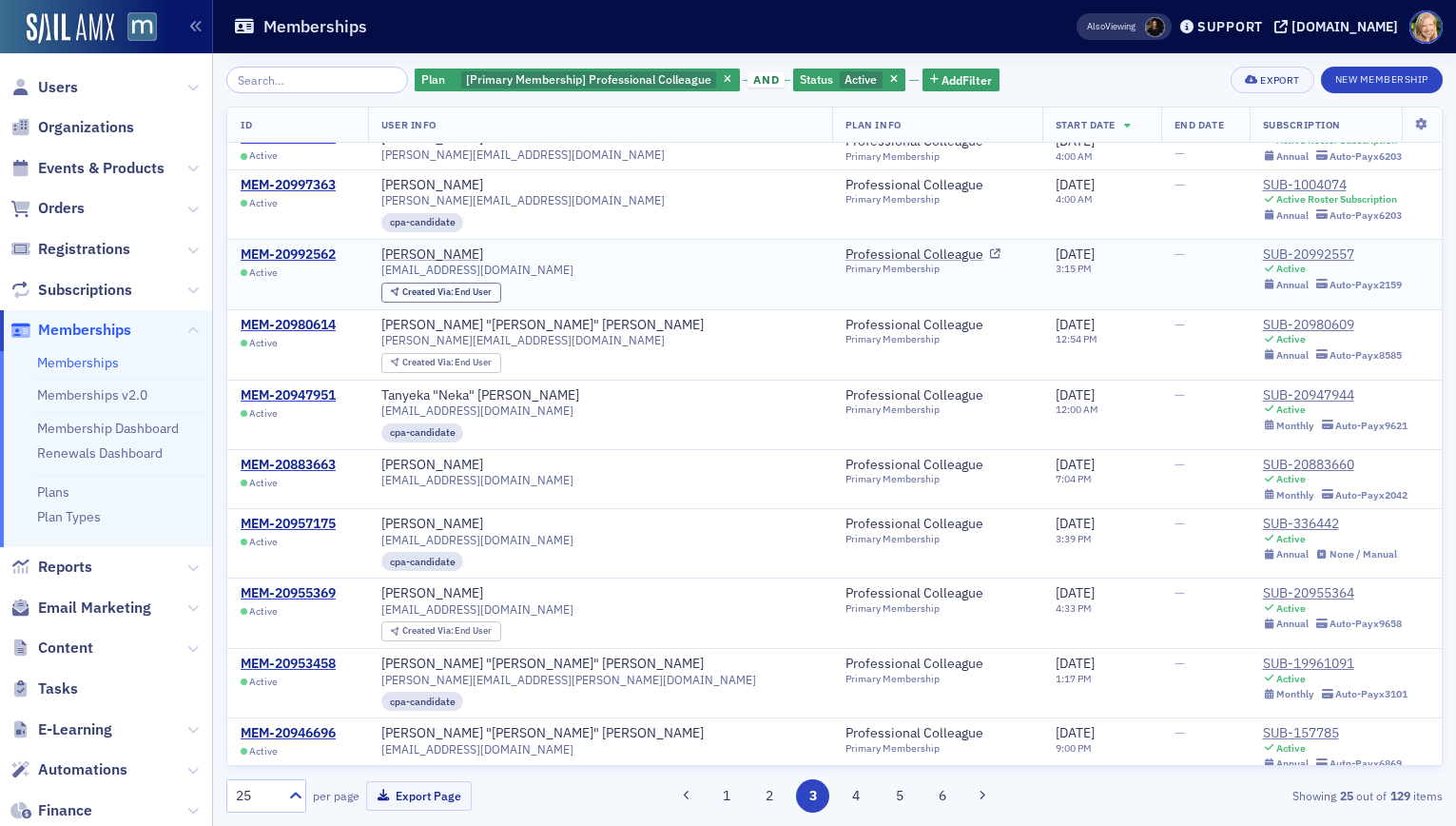
scroll to position [465, 0]
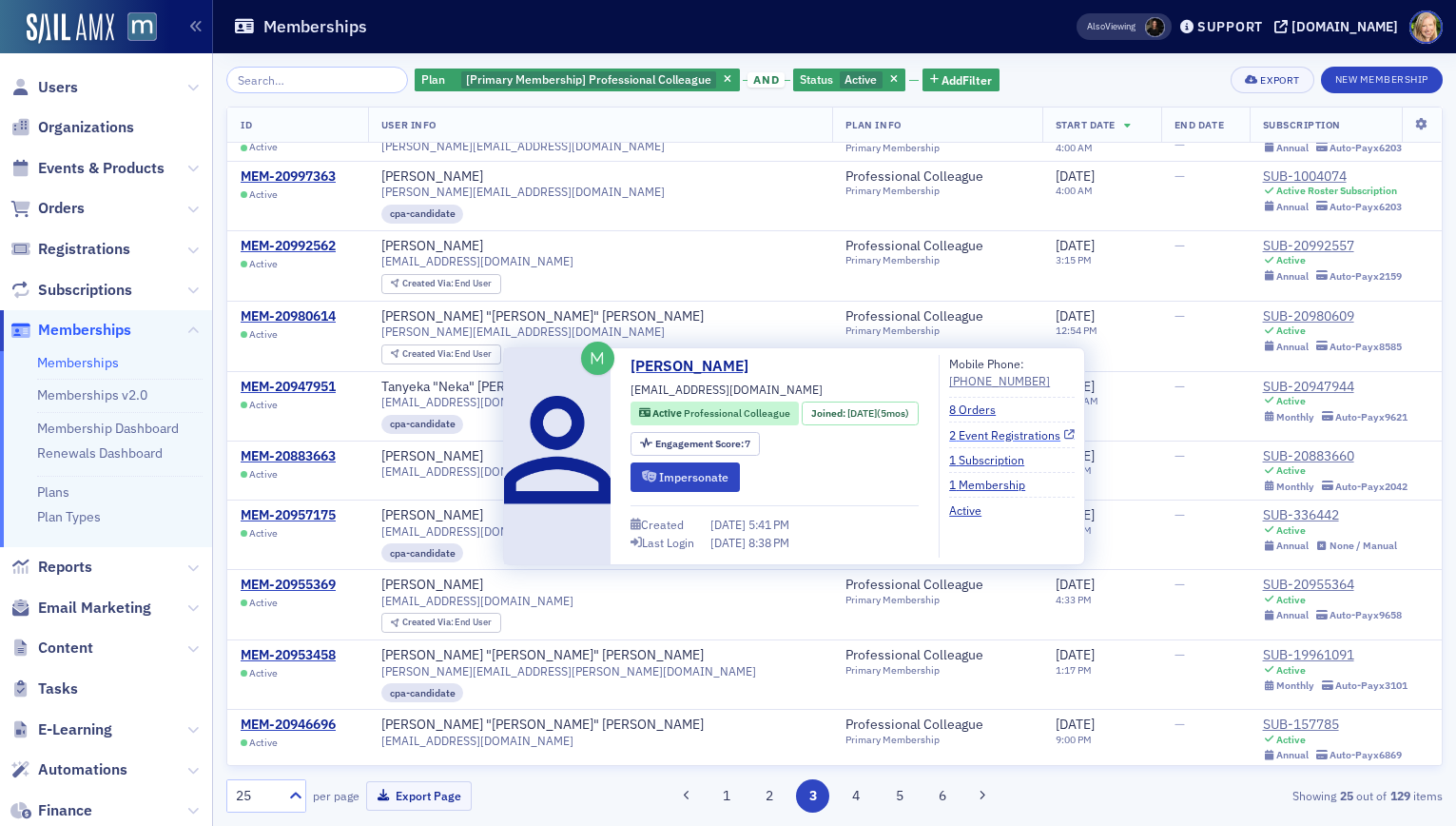
click at [982, 428] on link "2 Event Registrations" at bounding box center [1011, 435] width 125 height 18
click at [1110, 77] on div "Plan [Primary Membership] Professional Colleague and Status Active Add Filter E…" at bounding box center [835, 79] width 1217 height 26
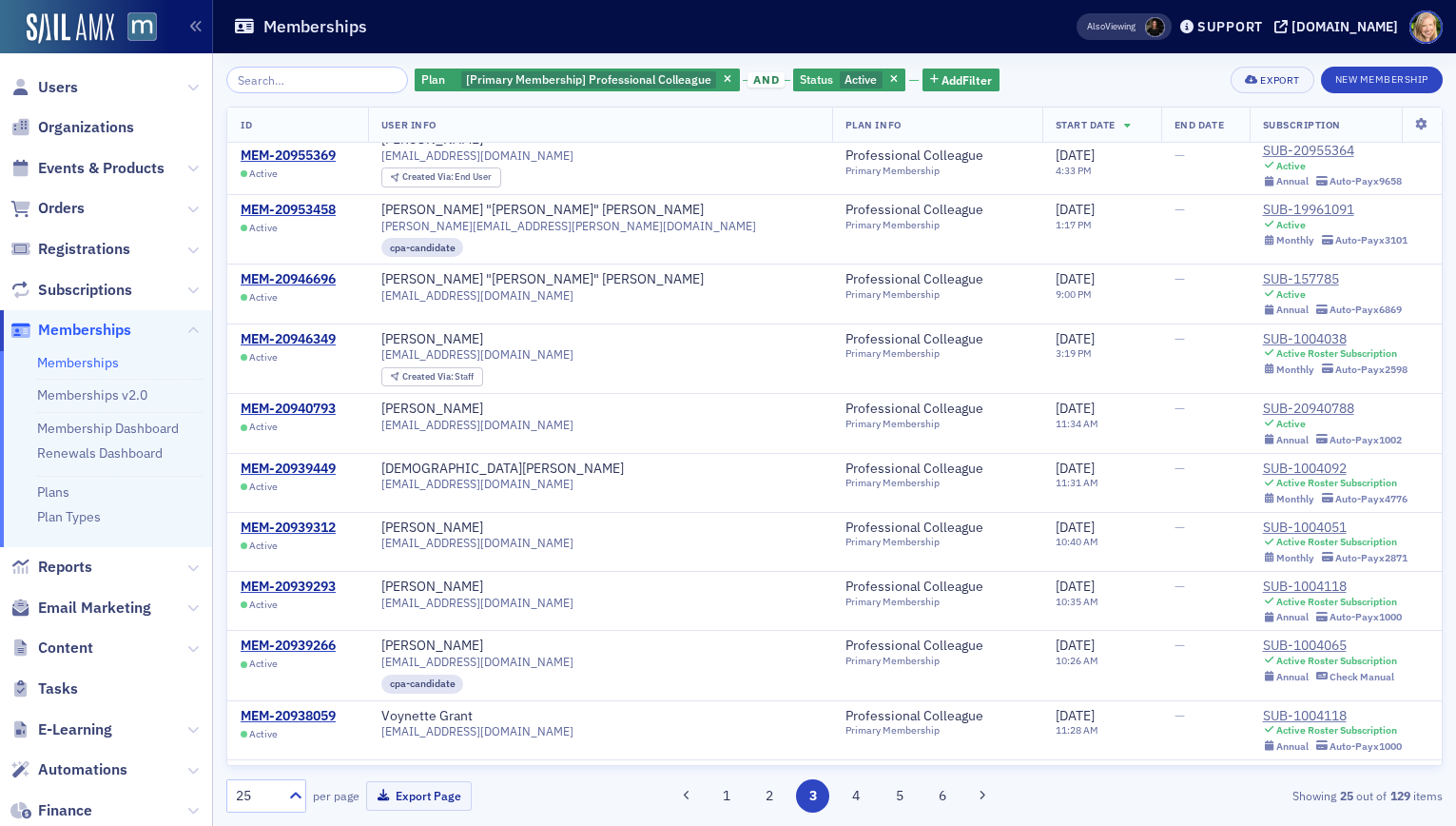
scroll to position [964, 0]
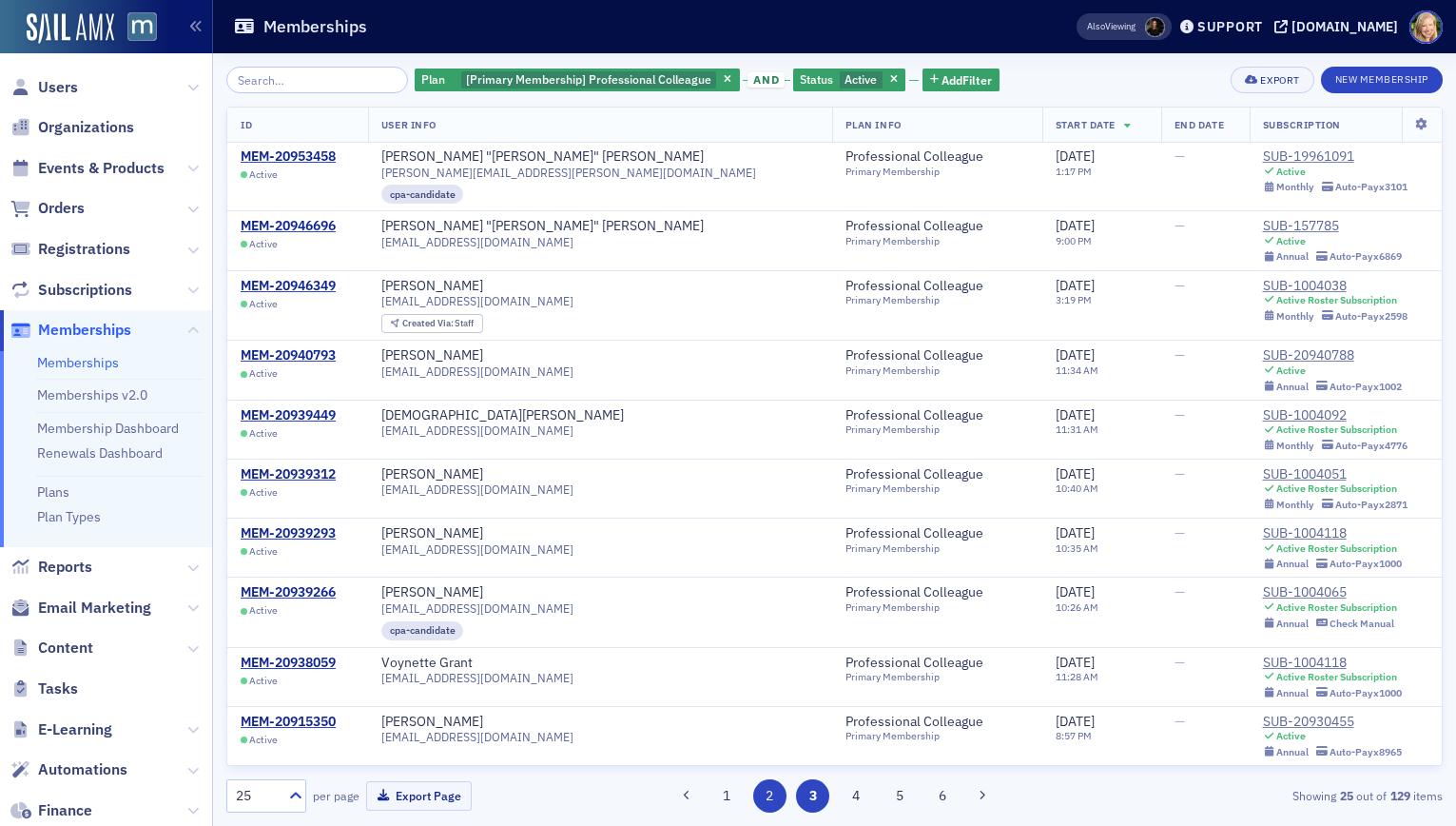
click at [774, 802] on button "2" at bounding box center [770, 796] width 33 height 33
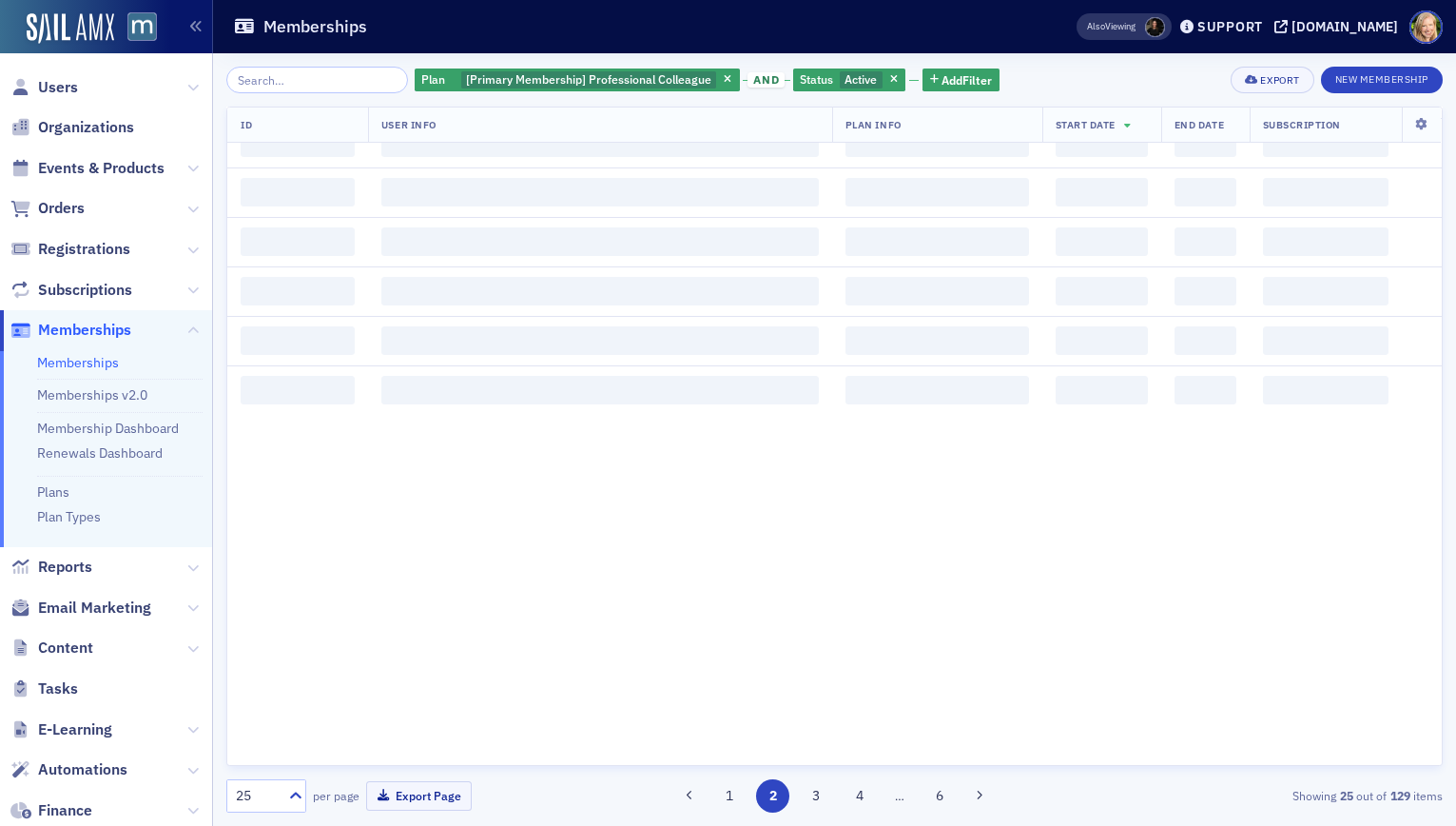
scroll to position [0, 0]
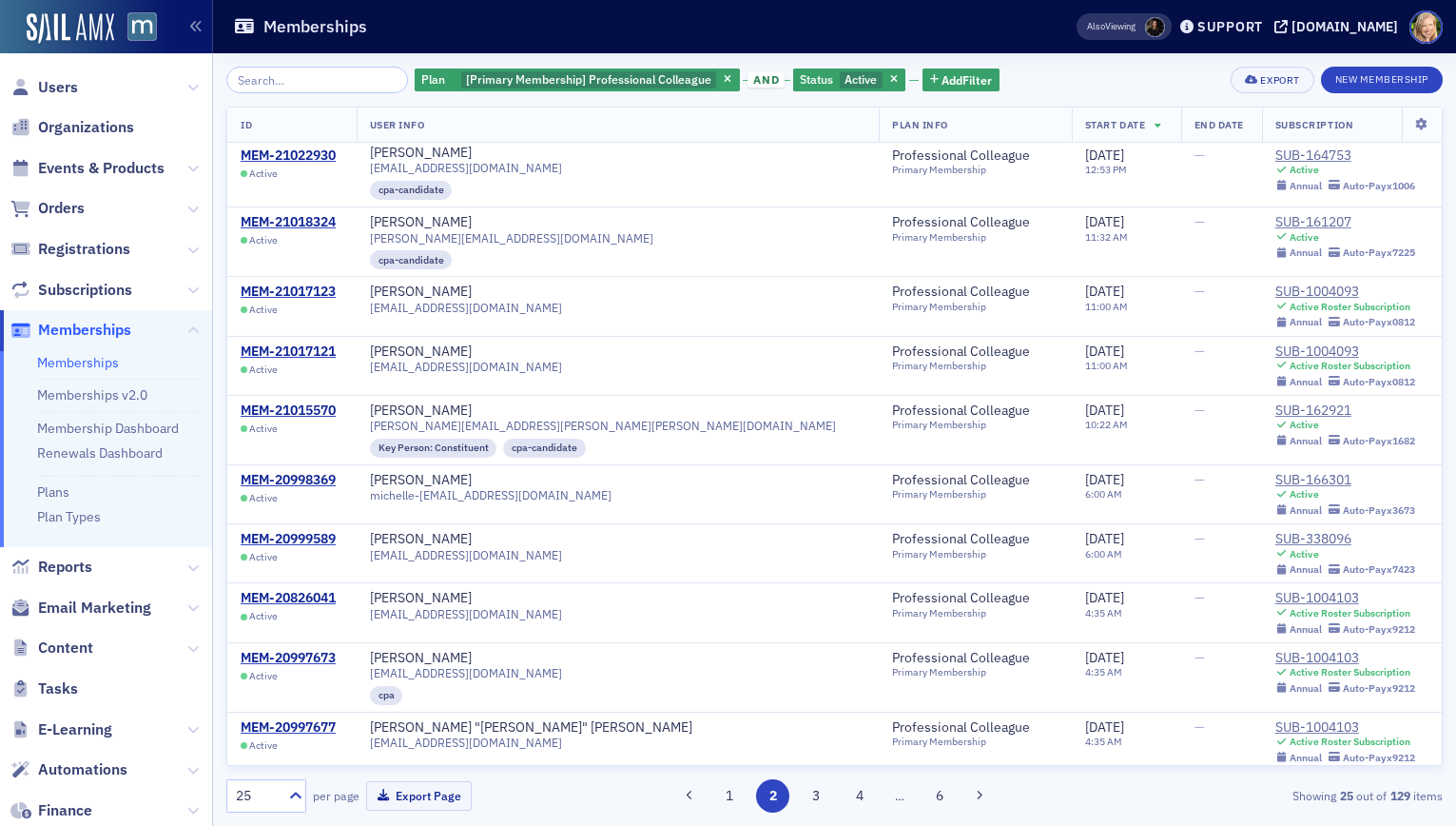
scroll to position [1003, 0]
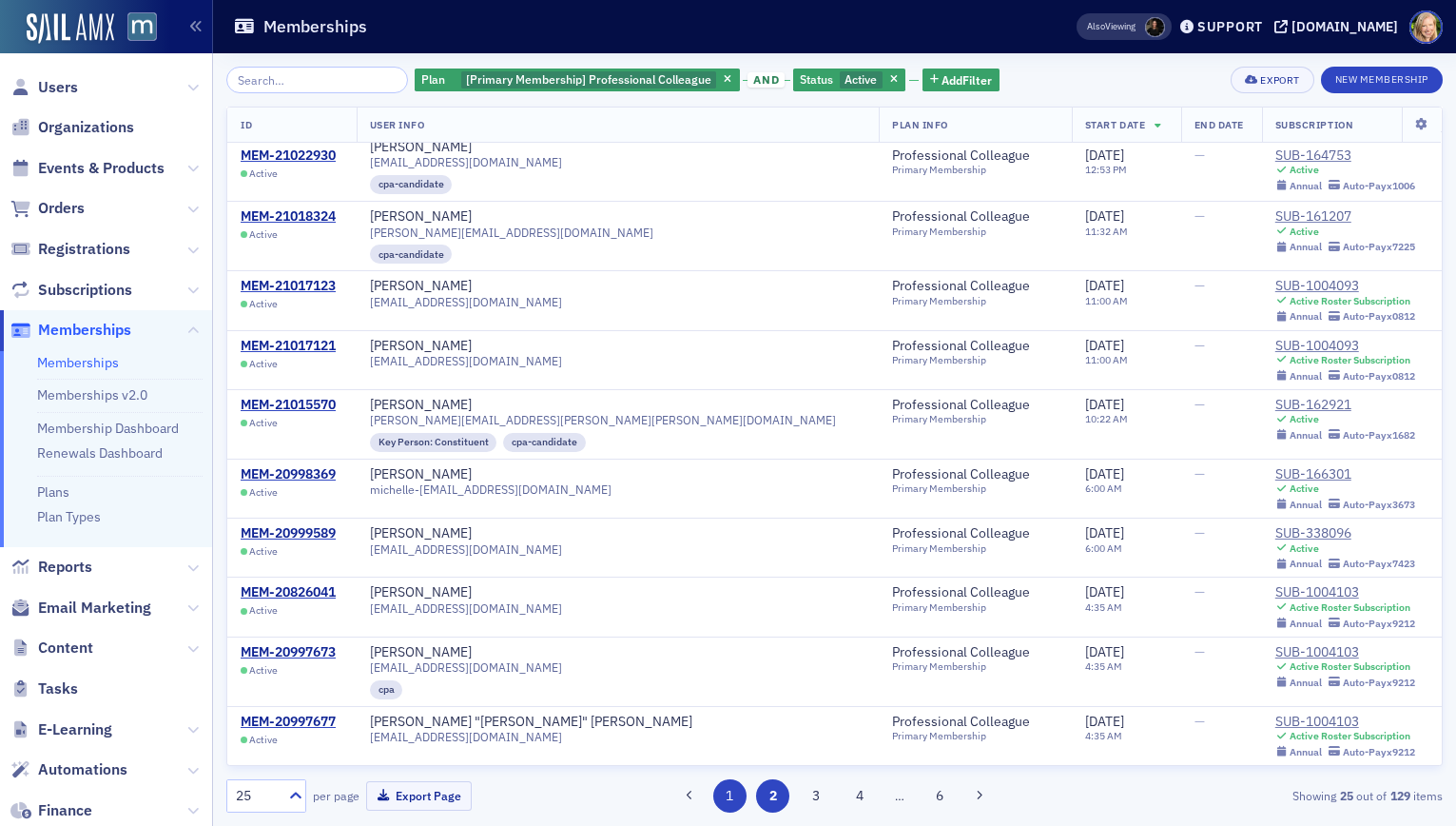
click at [729, 796] on button "1" at bounding box center [730, 796] width 33 height 33
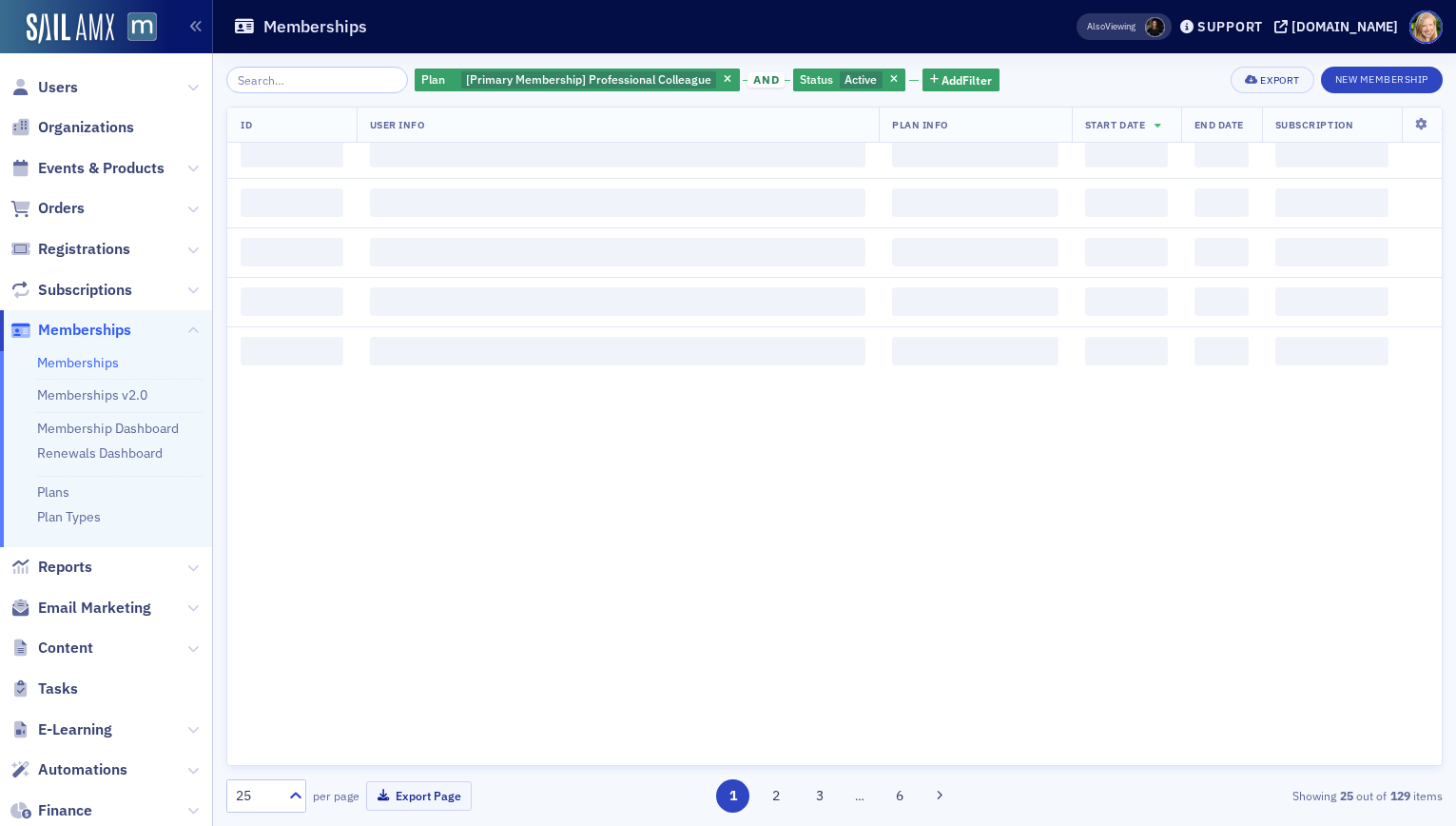
scroll to position [0, 0]
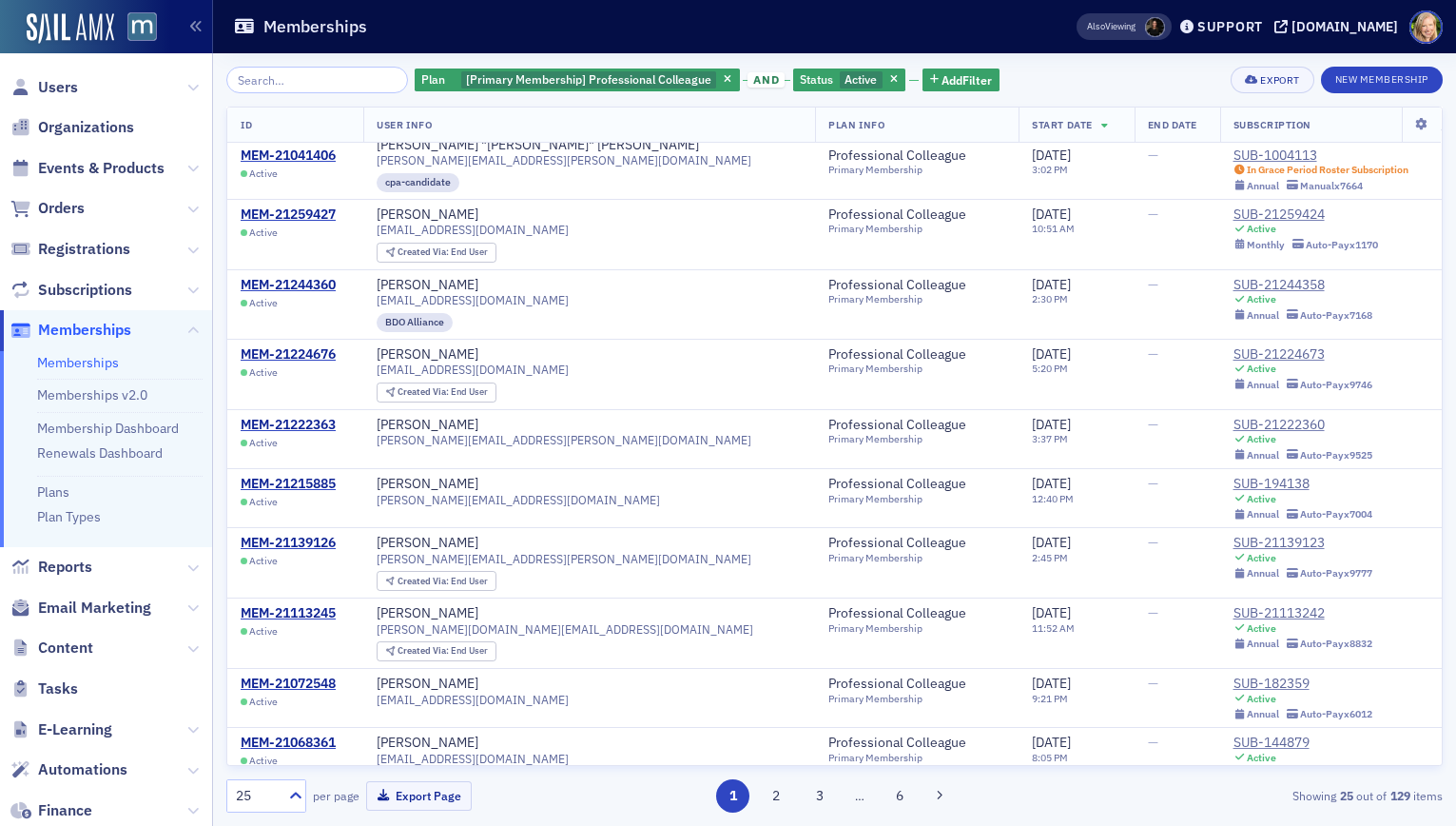
scroll to position [954, 0]
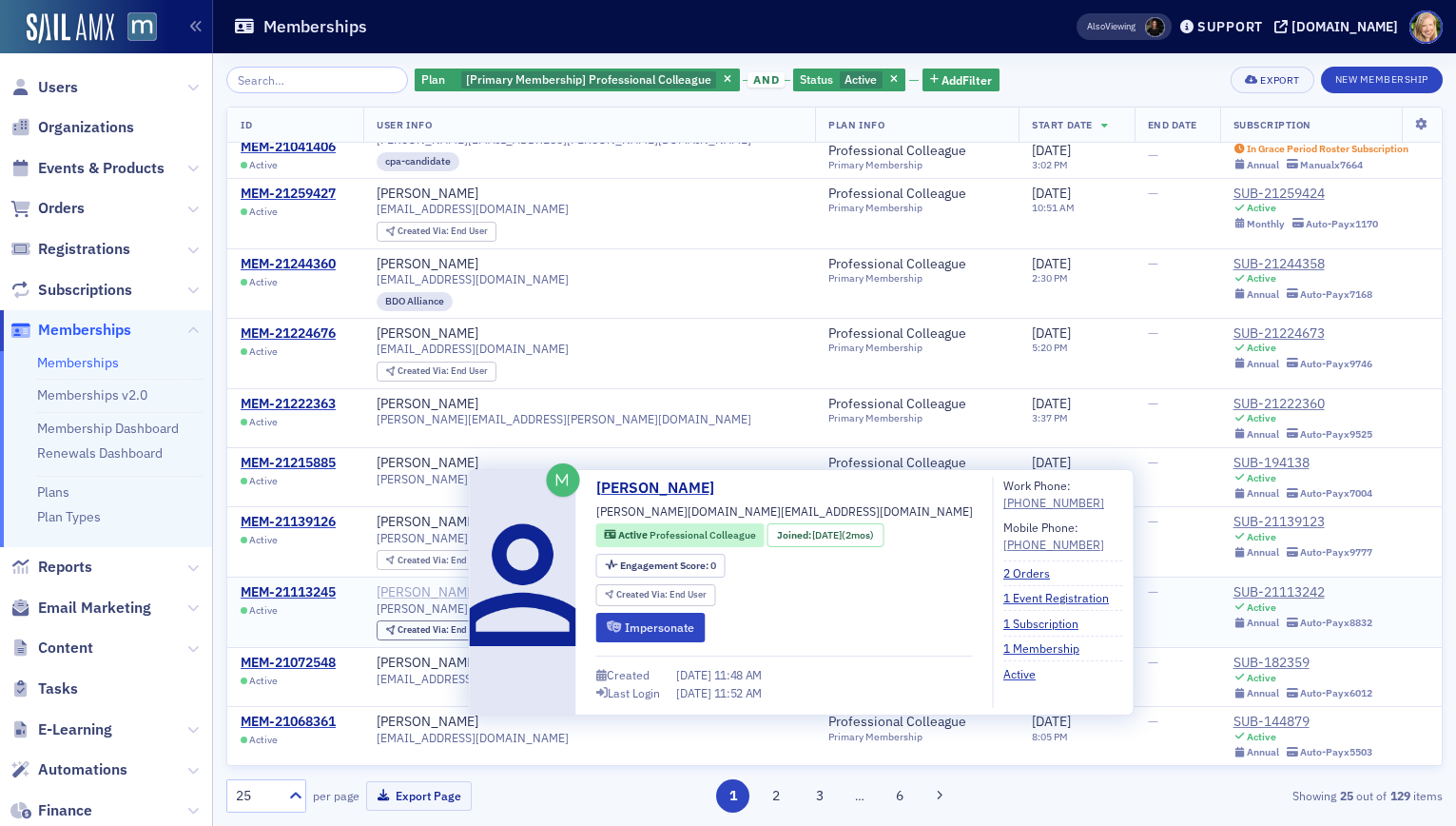
click at [440, 595] on div "[PERSON_NAME]" at bounding box center [427, 593] width 102 height 18
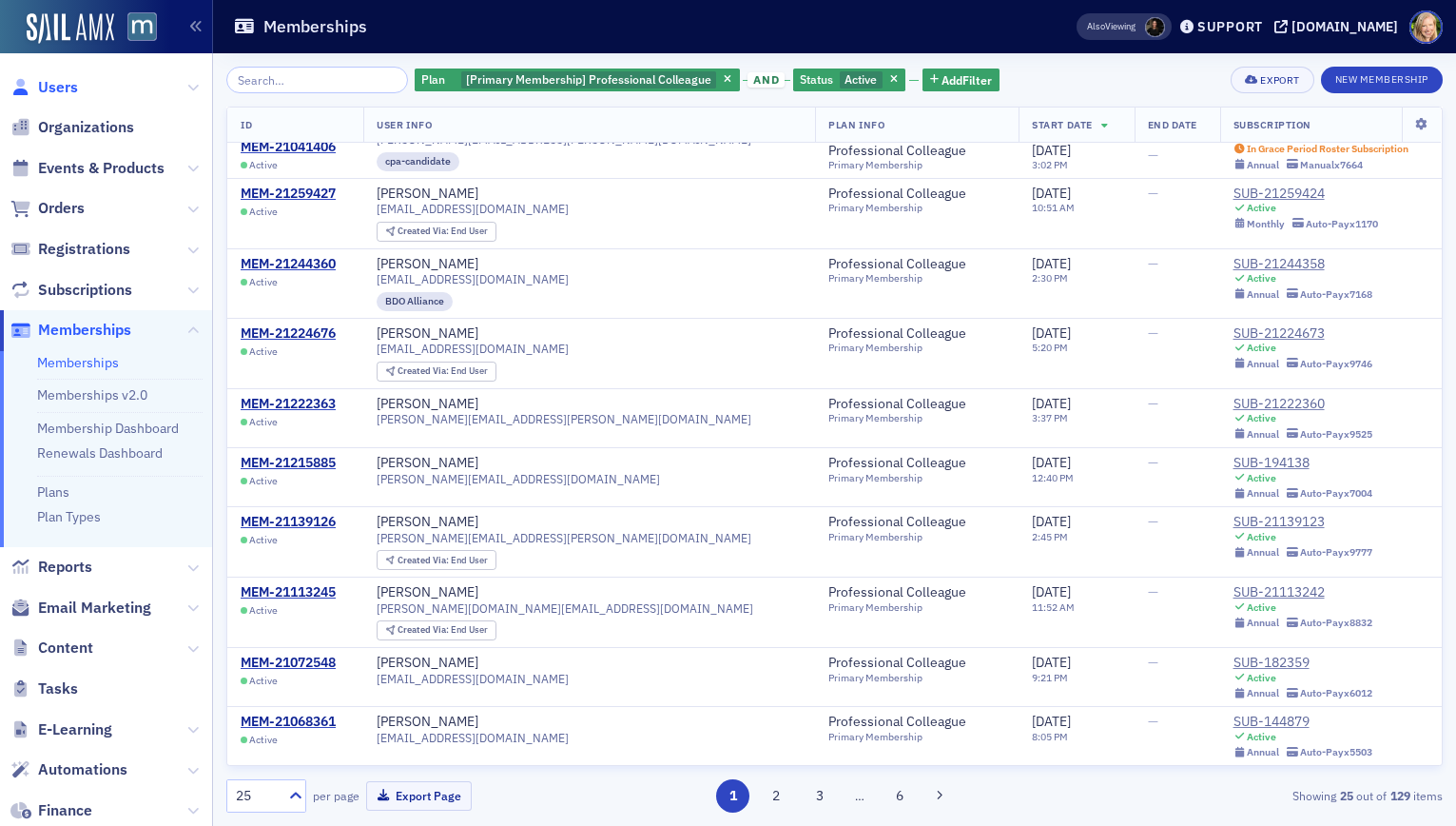
click at [61, 90] on span "Users" at bounding box center [58, 87] width 40 height 21
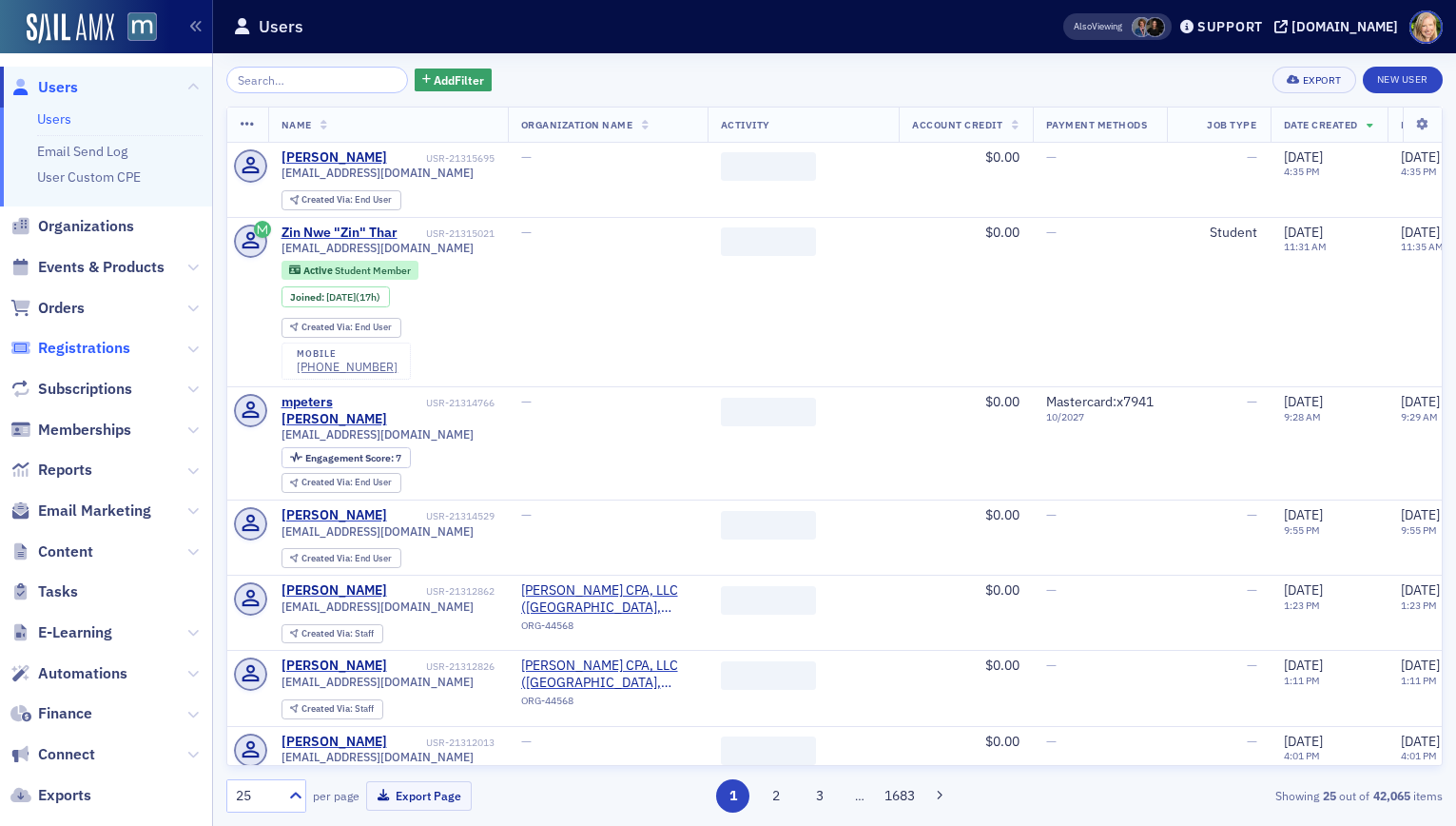
click at [78, 349] on span "Registrations" at bounding box center [84, 348] width 92 height 21
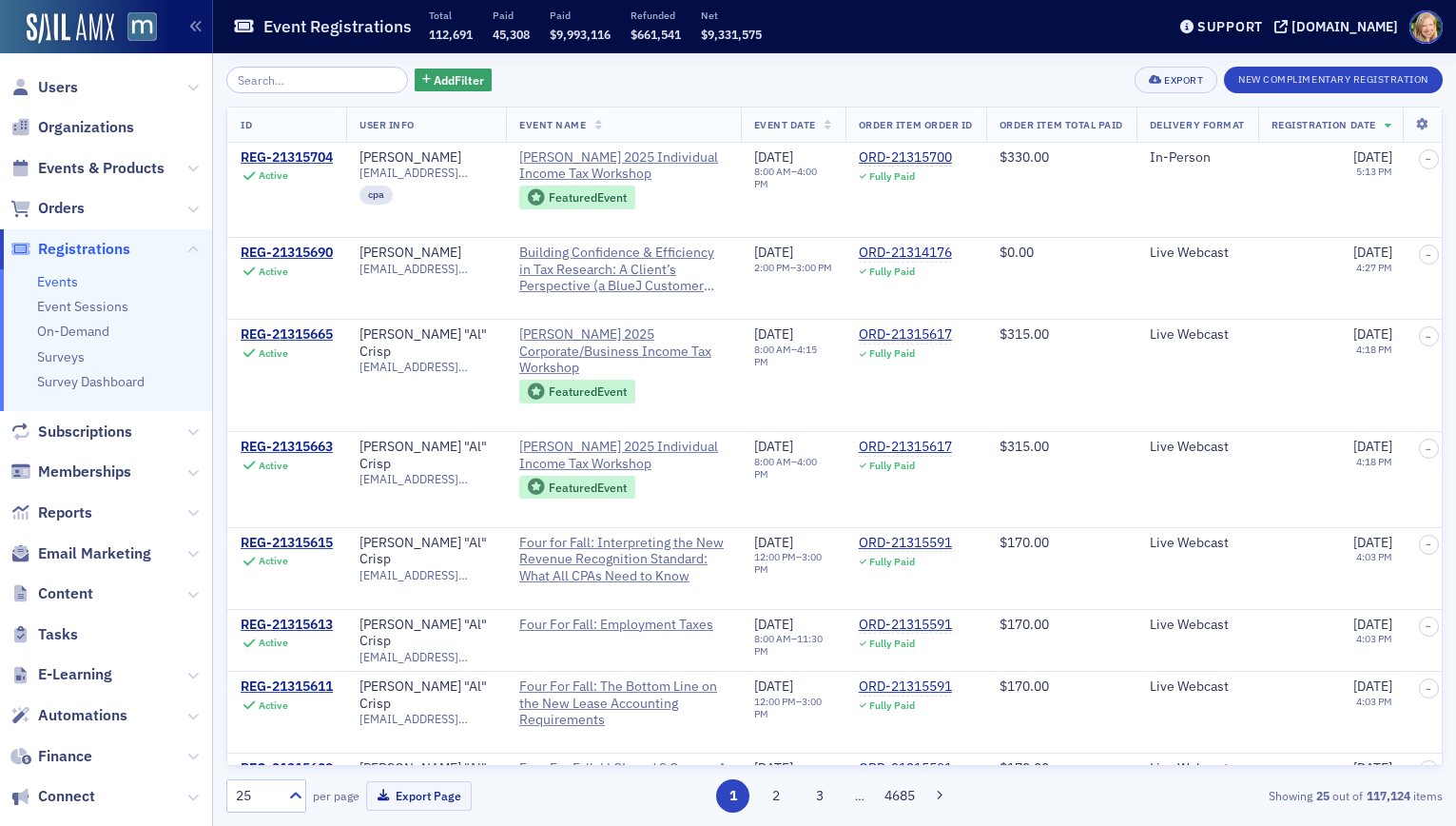
click at [342, 88] on input "search" at bounding box center [318, 79] width 182 height 26
click at [434, 88] on span "Add Filter" at bounding box center [459, 80] width 51 height 18
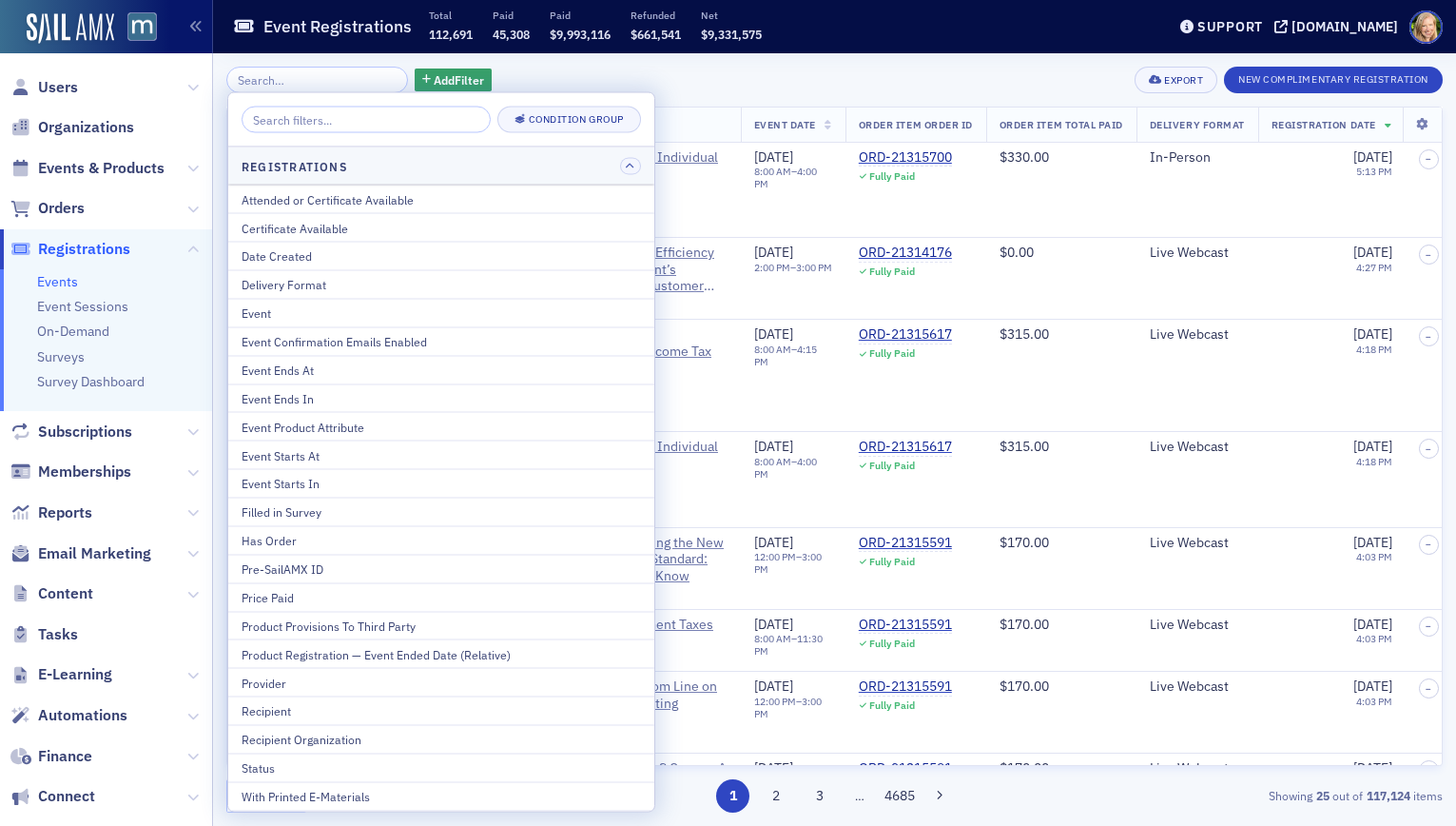
click at [473, 66] on div "Add Filter Export New Complimentary Registration" at bounding box center [835, 79] width 1217 height 26
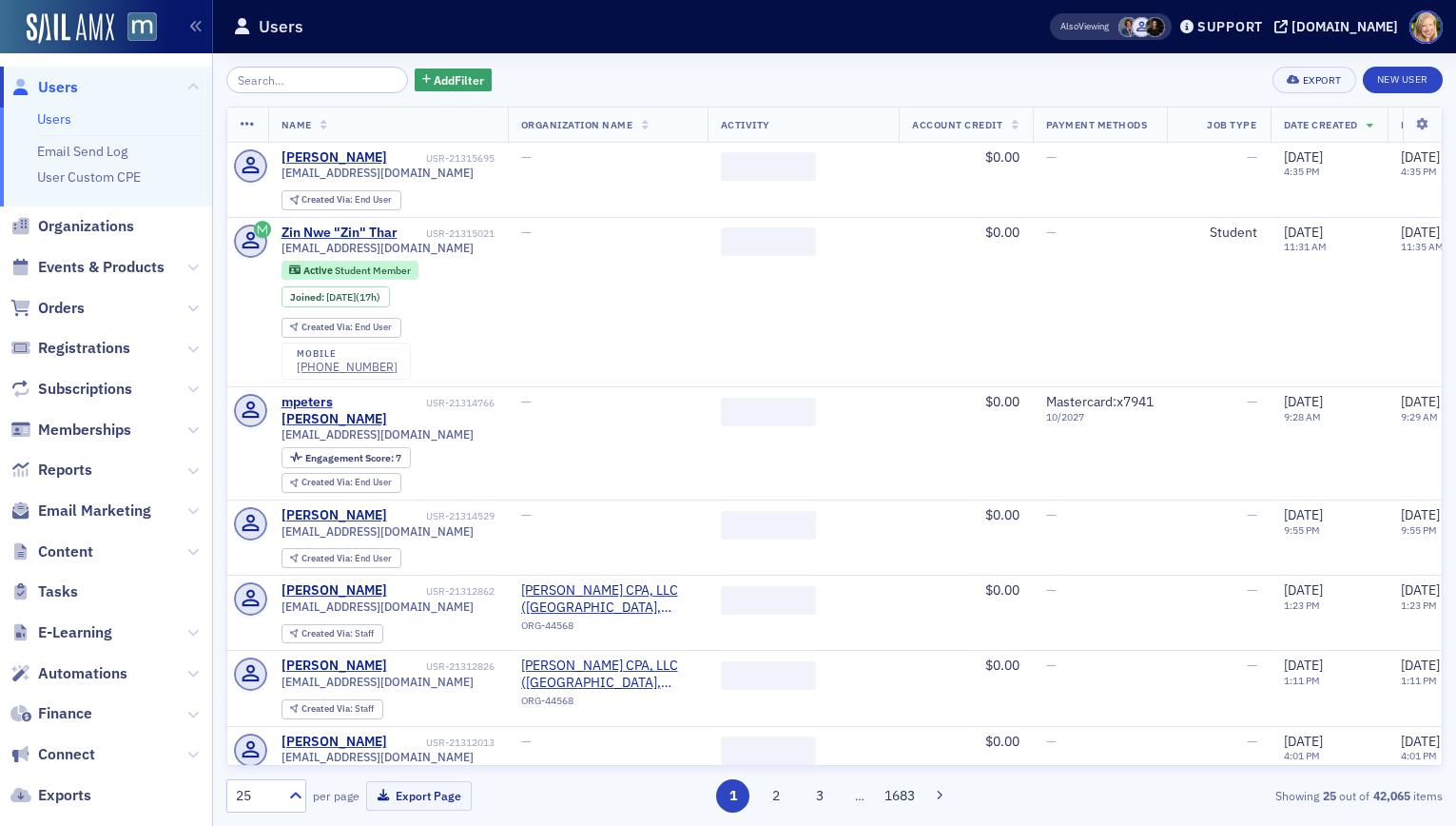
click at [81, 280] on span "Events & Products" at bounding box center [106, 268] width 212 height 41
click at [85, 267] on span "Events & Products" at bounding box center [101, 267] width 126 height 21
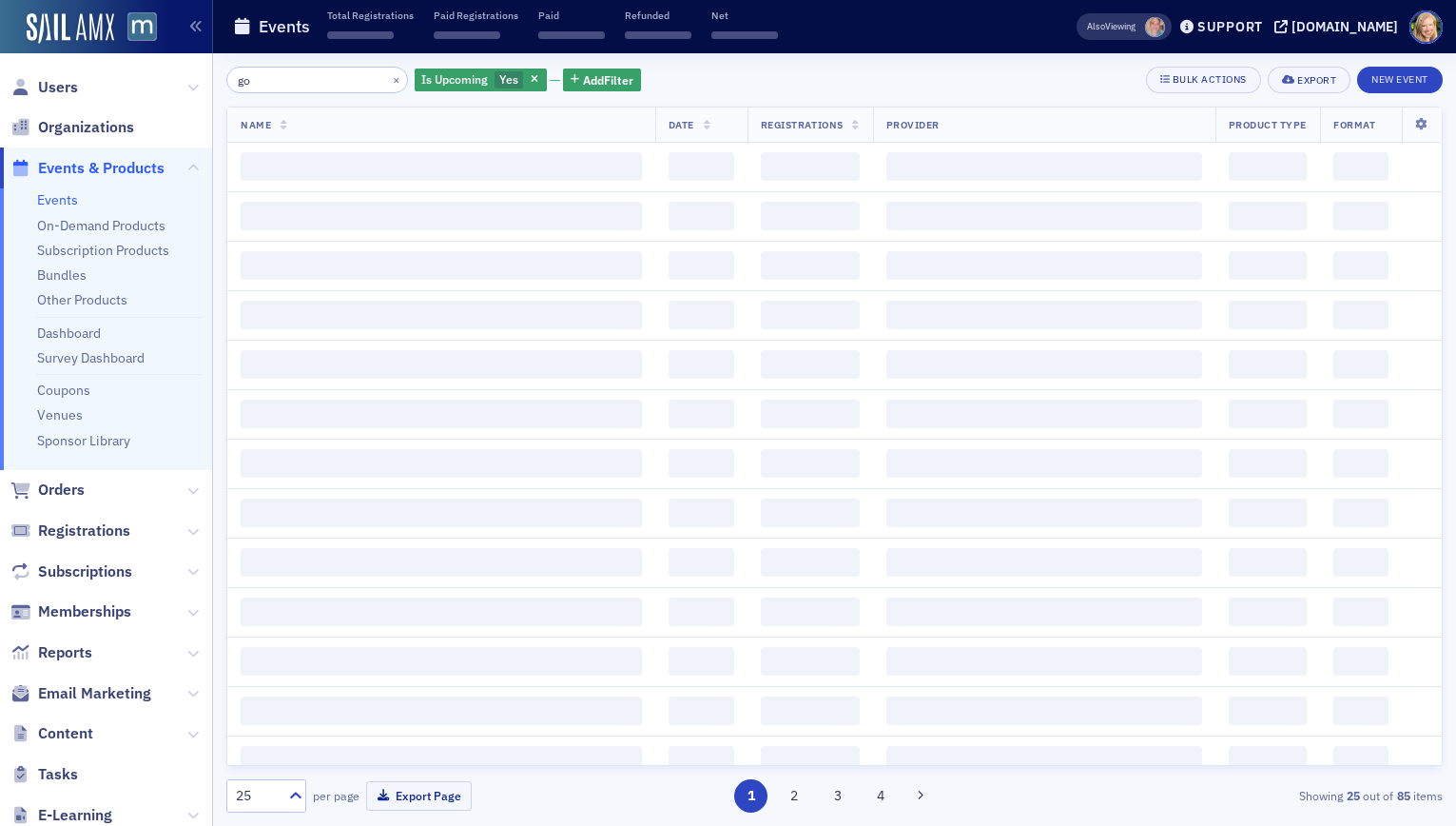
type input "g"
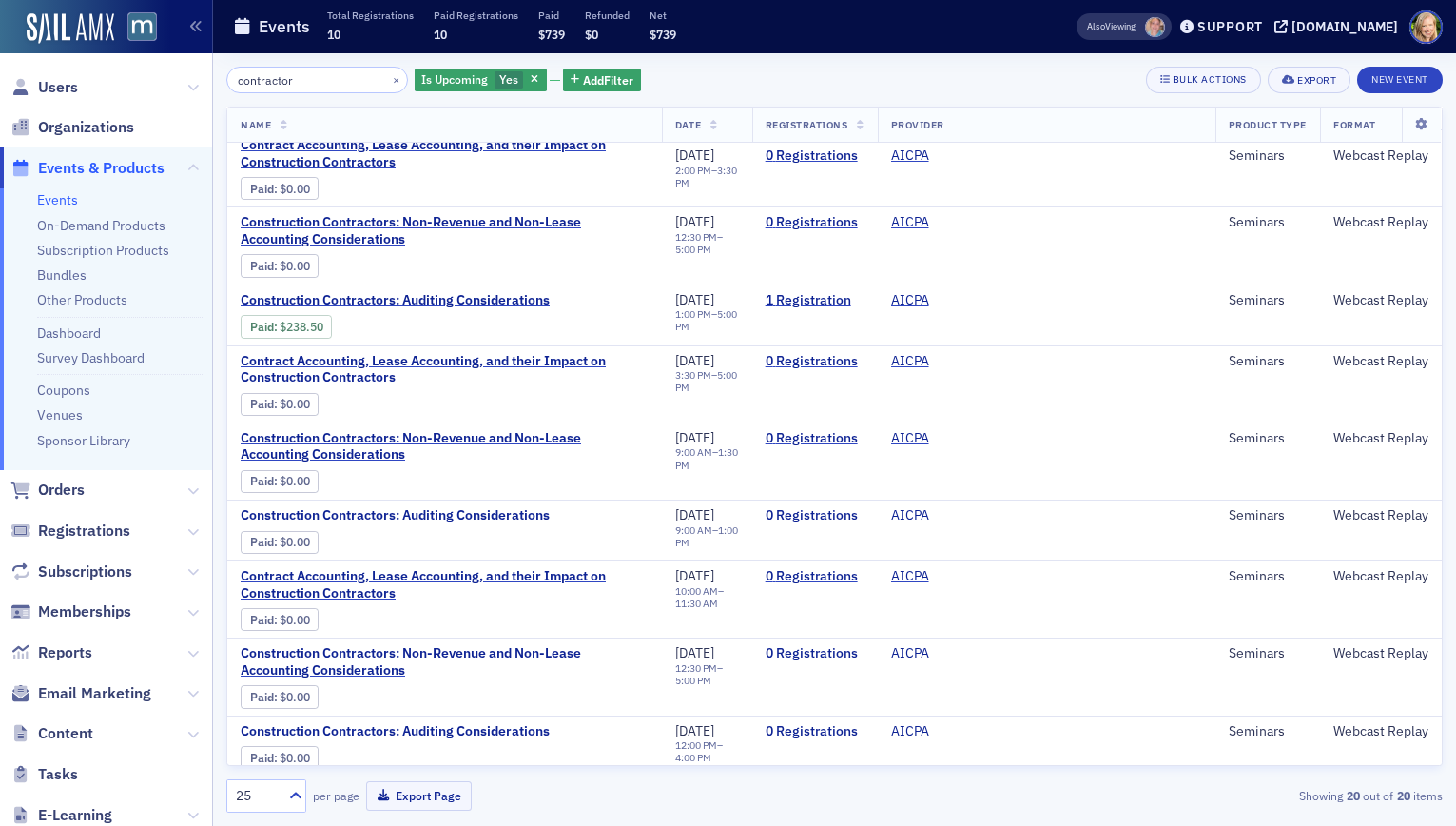
scroll to position [740, 0]
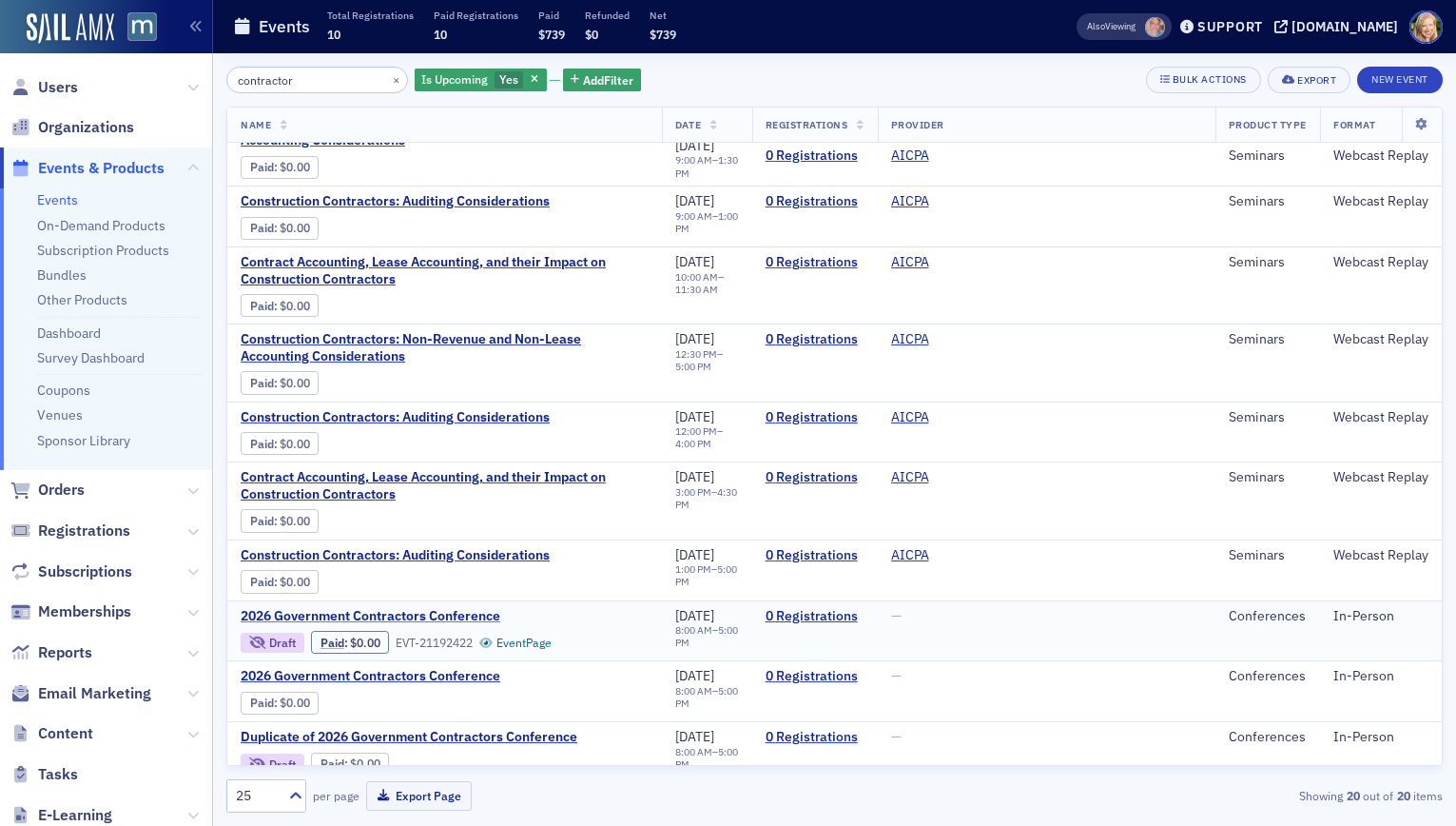
type input "contractor"
click at [475, 608] on span "2026 Government Contractors Conference" at bounding box center [400, 617] width 320 height 18
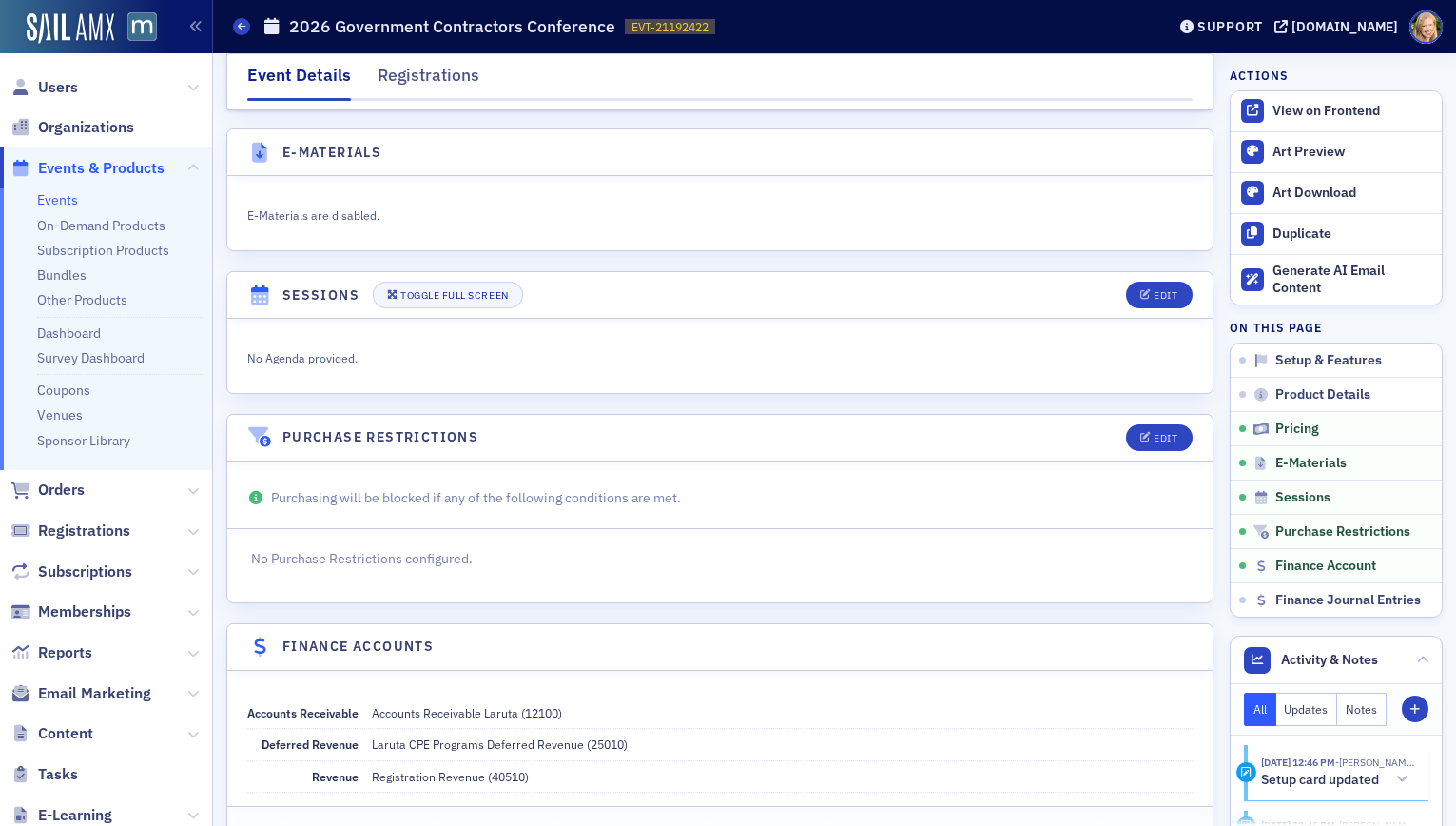
scroll to position [2559, 0]
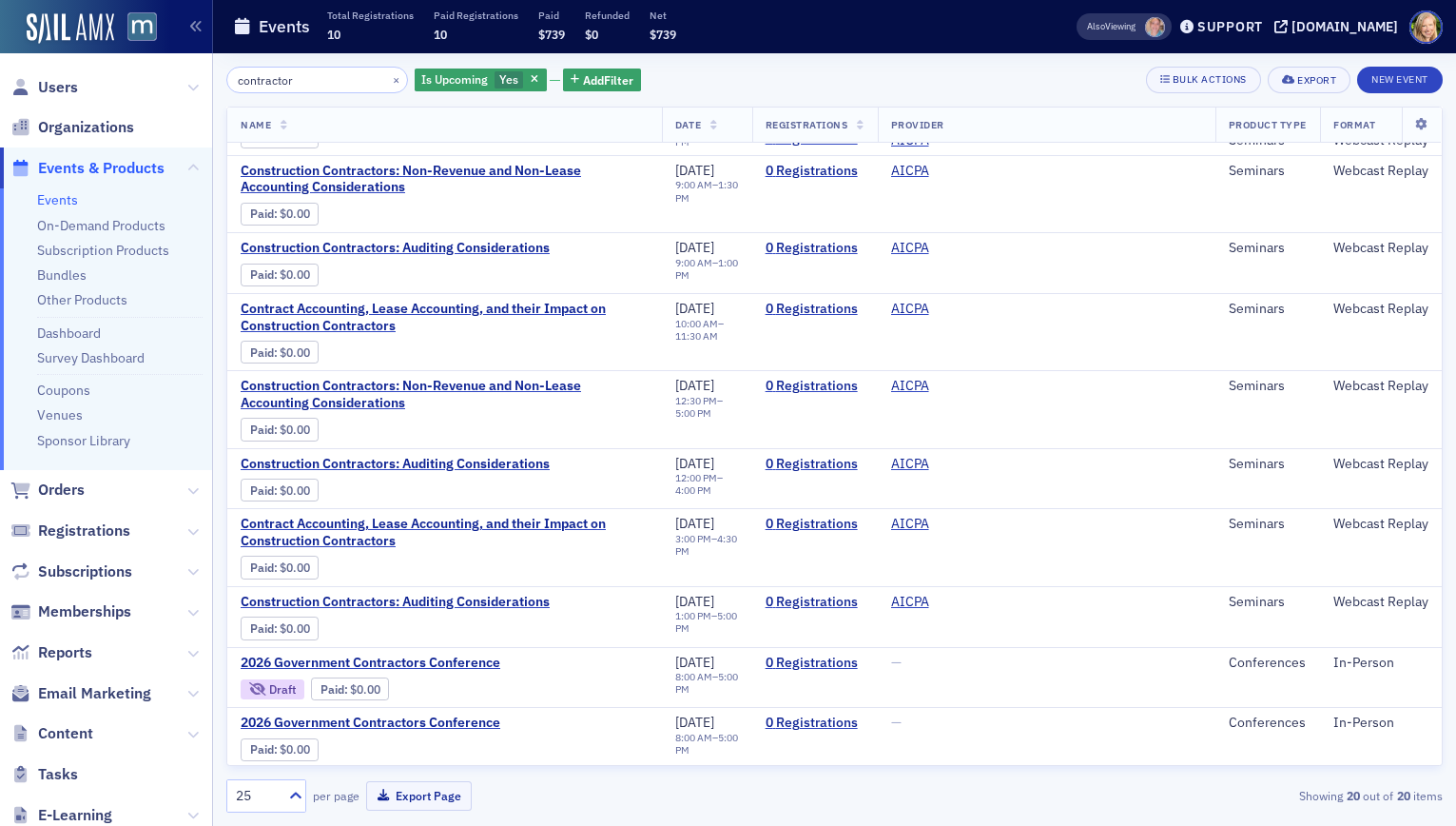
scroll to position [732, 0]
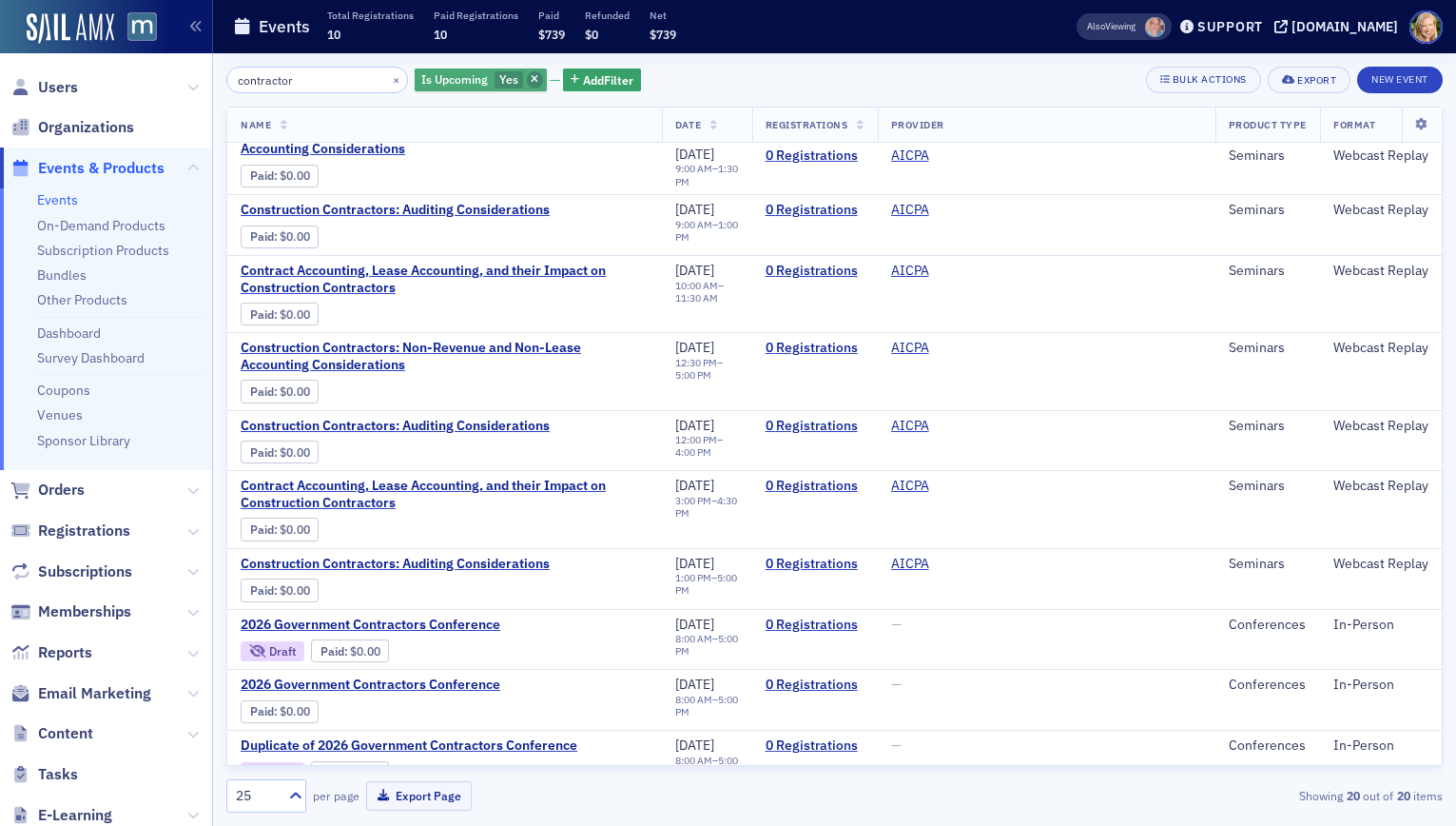
click at [527, 81] on span "button" at bounding box center [535, 80] width 18 height 18
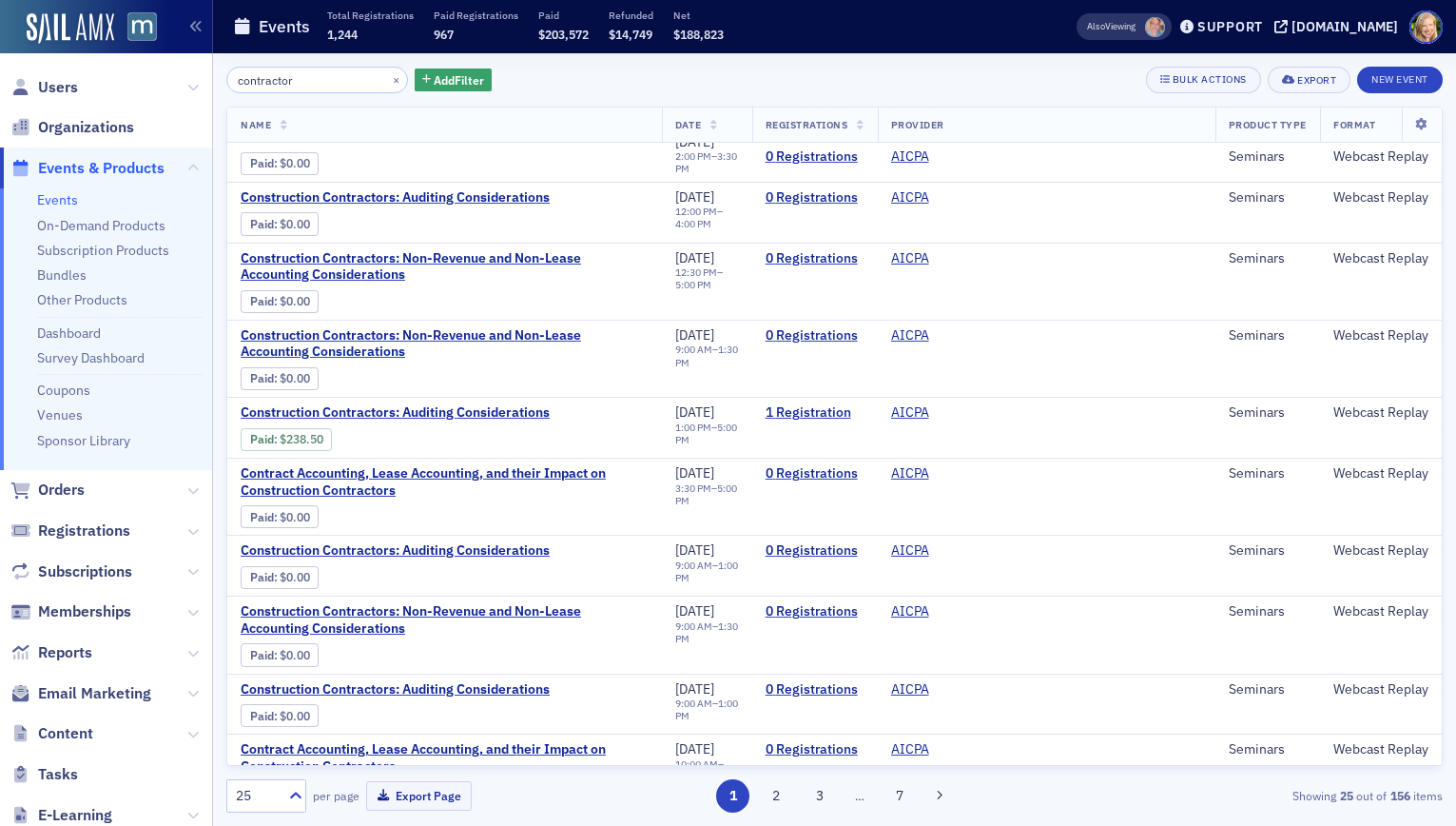
scroll to position [1128, 0]
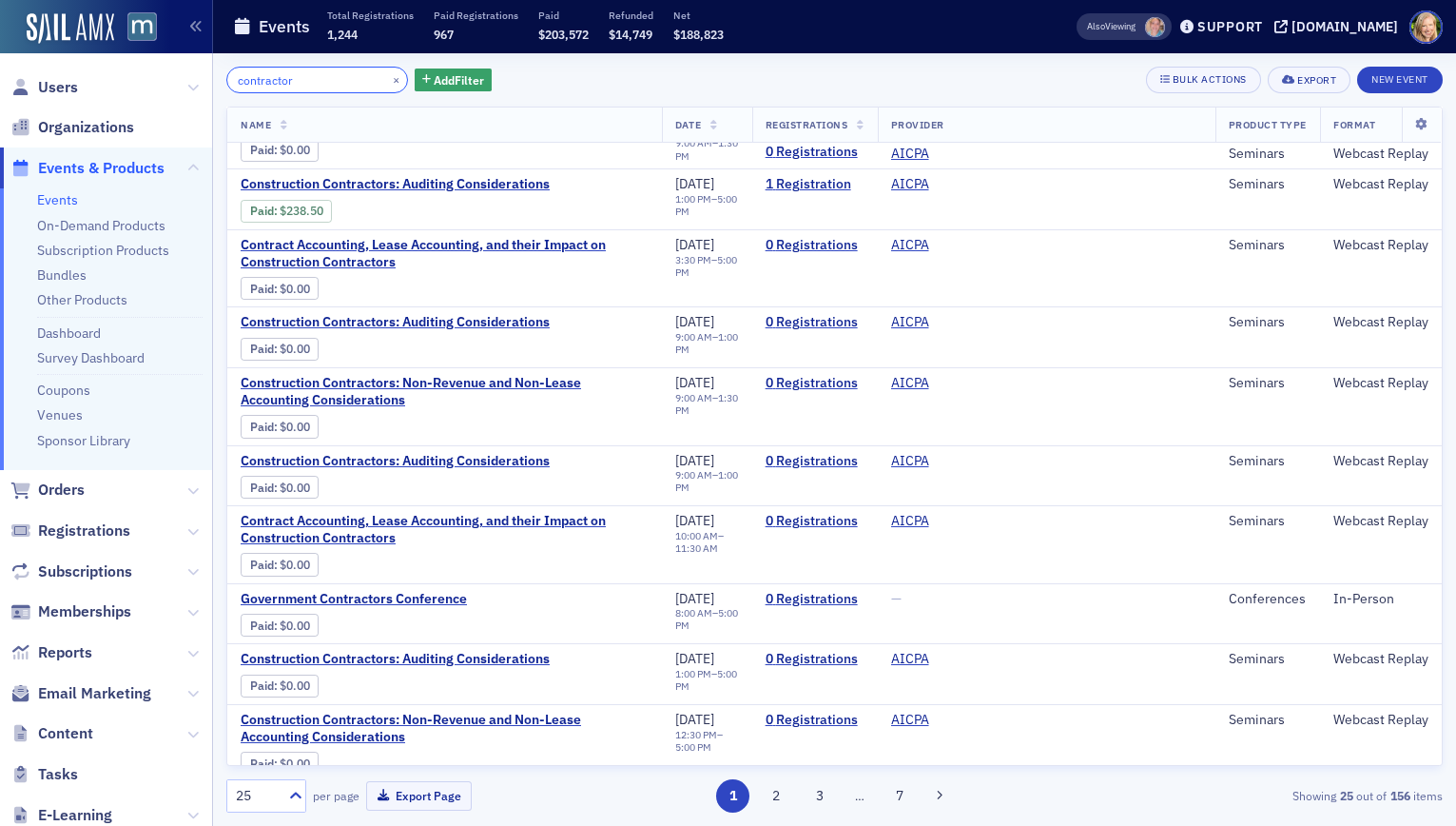
click at [340, 79] on input "contractor" at bounding box center [318, 79] width 182 height 26
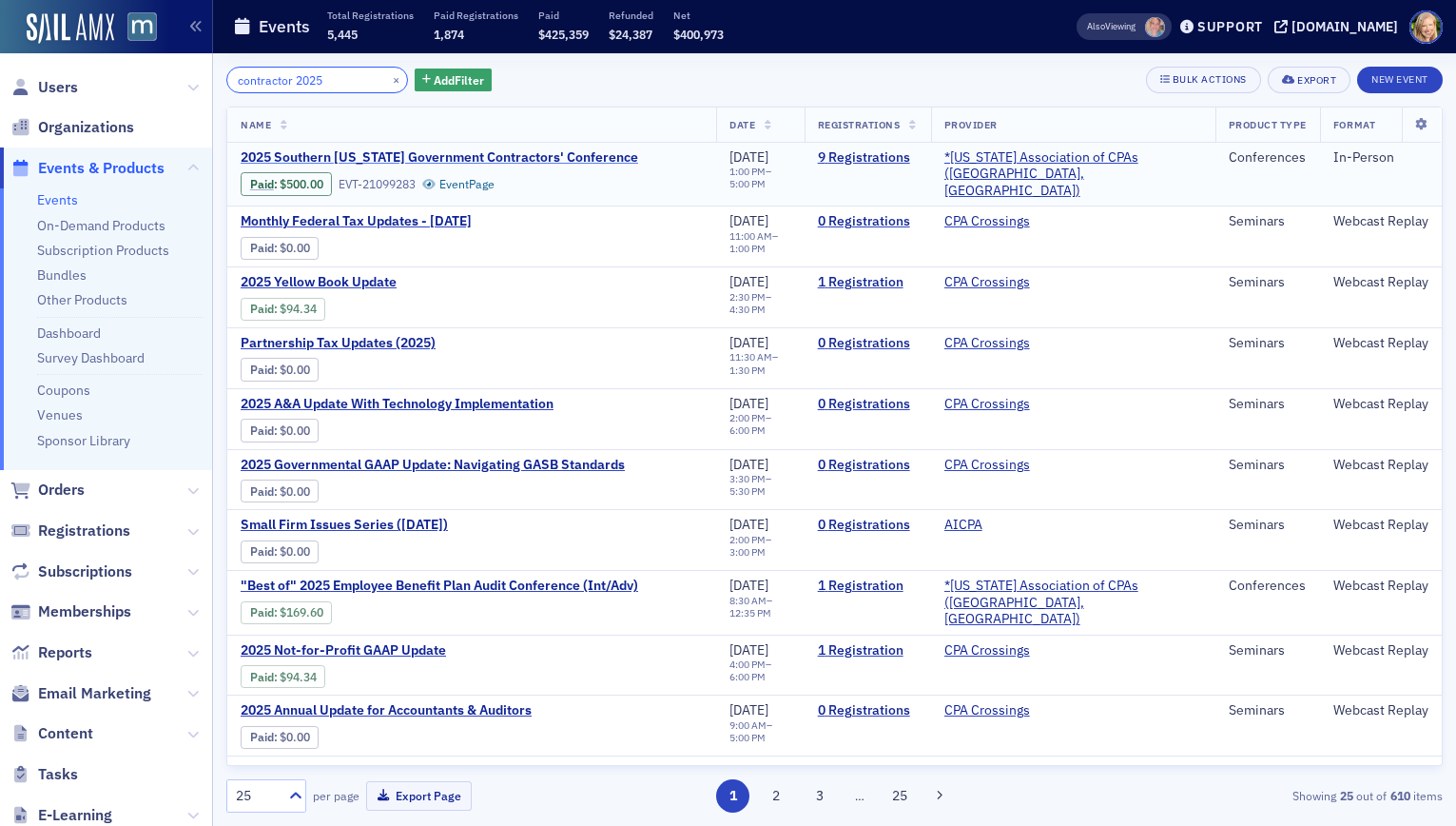
type input "contractor 2025"
click at [566, 162] on span "2025 Southern Maryland Government Contractors' Conference" at bounding box center [439, 158] width 398 height 18
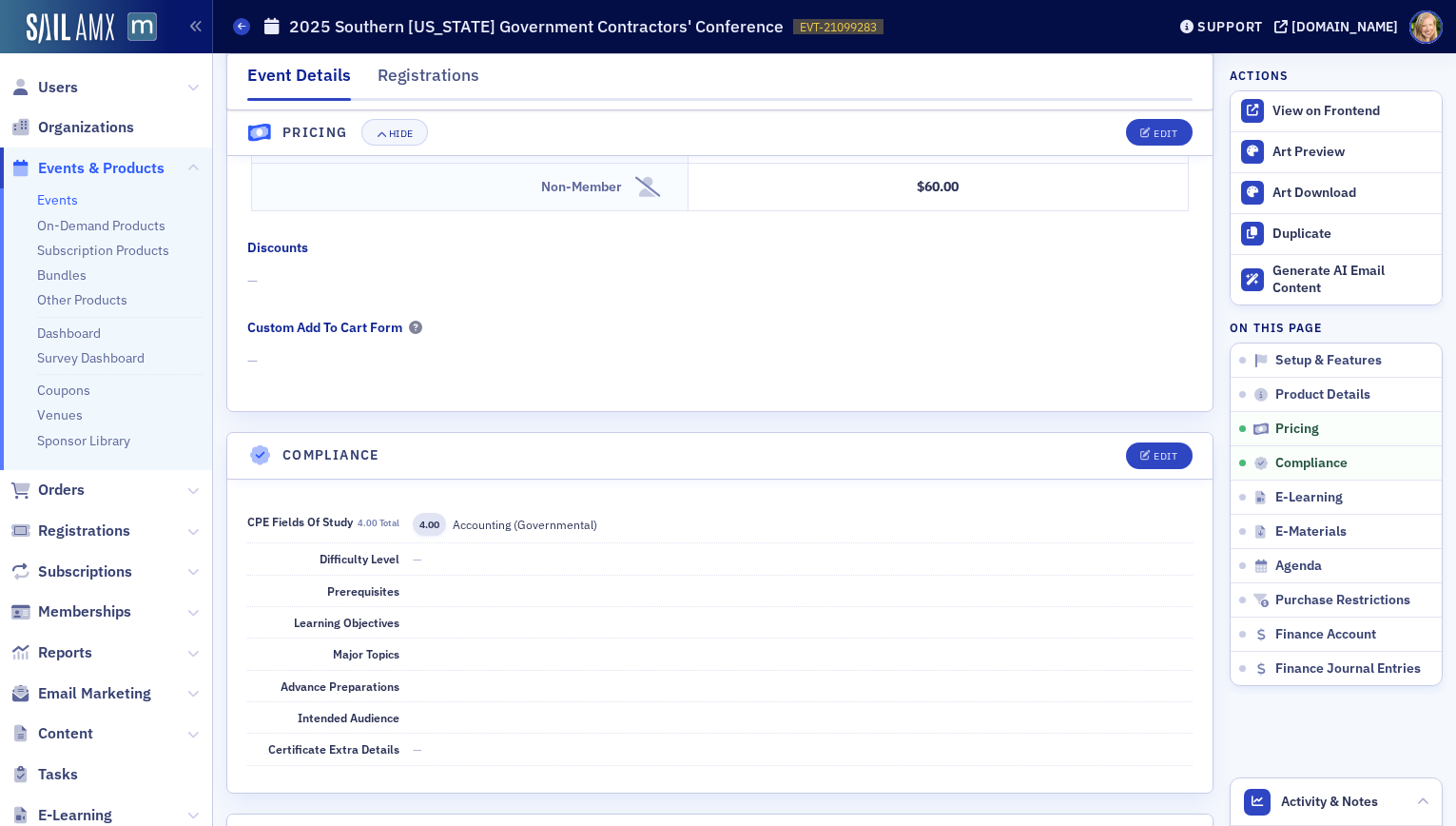
scroll to position [1635, 0]
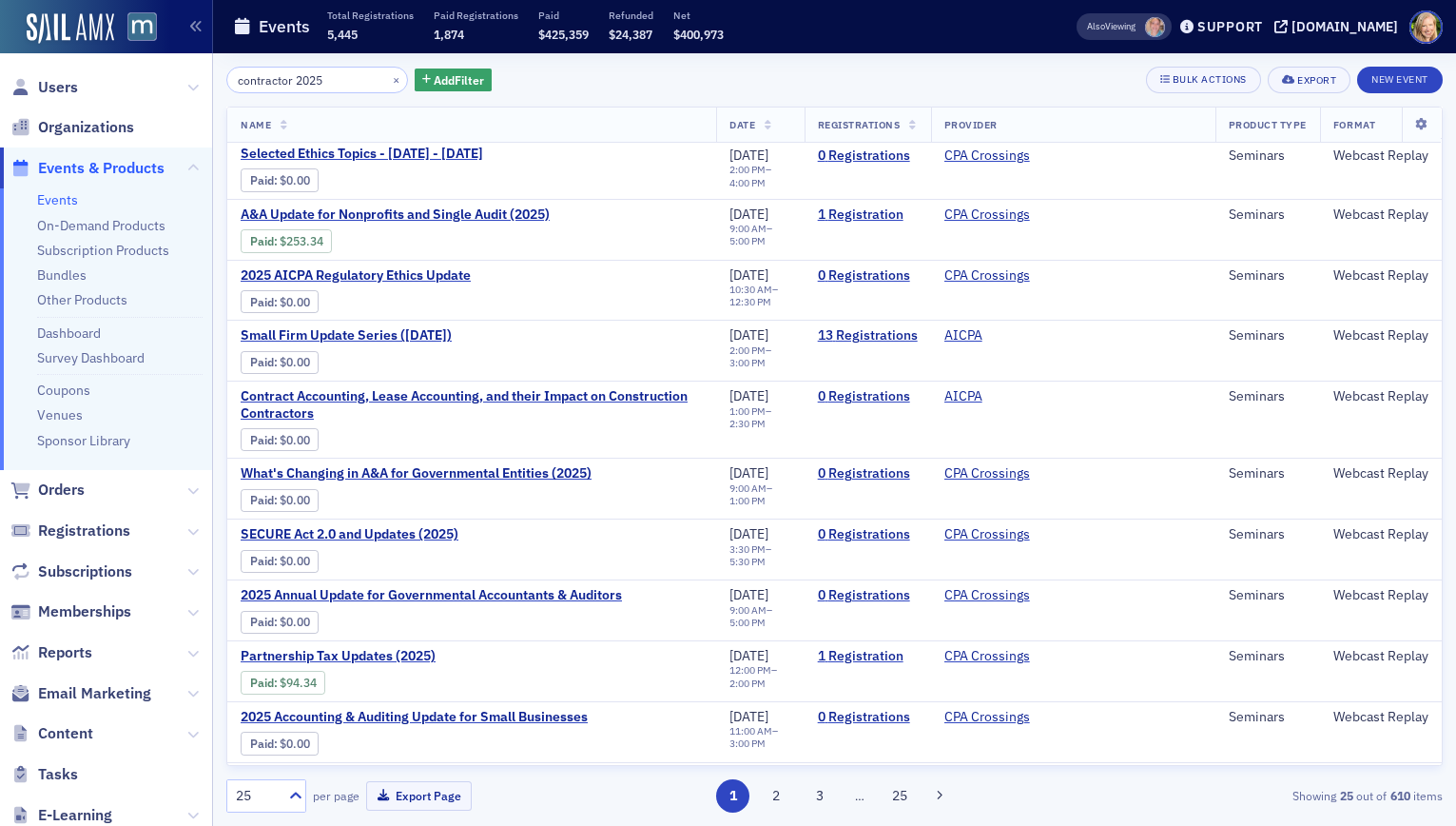
scroll to position [878, 0]
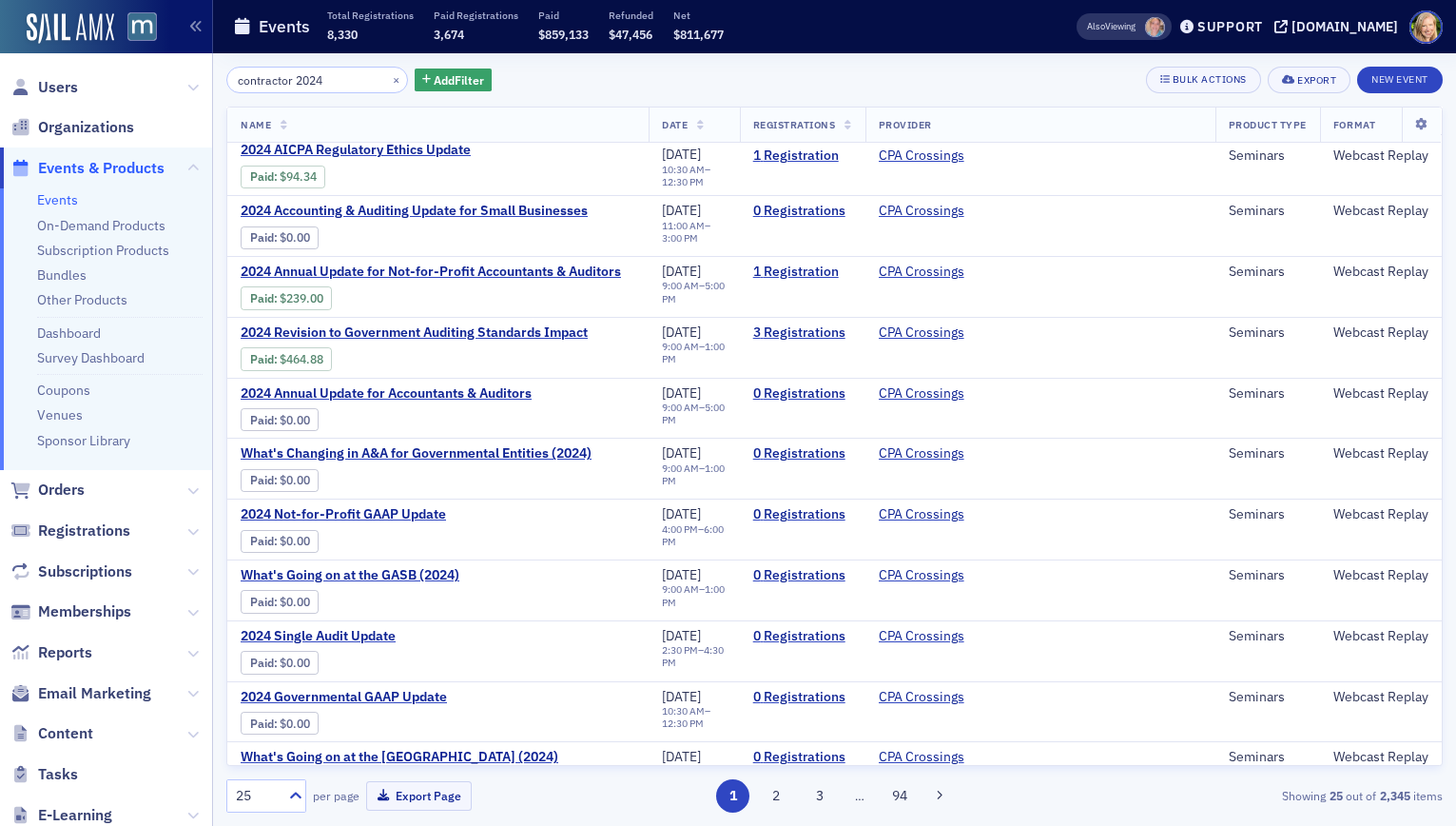
scroll to position [936, 0]
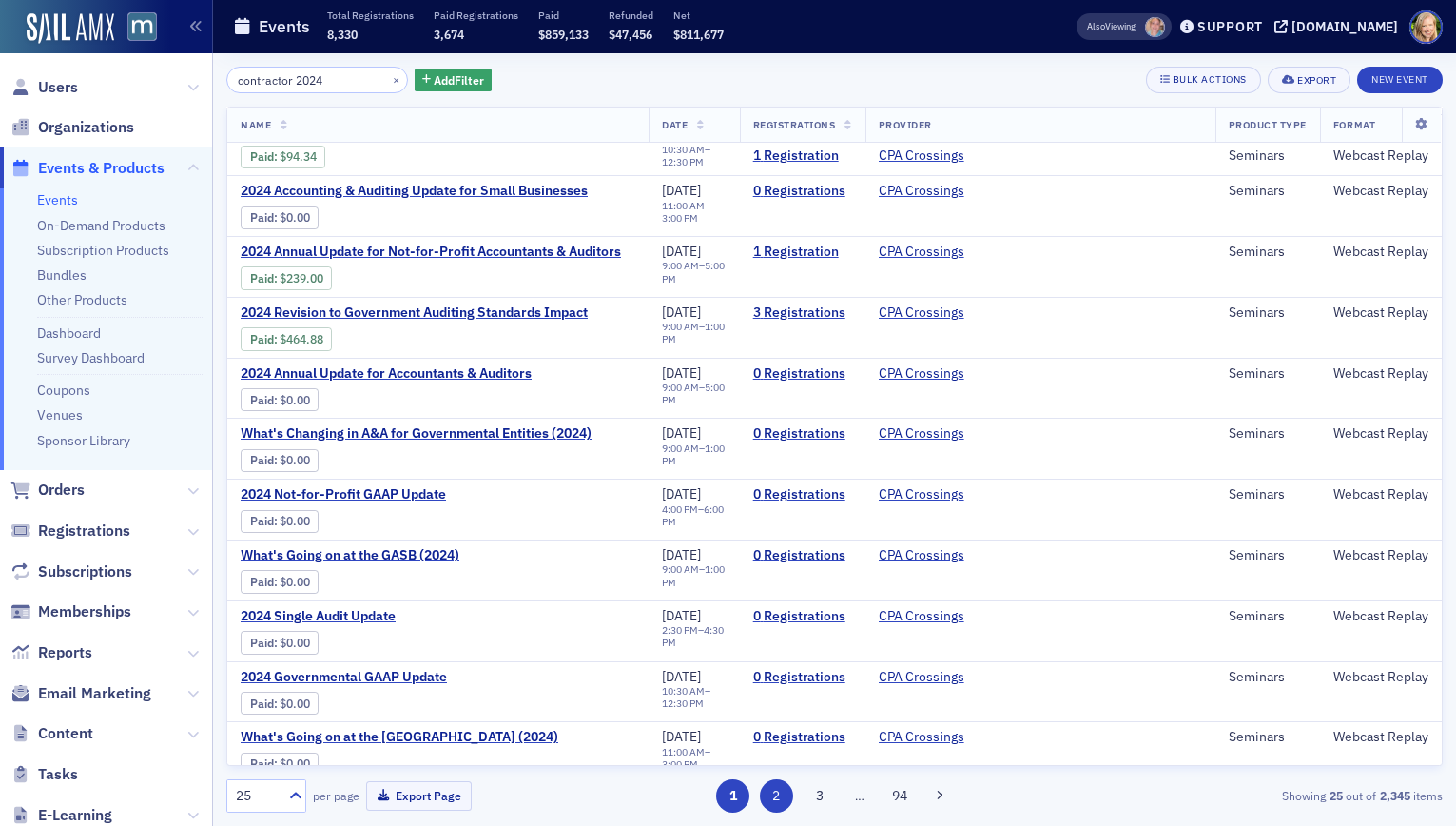
click at [772, 800] on button "2" at bounding box center [777, 796] width 33 height 33
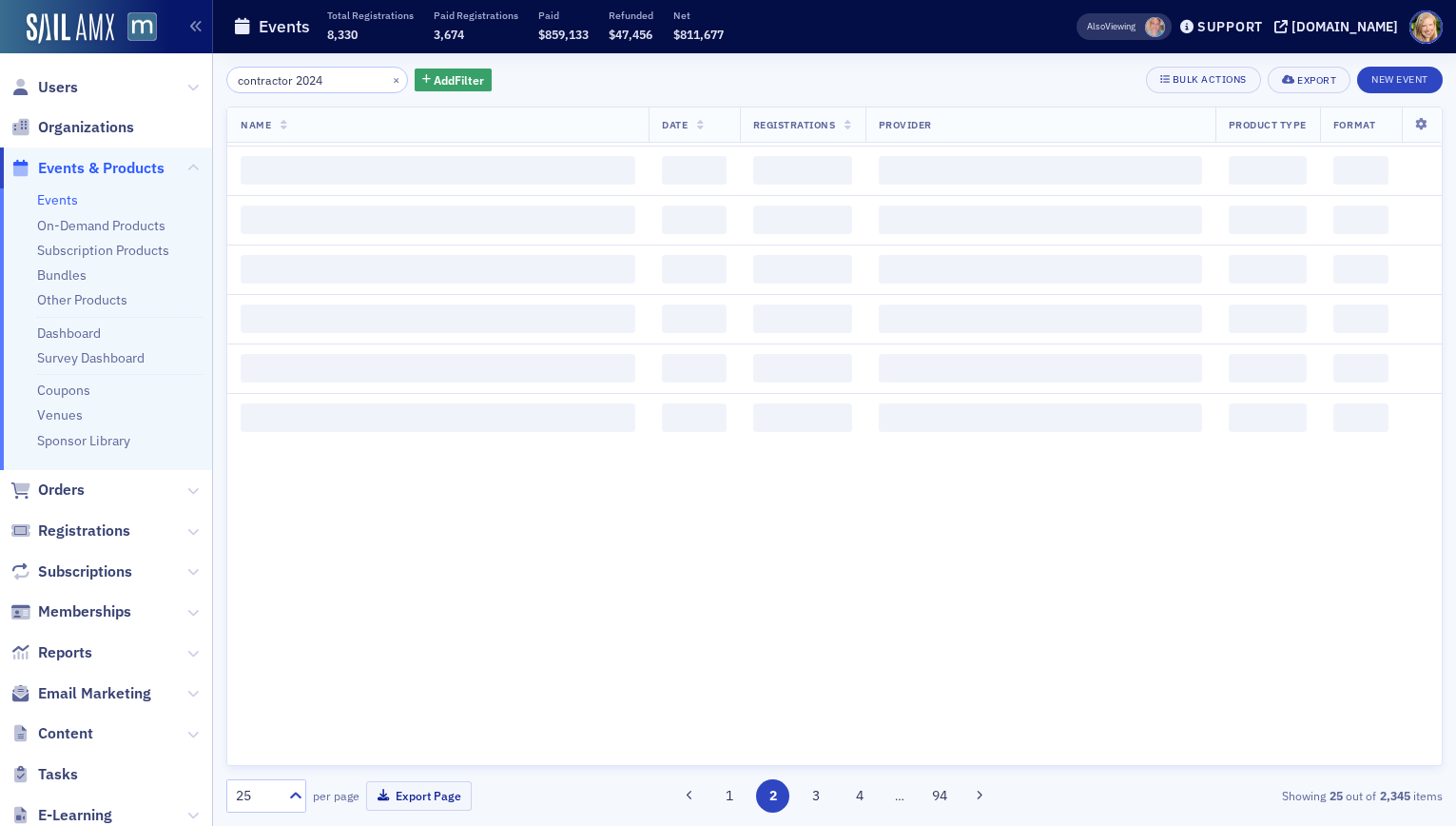
scroll to position [0, 0]
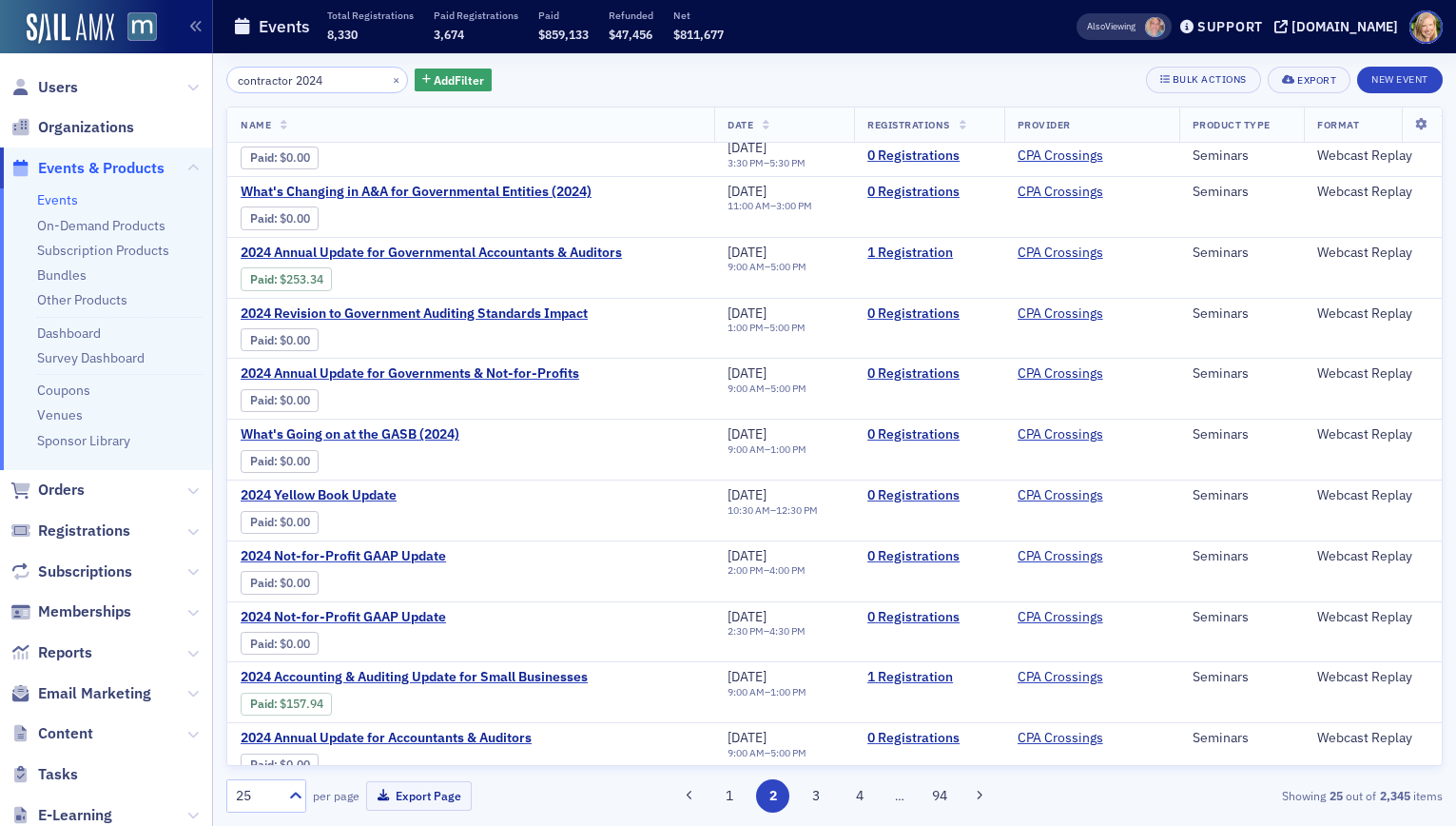
scroll to position [894, 0]
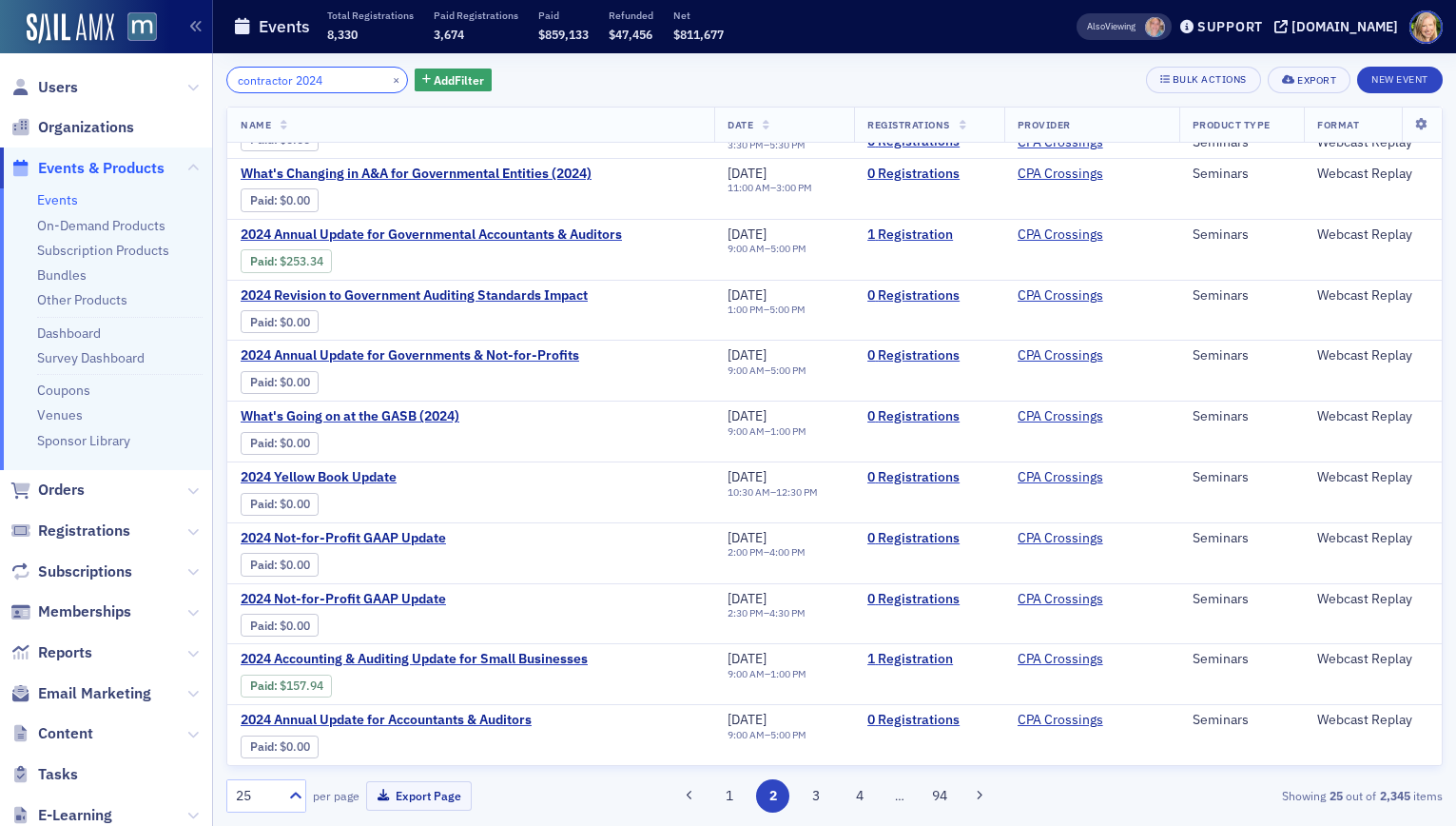
click at [332, 85] on input "contractor 2024" at bounding box center [318, 79] width 182 height 26
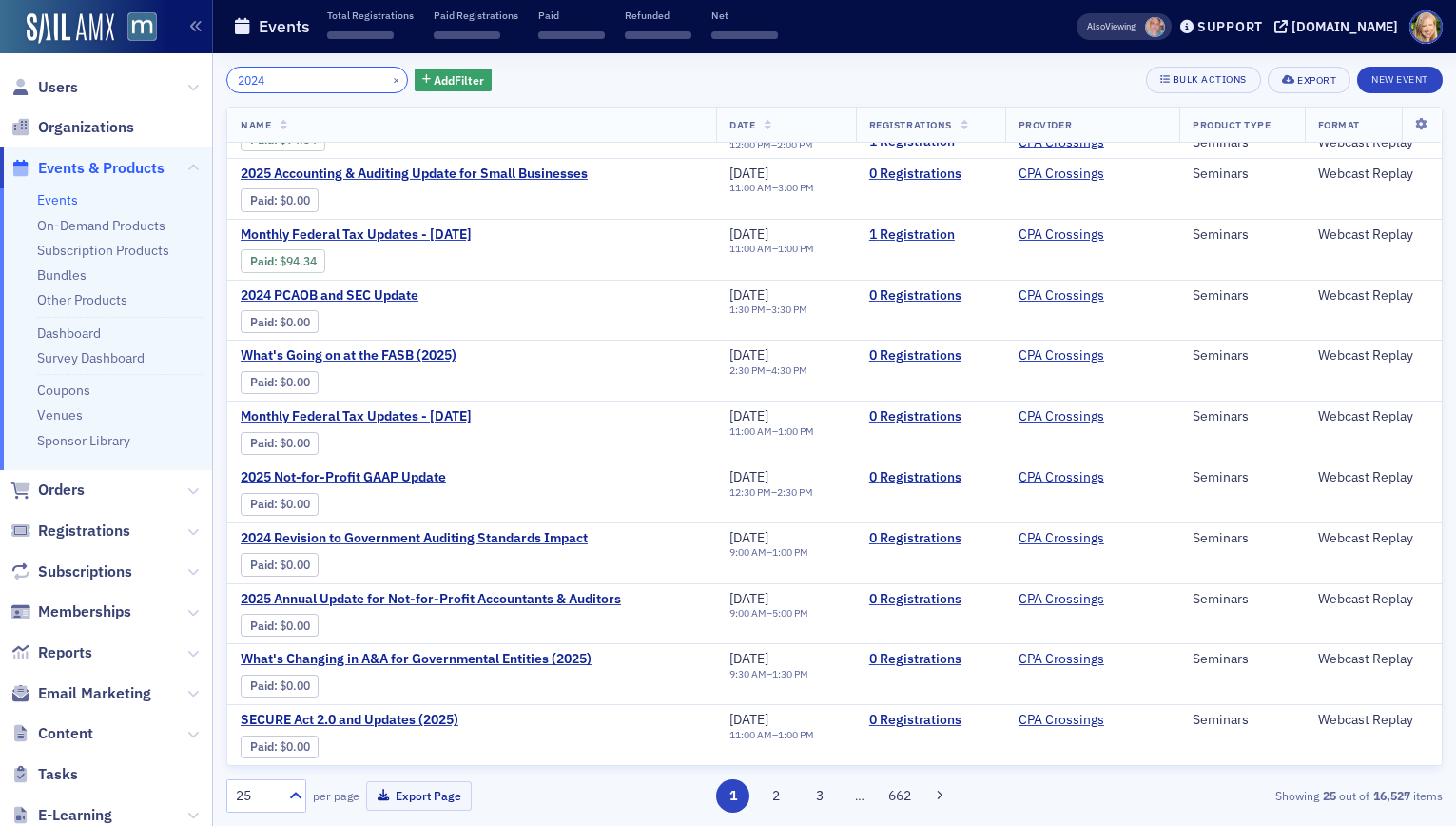
scroll to position [2108, 0]
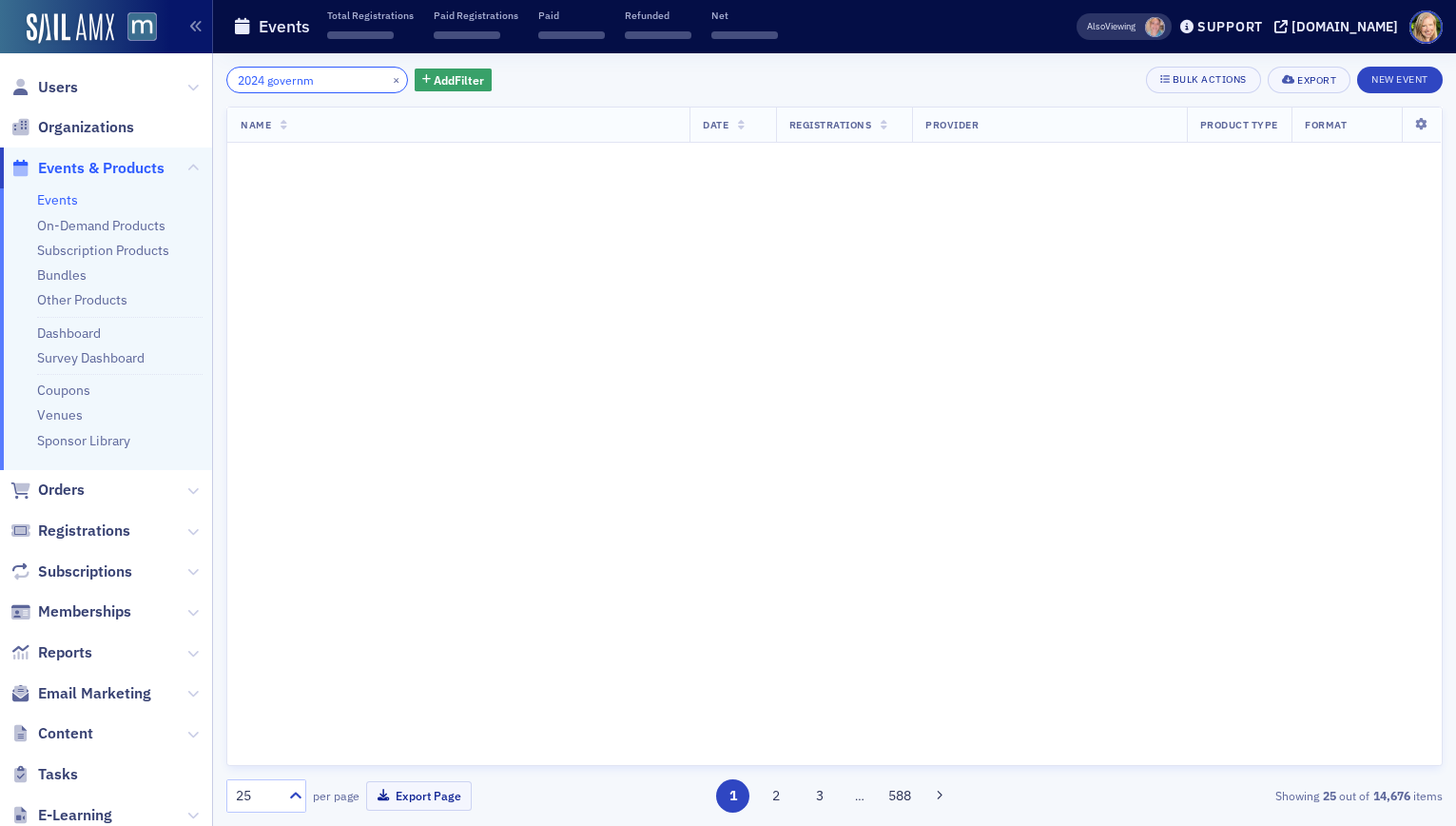
scroll to position [2108, 0]
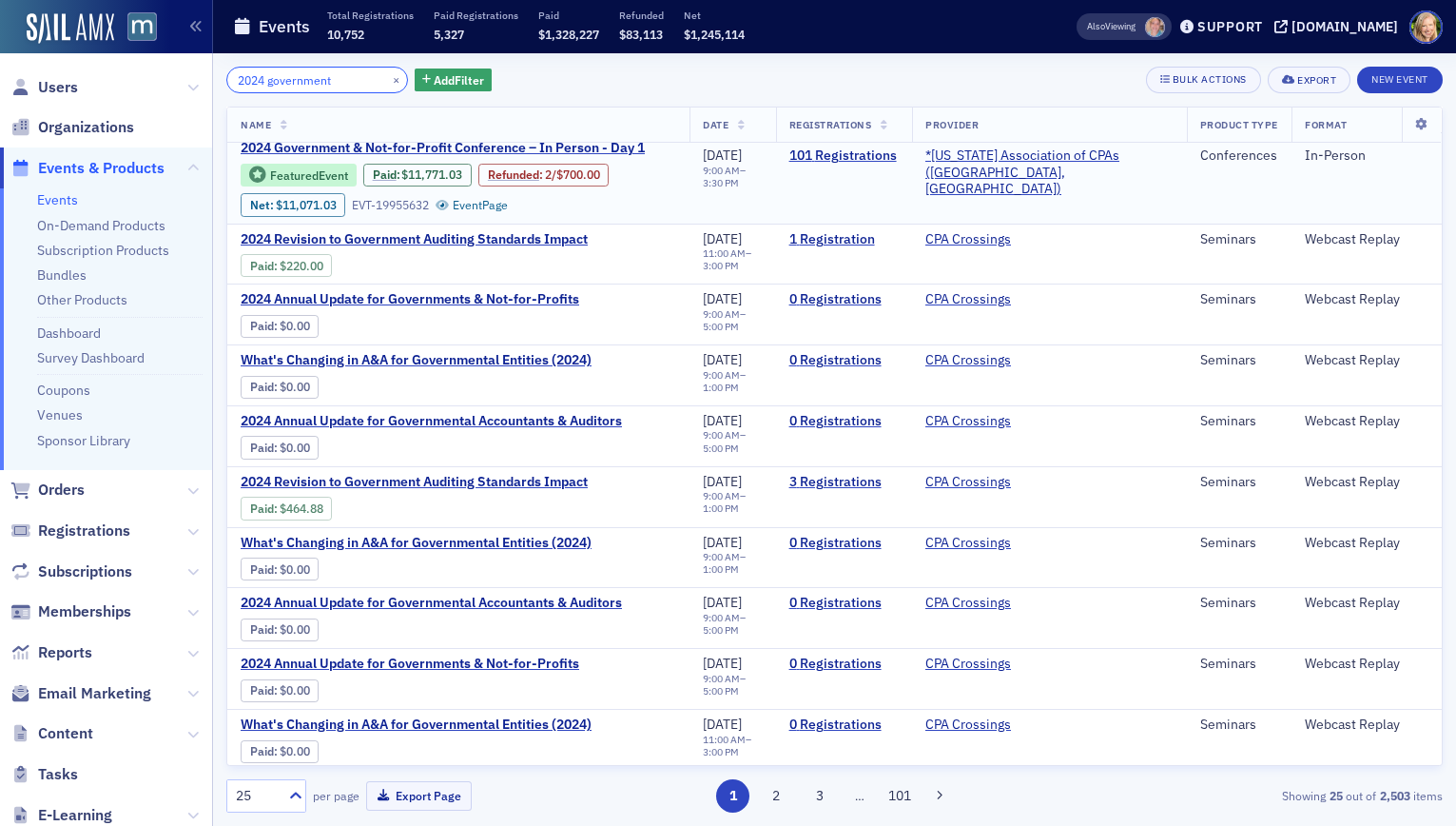
scroll to position [1087, 0]
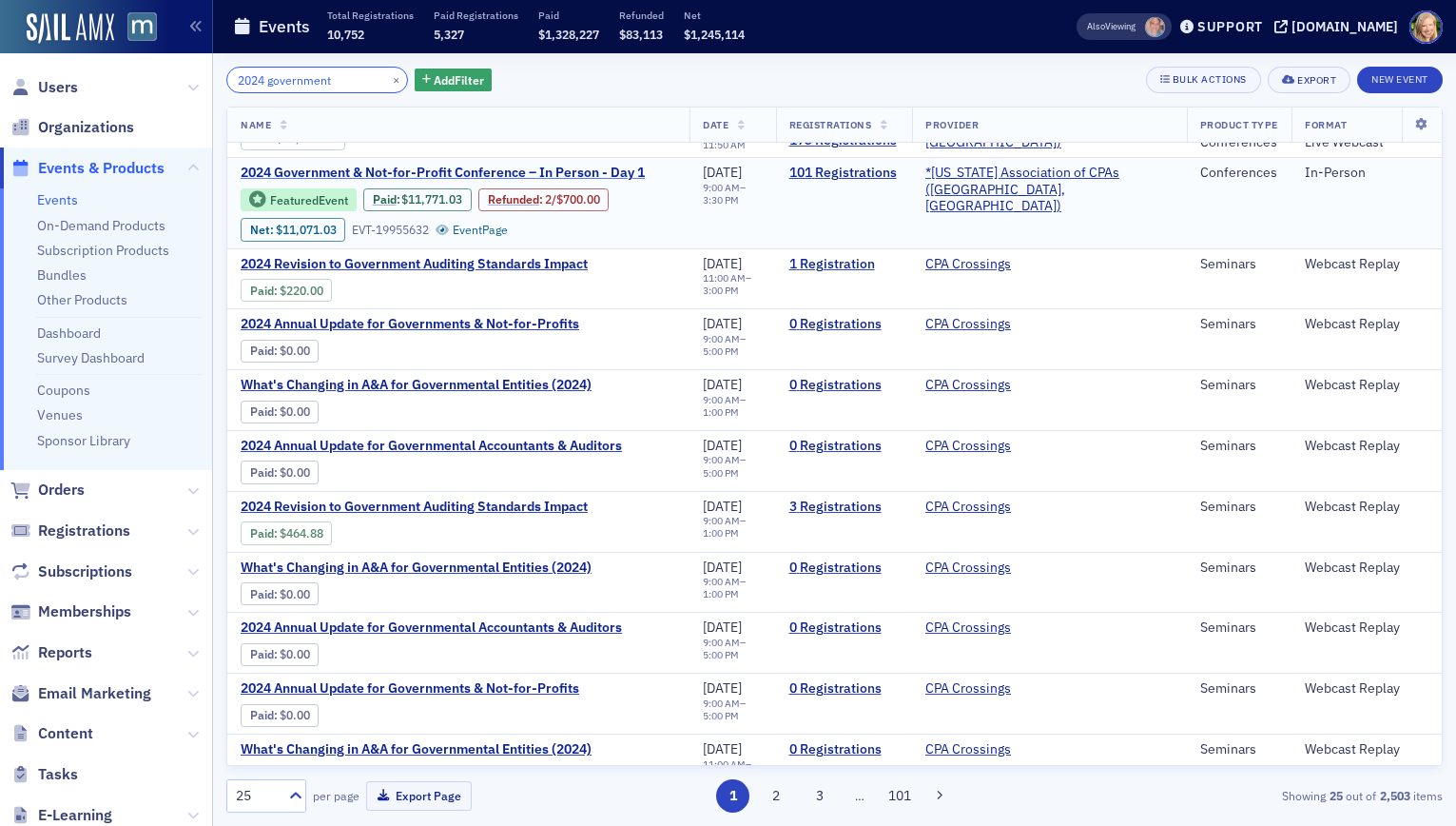
type input "2024 government"
click at [594, 166] on span "2024 Government & Not-for-Profit Conference – In Person - Day 1" at bounding box center [443, 173] width 405 height 18
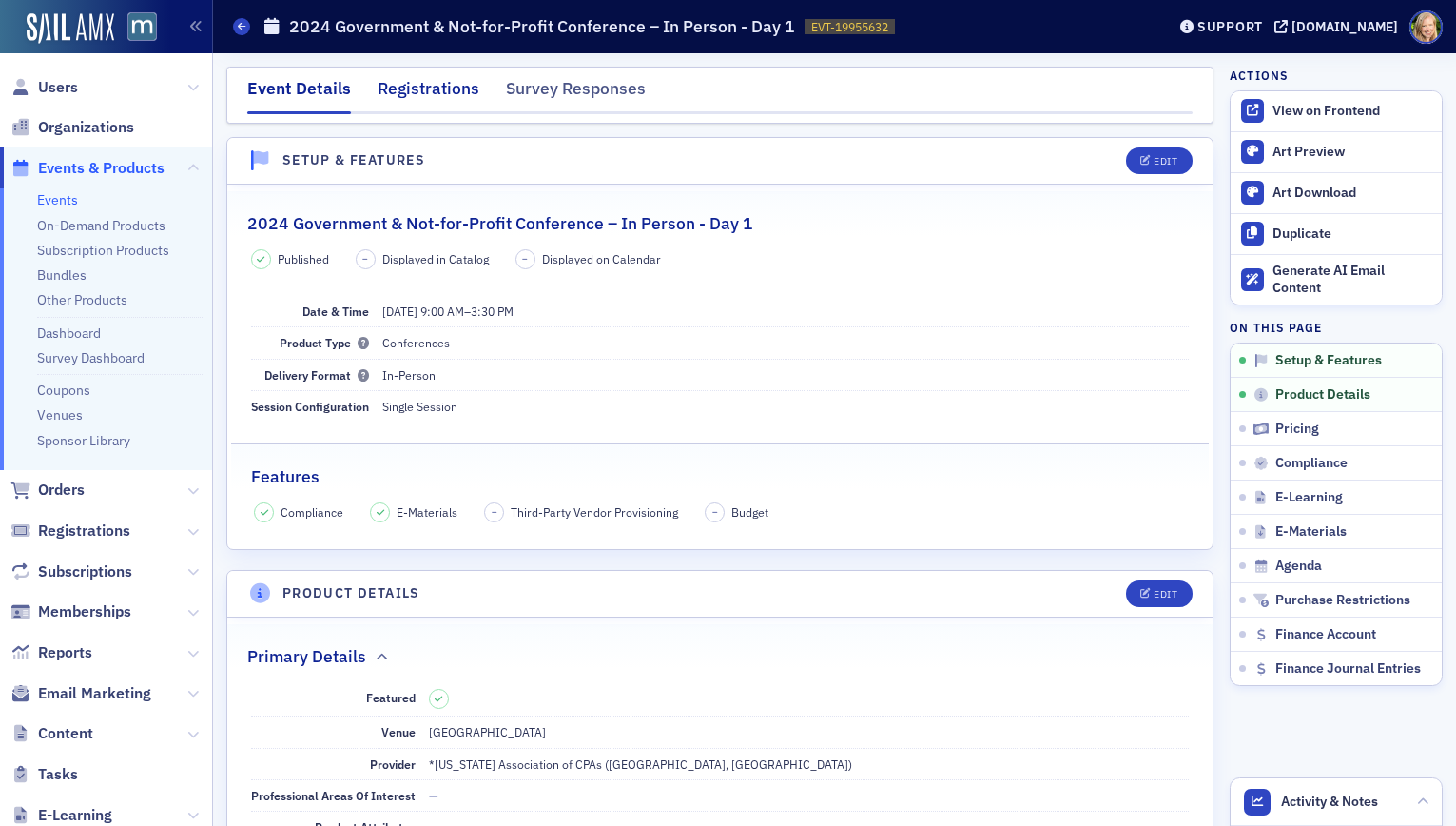
click at [411, 86] on div "Registrations" at bounding box center [428, 94] width 102 height 35
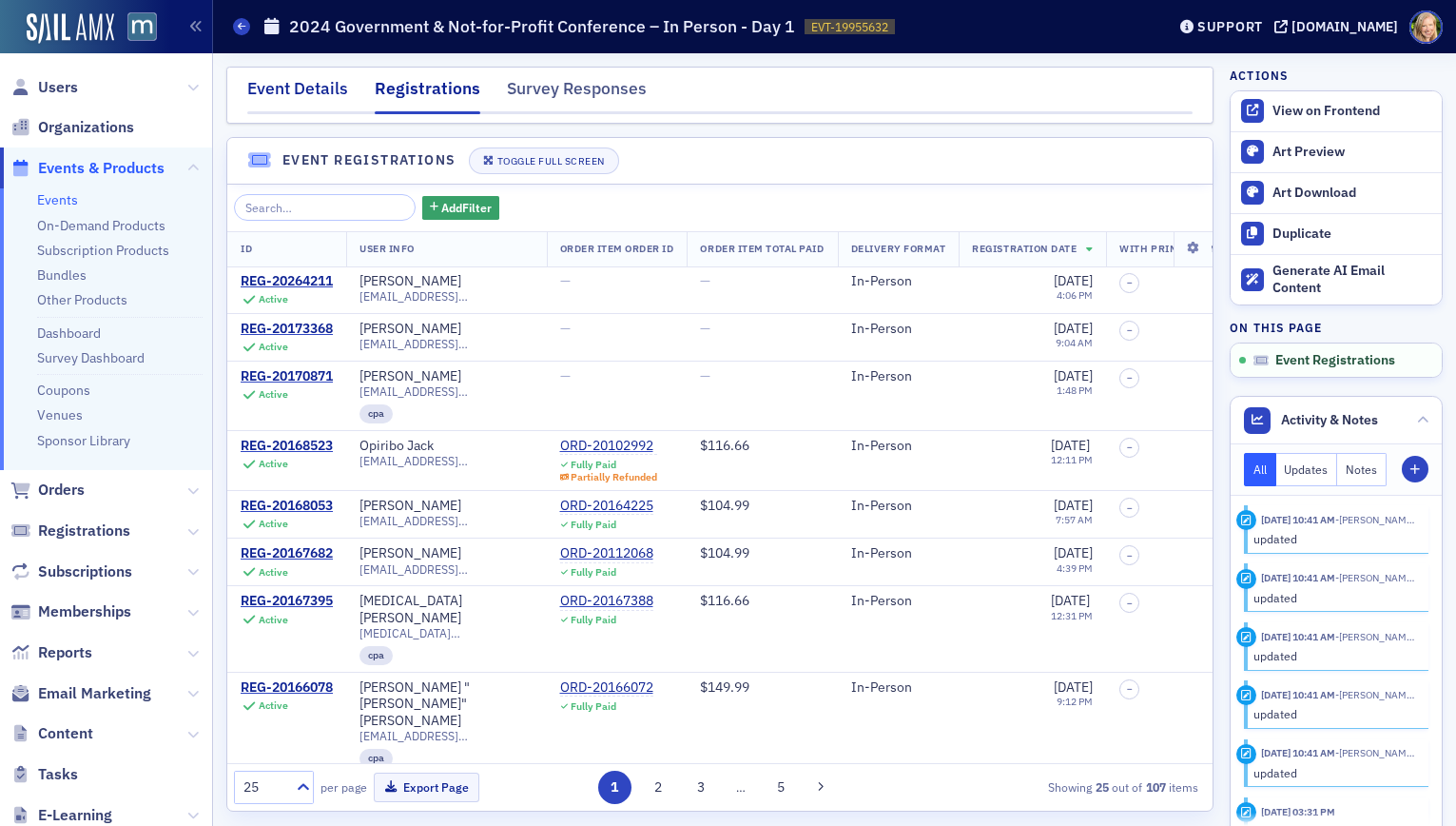
click at [306, 84] on div "Event Details" at bounding box center [297, 94] width 101 height 35
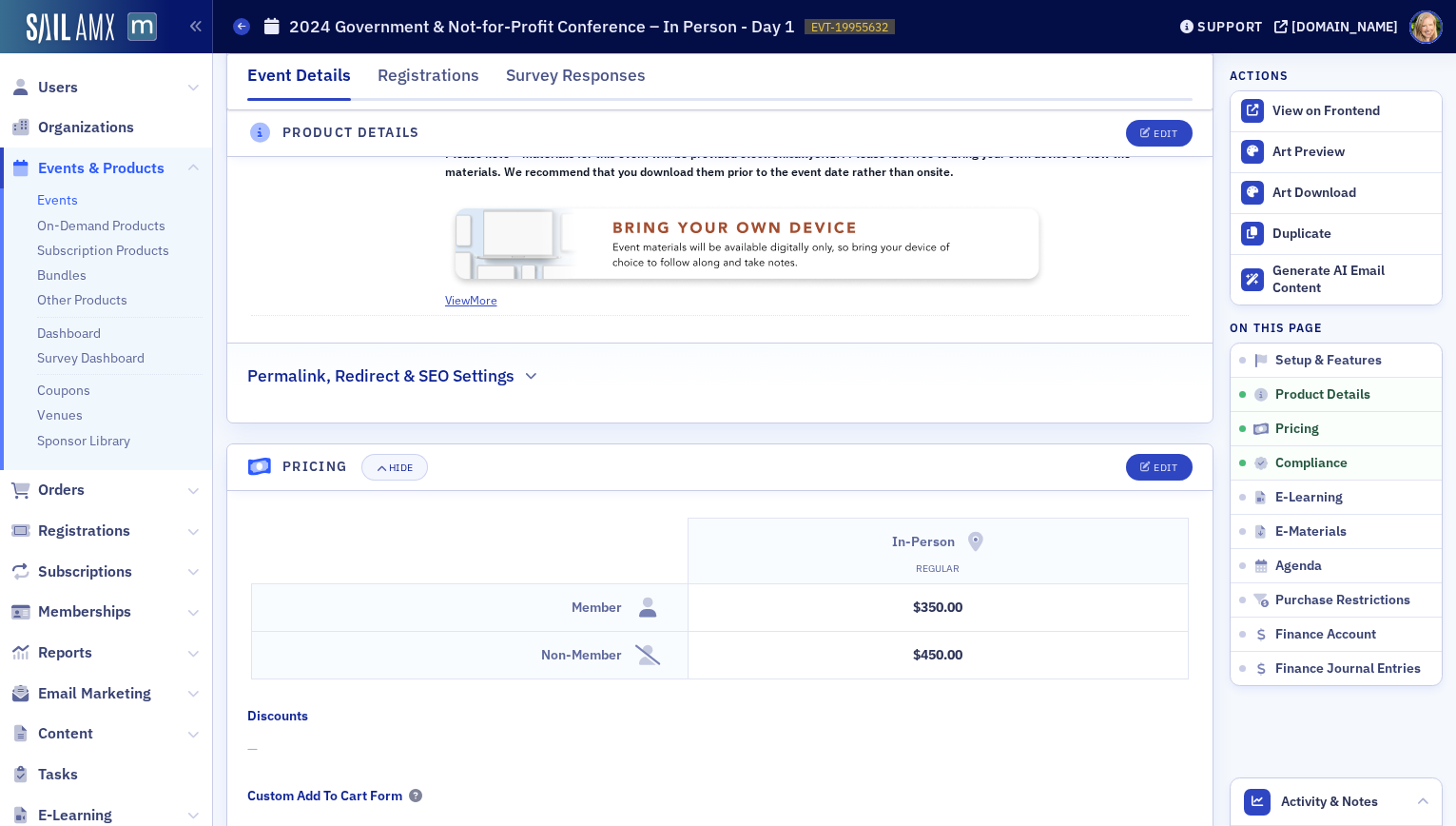
scroll to position [1771, 0]
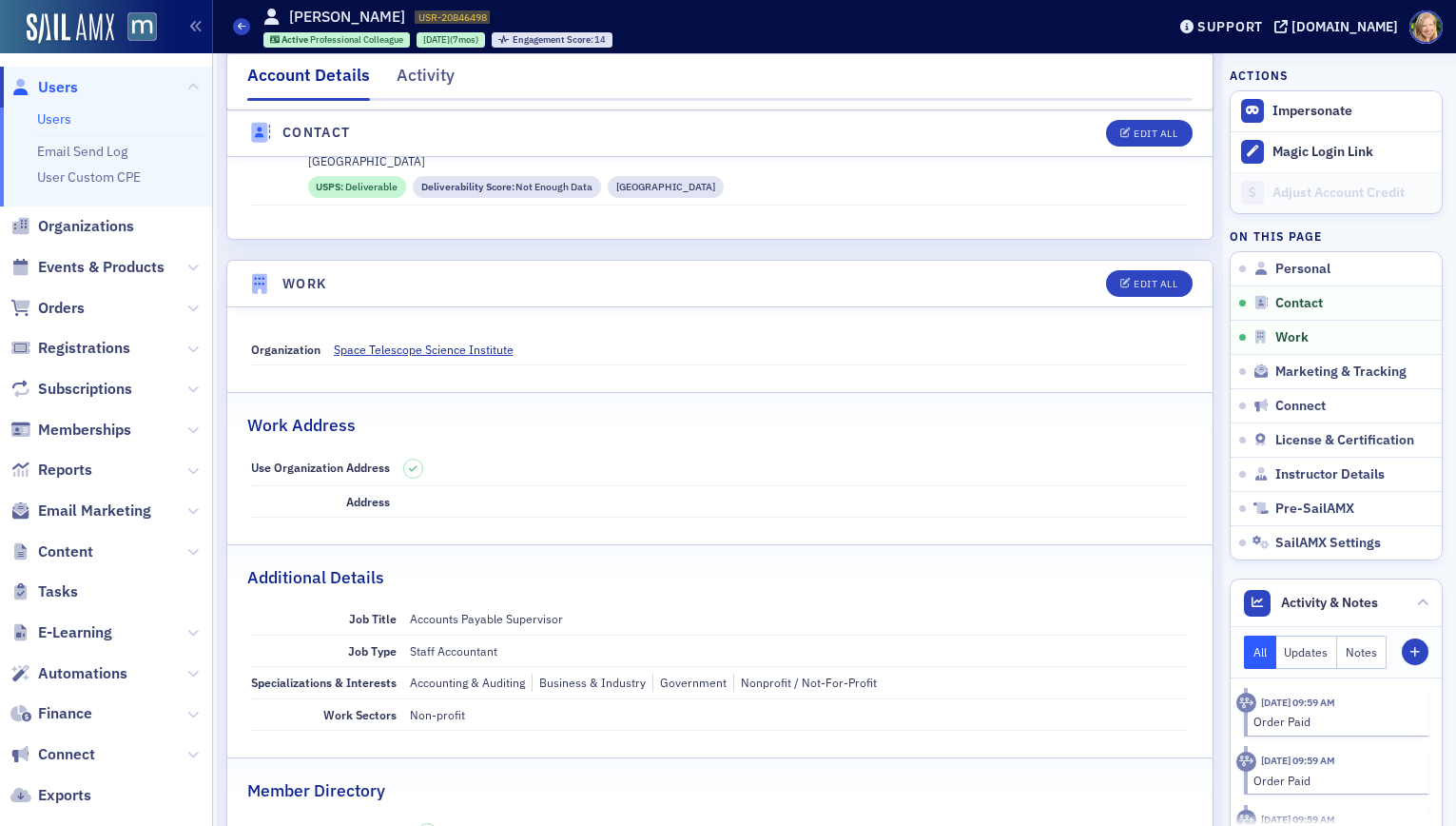
scroll to position [1186, 0]
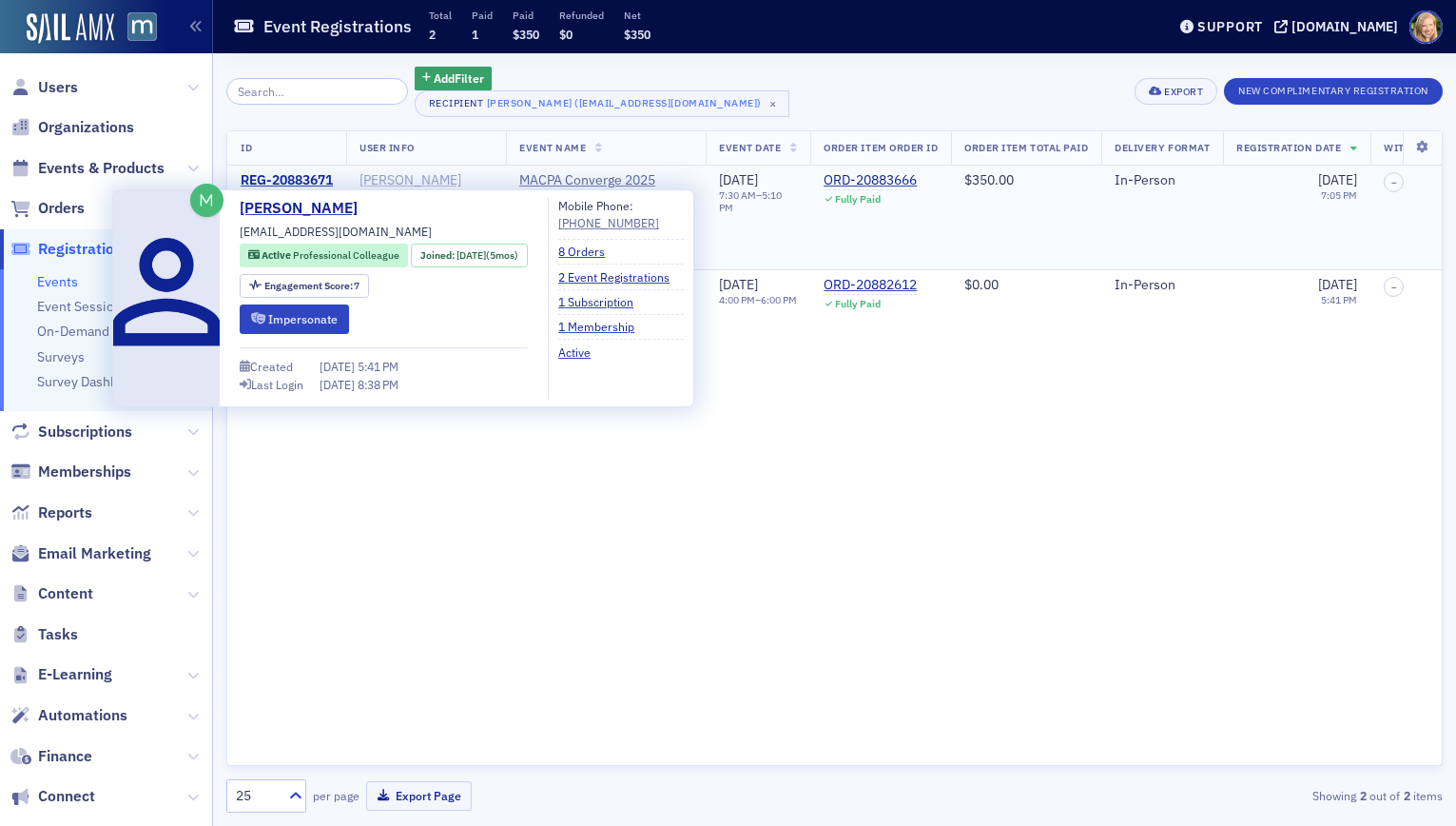
drag, startPoint x: 474, startPoint y: 185, endPoint x: 363, endPoint y: 182, distance: 111.0
click at [363, 182] on div "[PERSON_NAME]" at bounding box center [426, 181] width 133 height 18
copy div "[PERSON_NAME]"
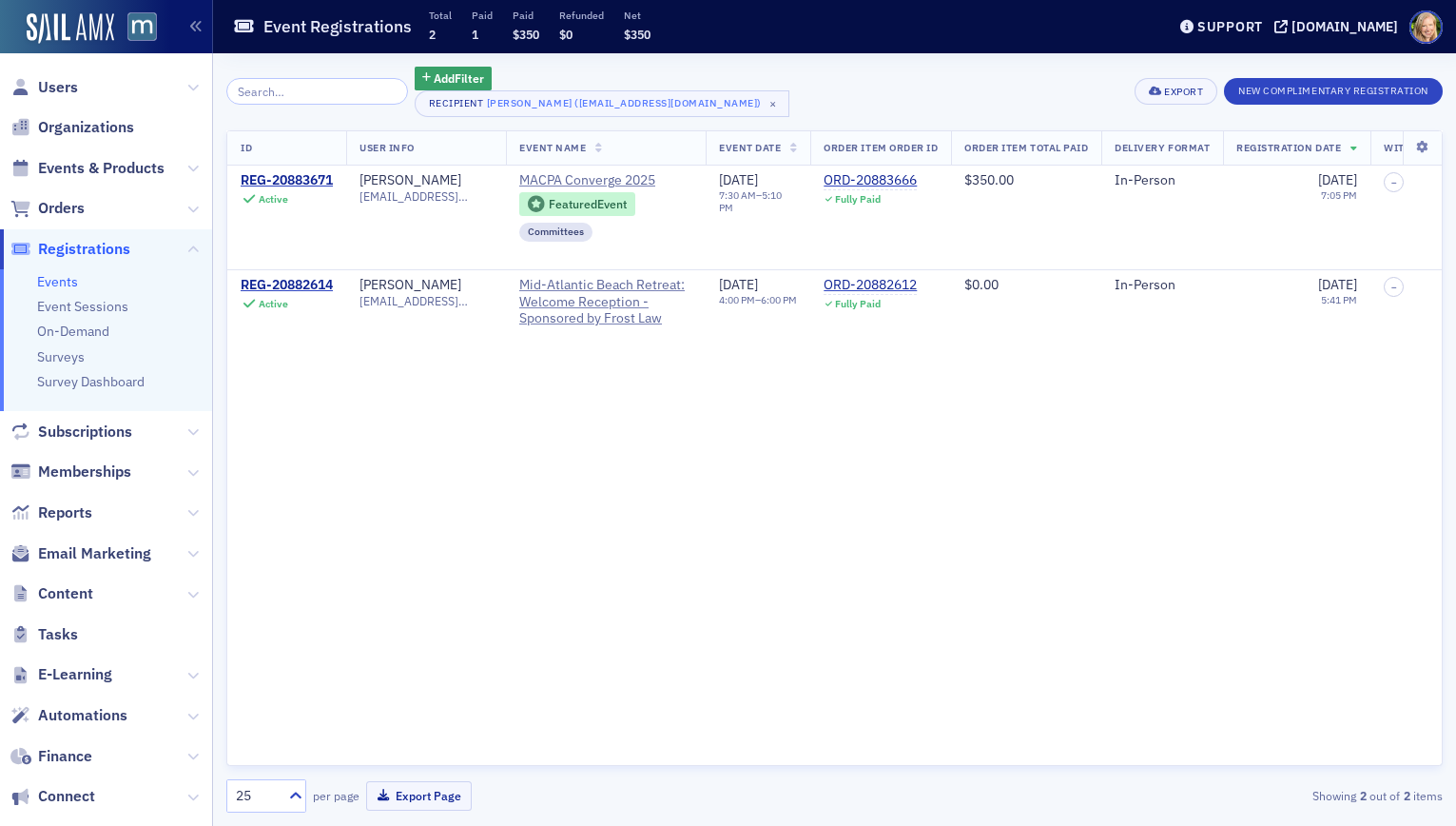
click at [241, 70] on div "Add Filter Recipient [PERSON_NAME] ([EMAIL_ADDRESS][DOMAIN_NAME]) ×" at bounding box center [507, 92] width 562 height 51
click at [765, 104] on span "×" at bounding box center [774, 104] width 18 height 18
